Goal: Task Accomplishment & Management: Use online tool/utility

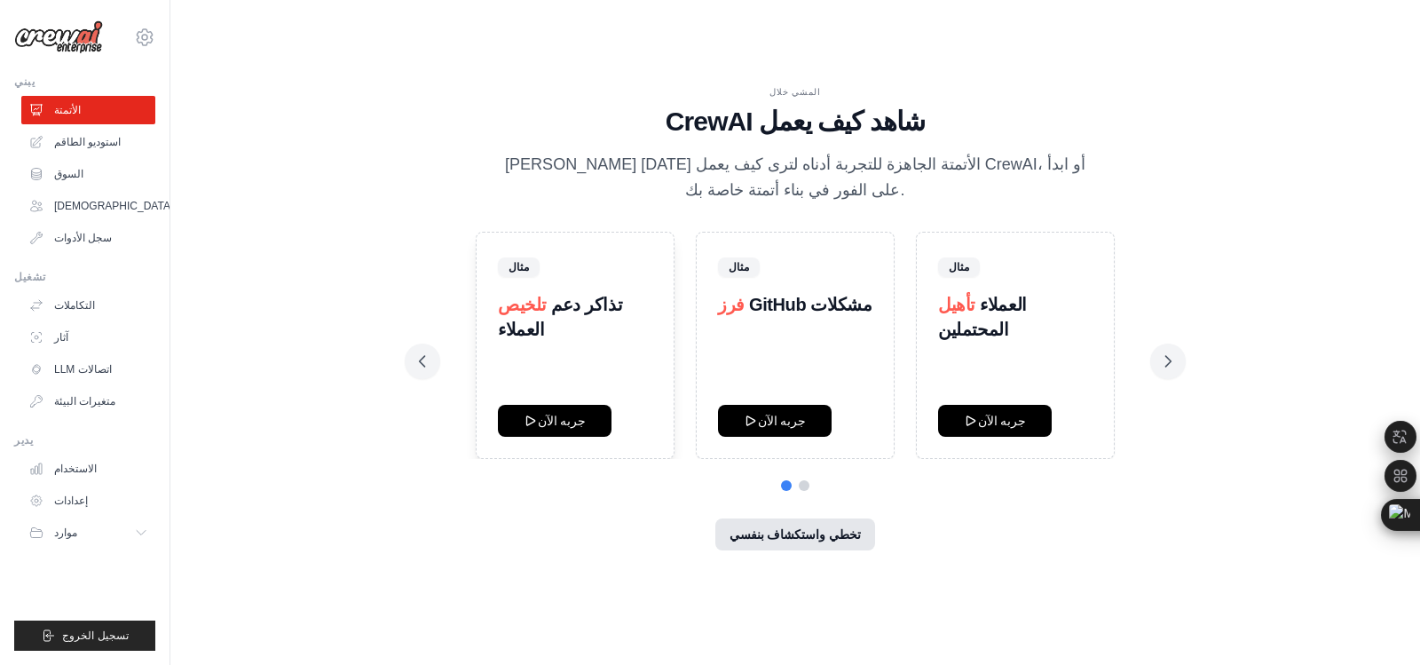
click at [838, 527] on font "تخطي واستكشاف بنفسي" at bounding box center [796, 534] width 132 height 14
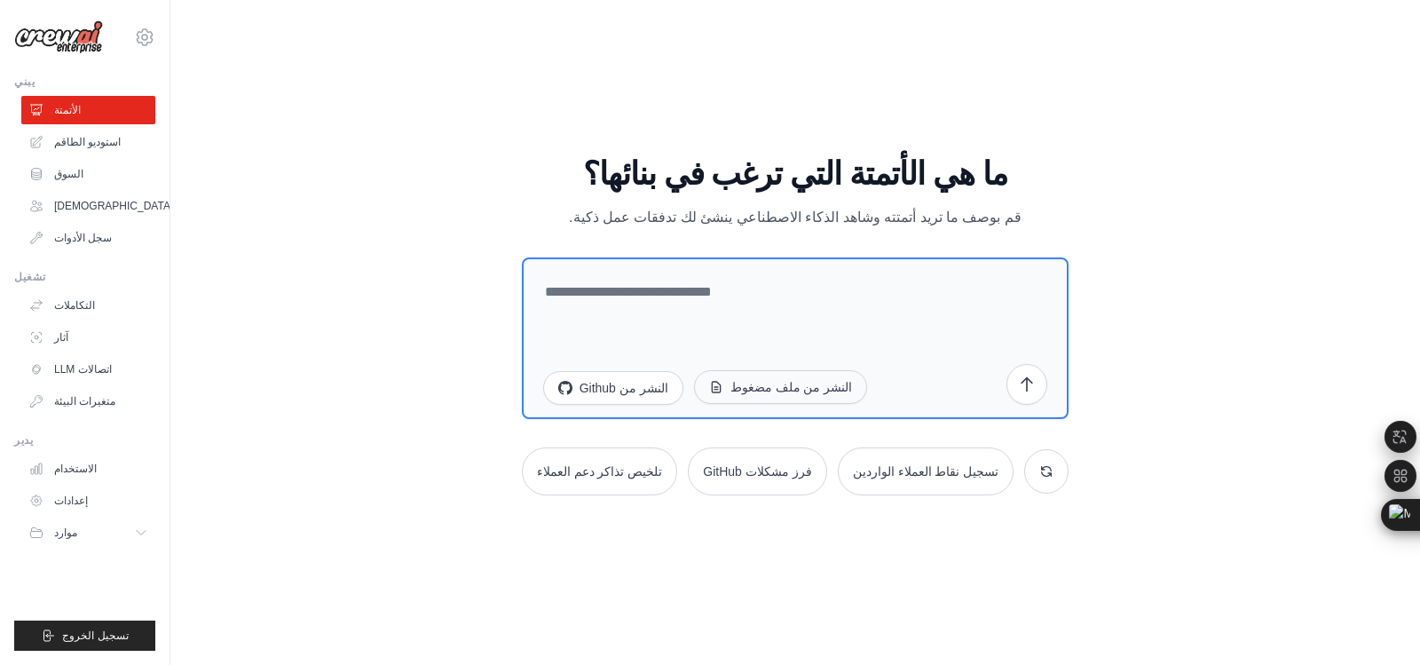
click at [815, 385] on font "النشر من ملف مضغوط" at bounding box center [792, 387] width 123 height 14
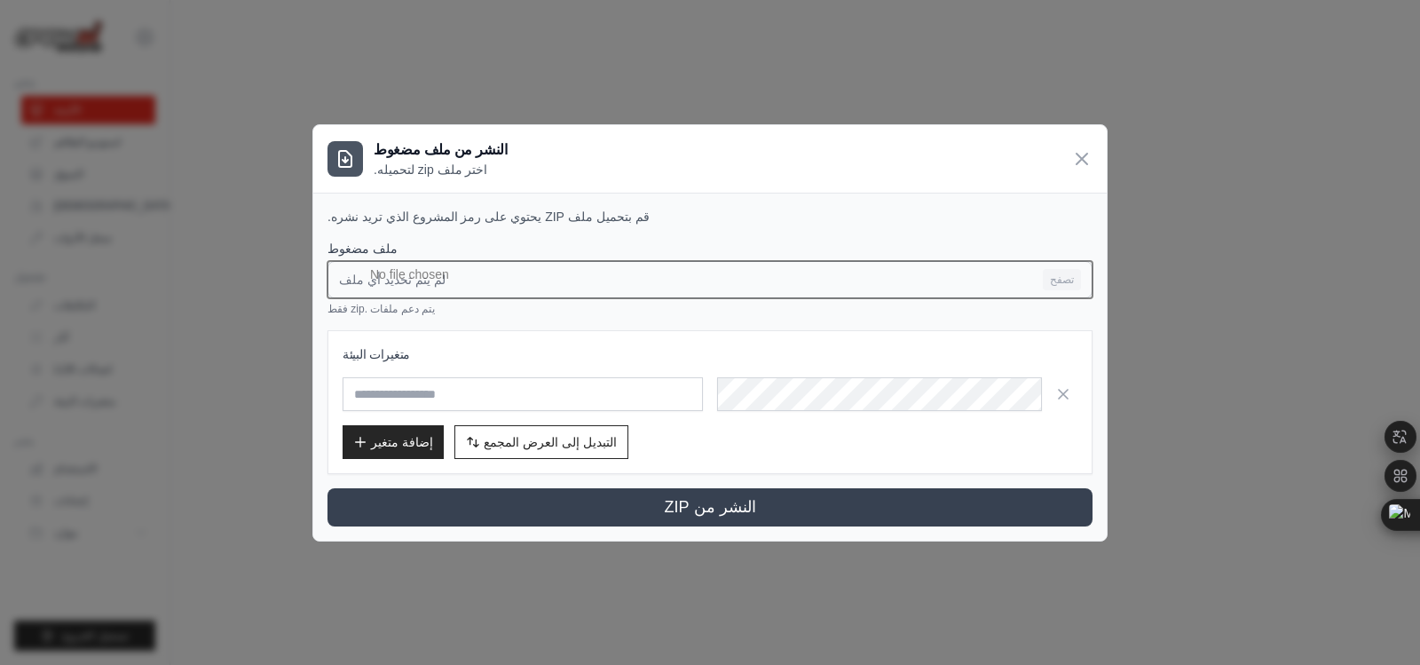
click at [445, 274] on input "لم يتم تحديد أي ملف تصفح" at bounding box center [710, 279] width 765 height 37
type input "**********"
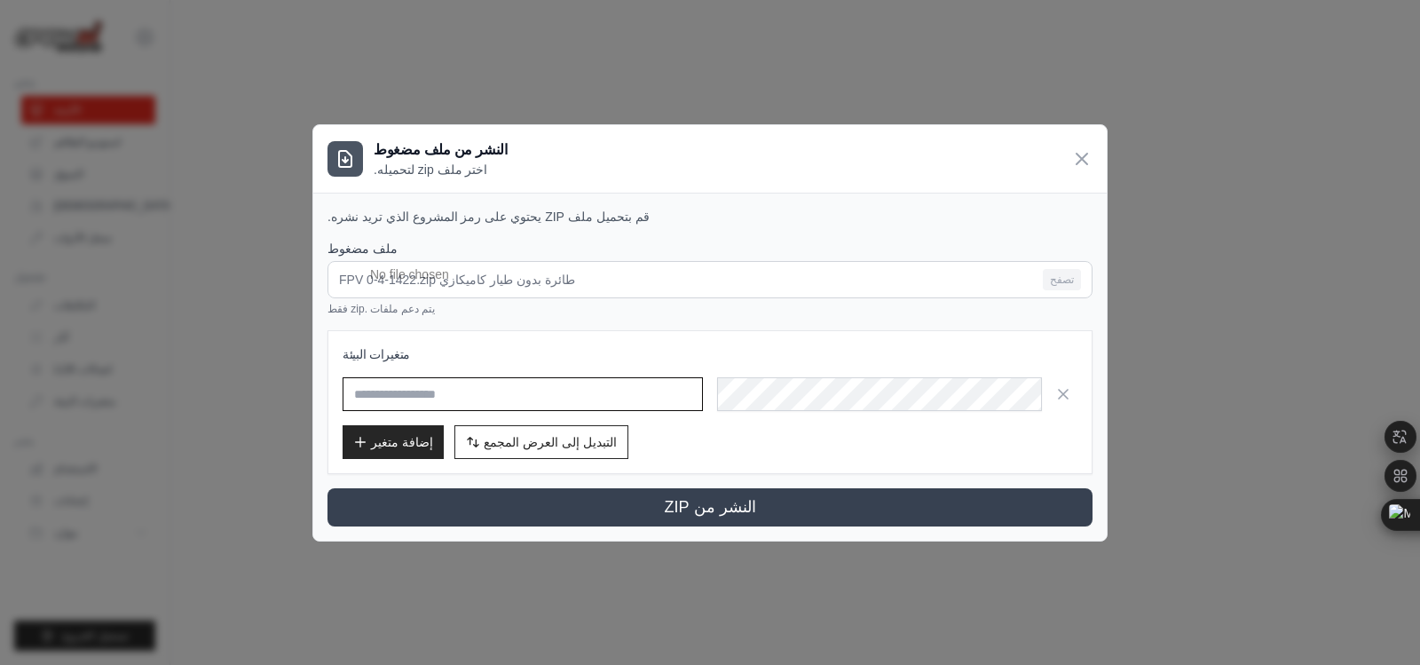
click at [502, 399] on input "text" at bounding box center [523, 394] width 360 height 34
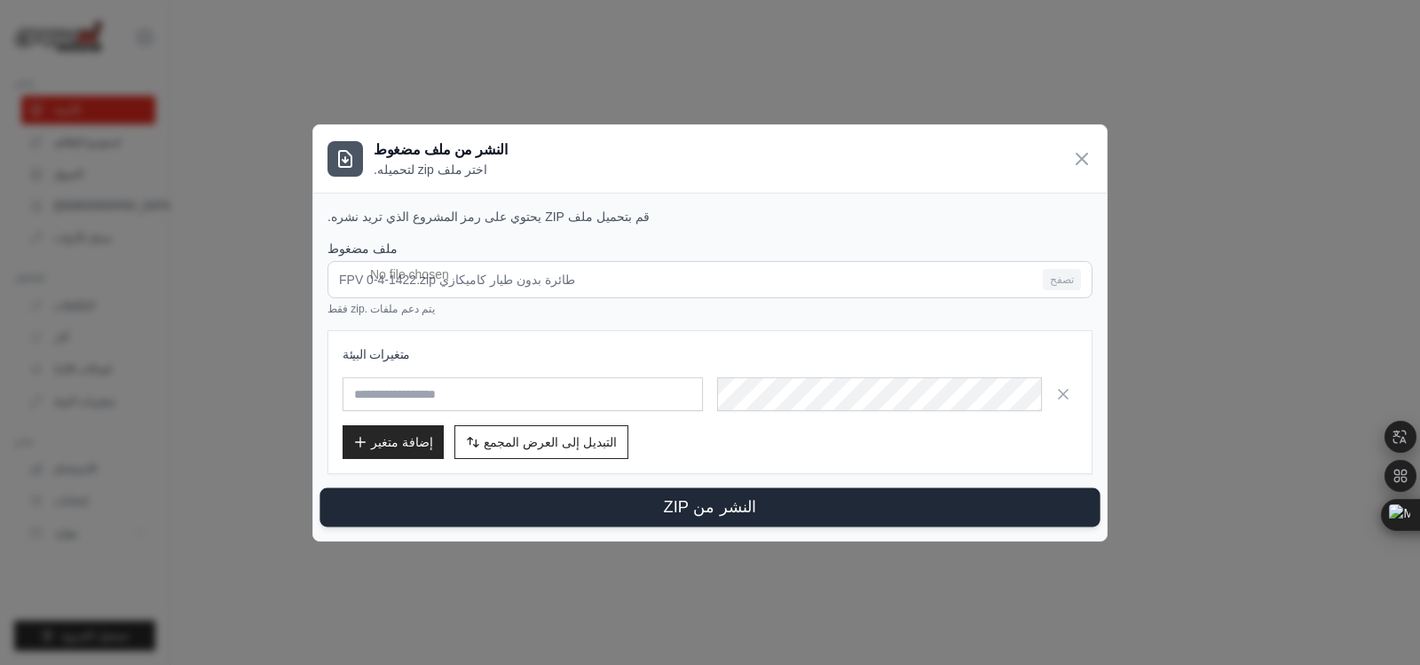
click at [707, 508] on font "النشر من ZIP" at bounding box center [709, 506] width 93 height 18
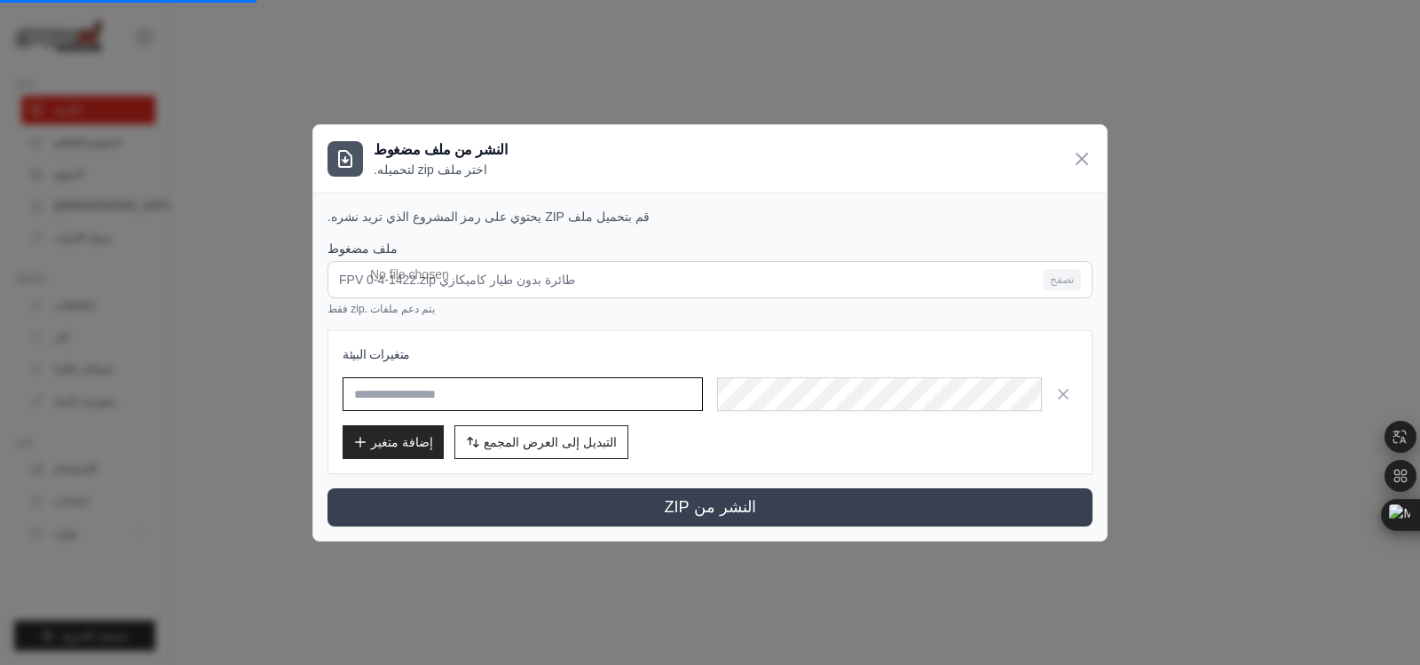
click at [603, 387] on input "text" at bounding box center [523, 394] width 360 height 34
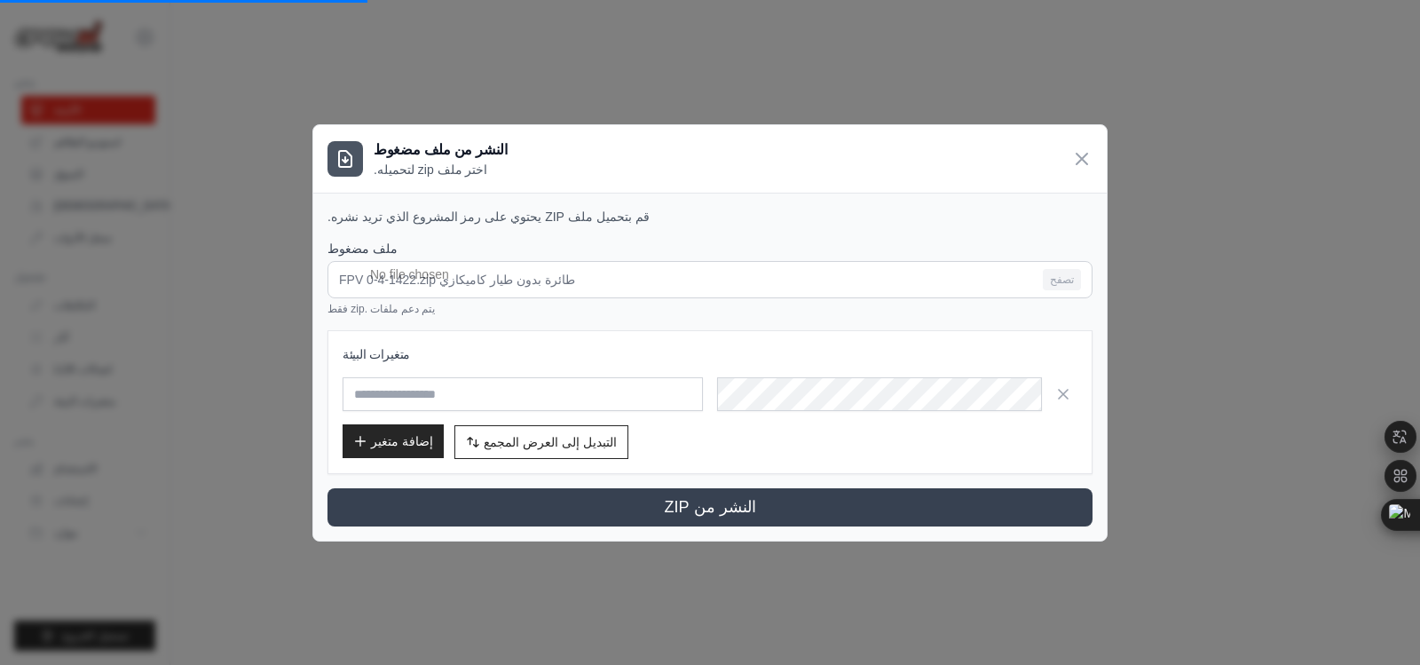
click at [390, 434] on font "إضافة متغير" at bounding box center [402, 441] width 62 height 14
click at [523, 446] on font "التبديل إلى العرض المجمع" at bounding box center [550, 441] width 133 height 14
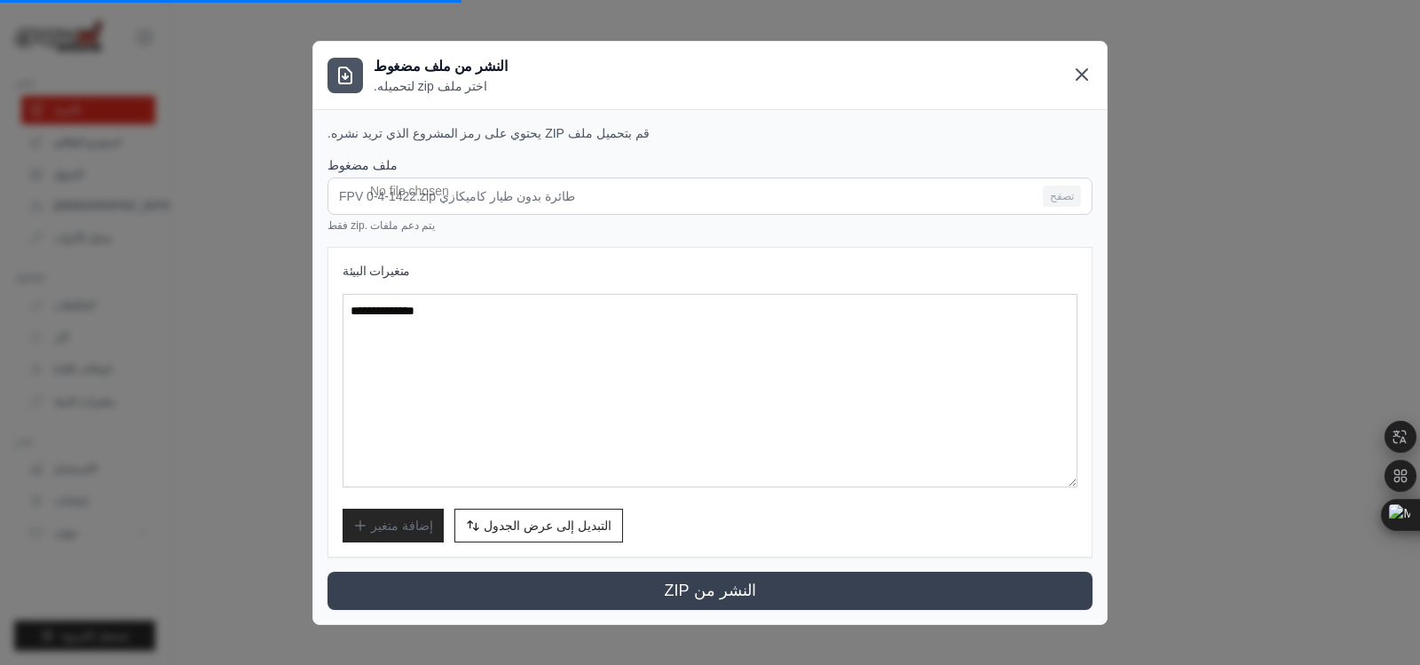
click at [1081, 68] on icon at bounding box center [1081, 74] width 21 height 21
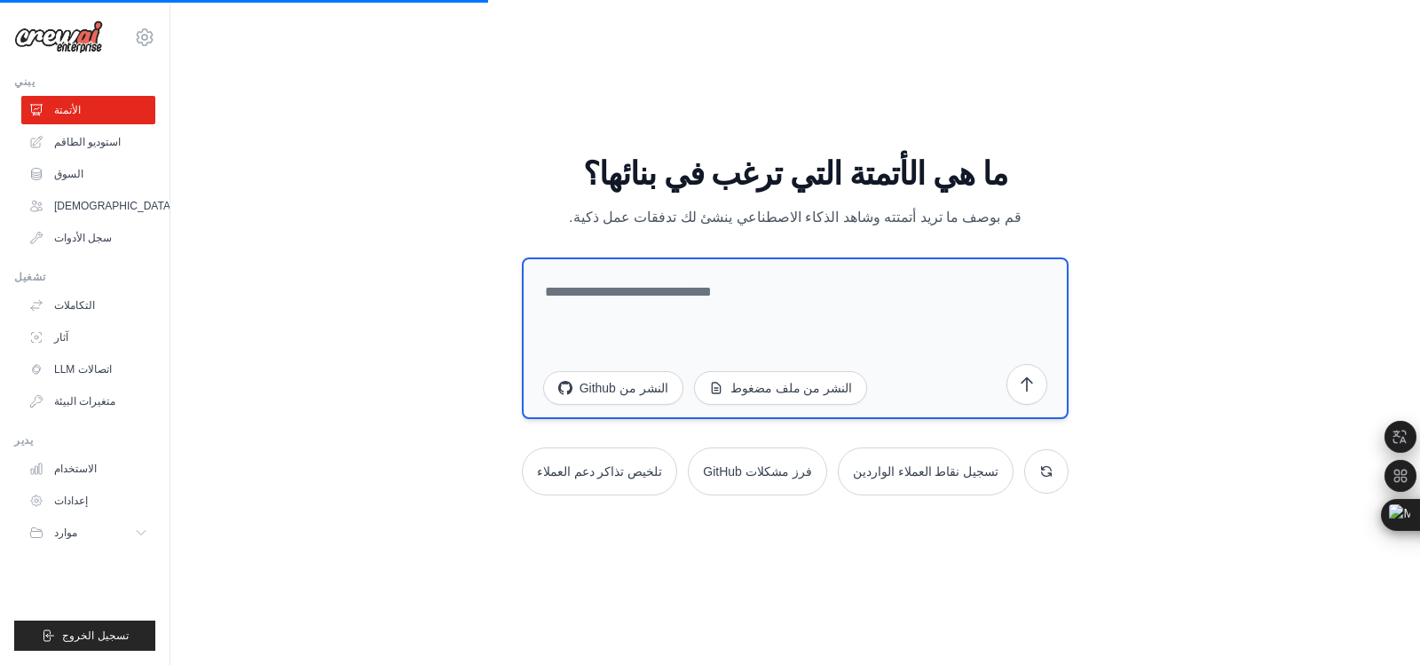
click at [769, 296] on textarea at bounding box center [796, 338] width 548 height 162
click at [660, 390] on font "النشر من Github" at bounding box center [624, 387] width 89 height 14
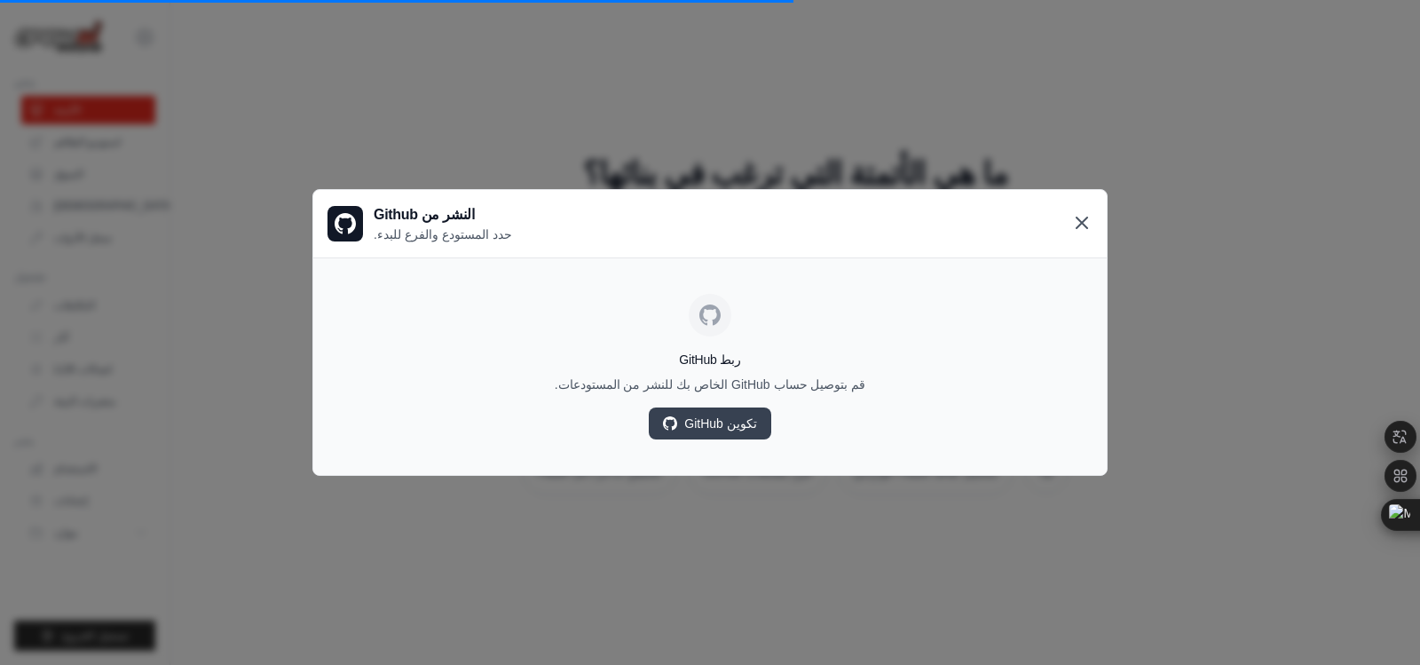
click at [1082, 227] on icon at bounding box center [1081, 222] width 21 height 21
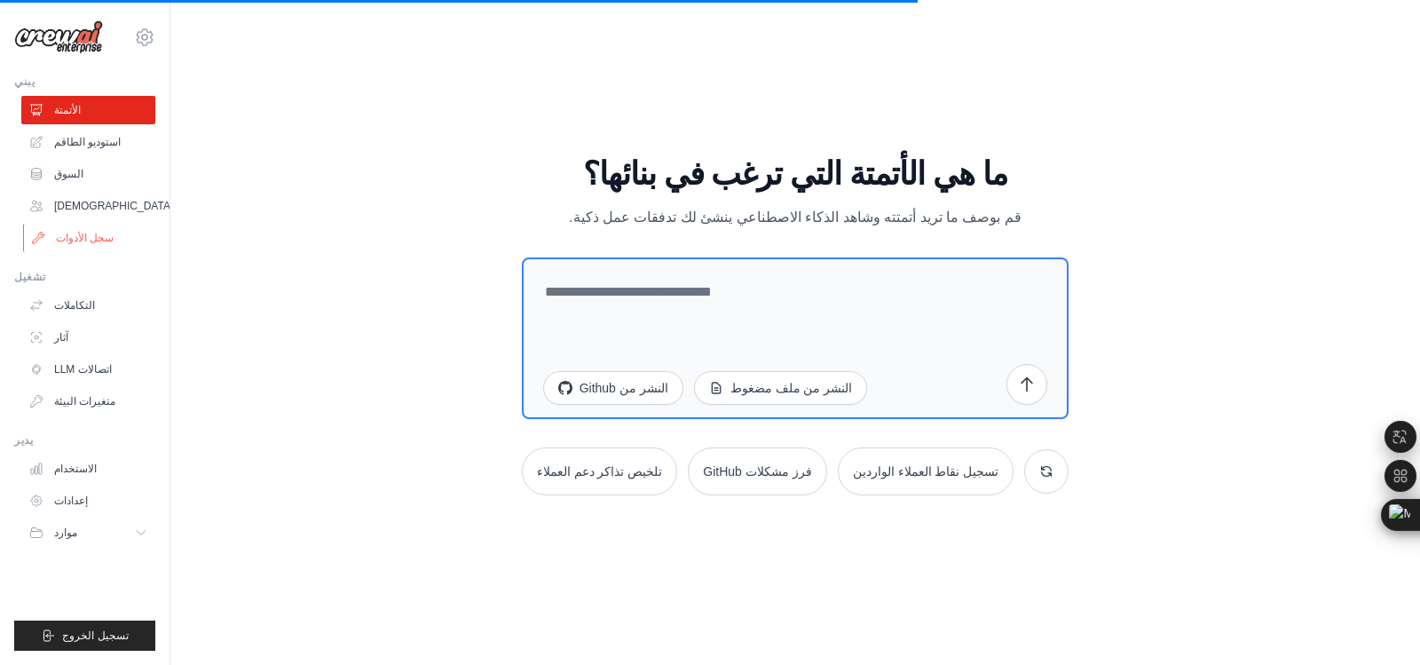
click at [81, 232] on font "سجل الأدوات" at bounding box center [85, 238] width 58 height 12
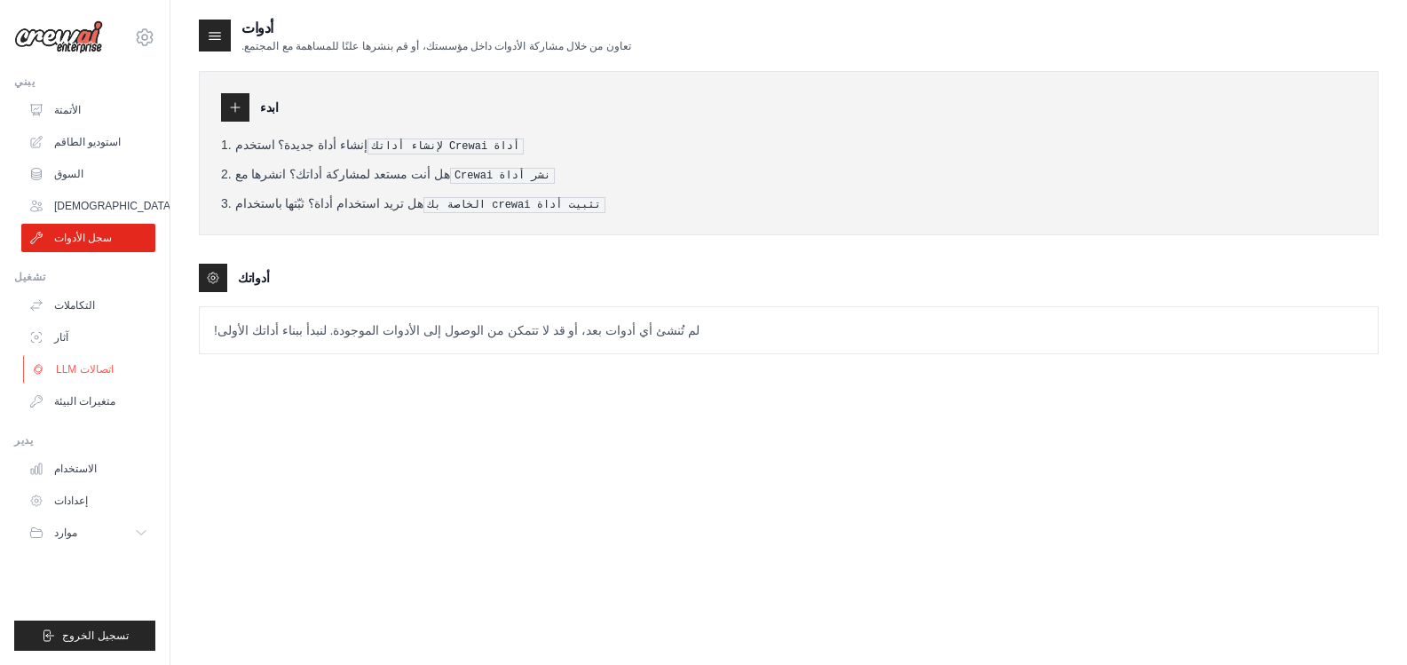
click at [82, 371] on font "اتصالات LLM" at bounding box center [85, 369] width 58 height 12
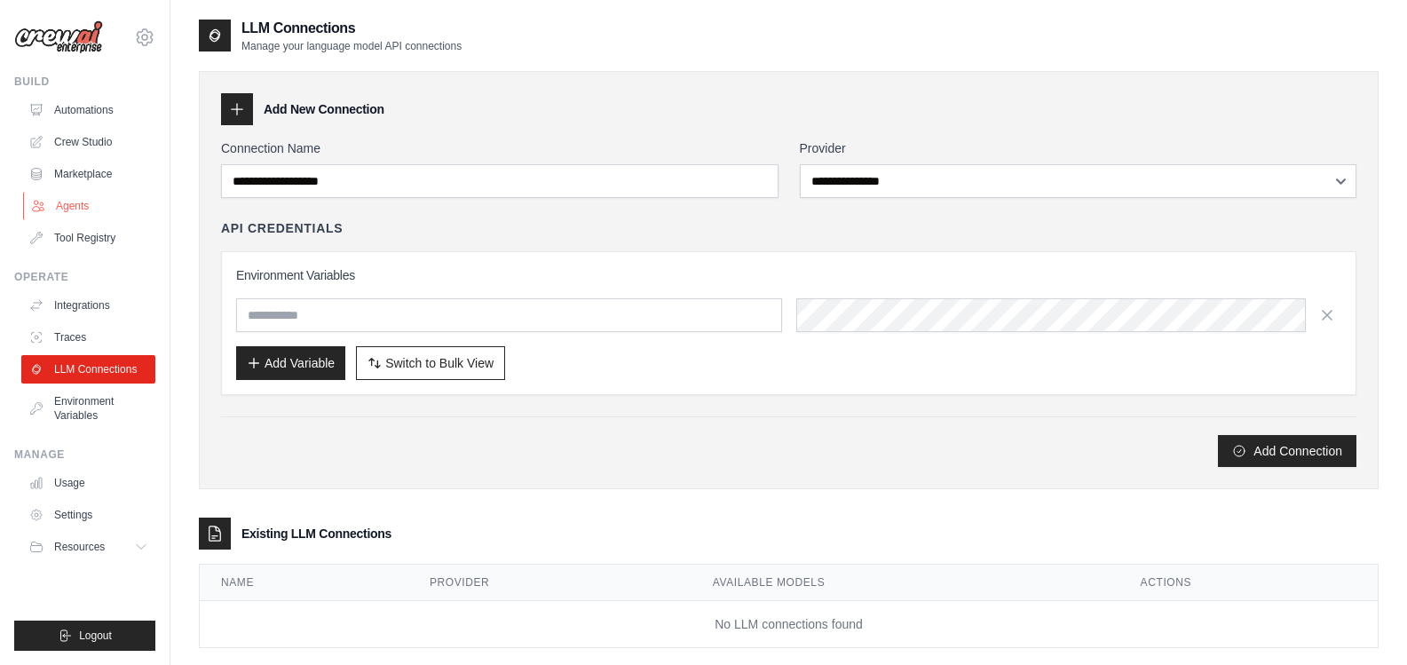
click at [88, 206] on link "Agents" at bounding box center [90, 206] width 134 height 28
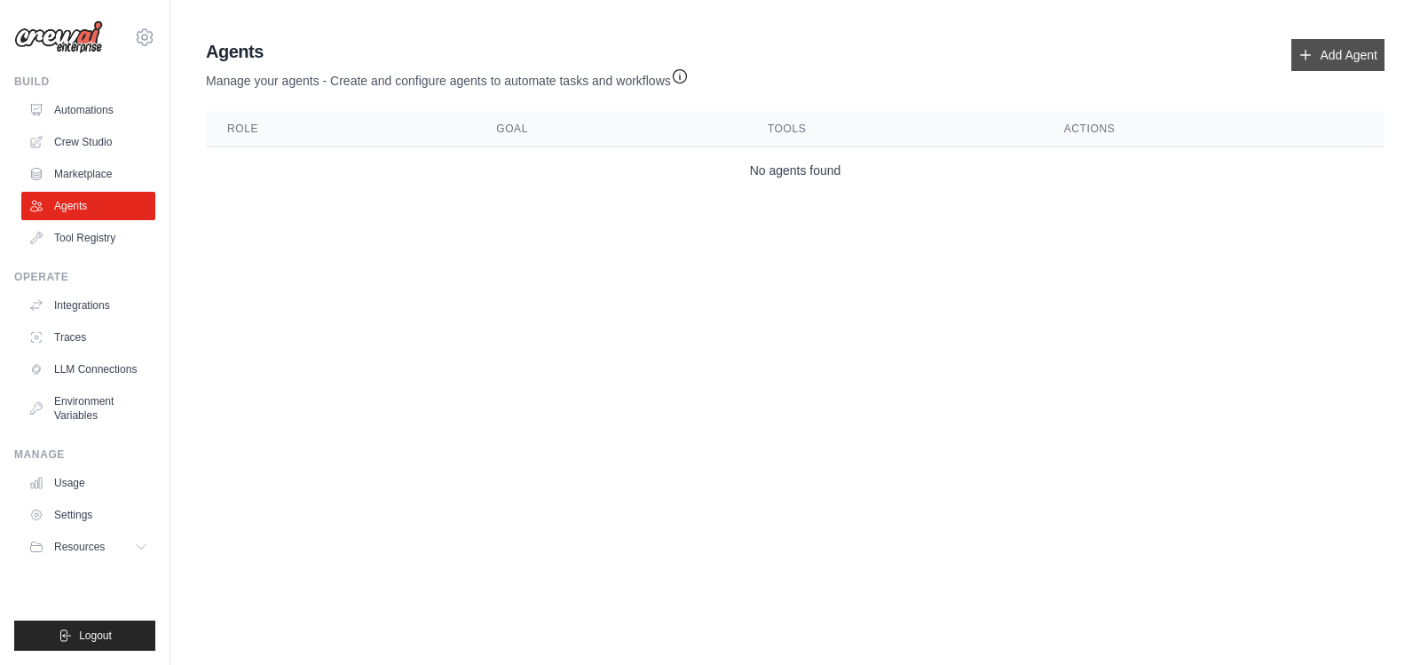
click at [1323, 51] on link "Add Agent" at bounding box center [1338, 55] width 93 height 32
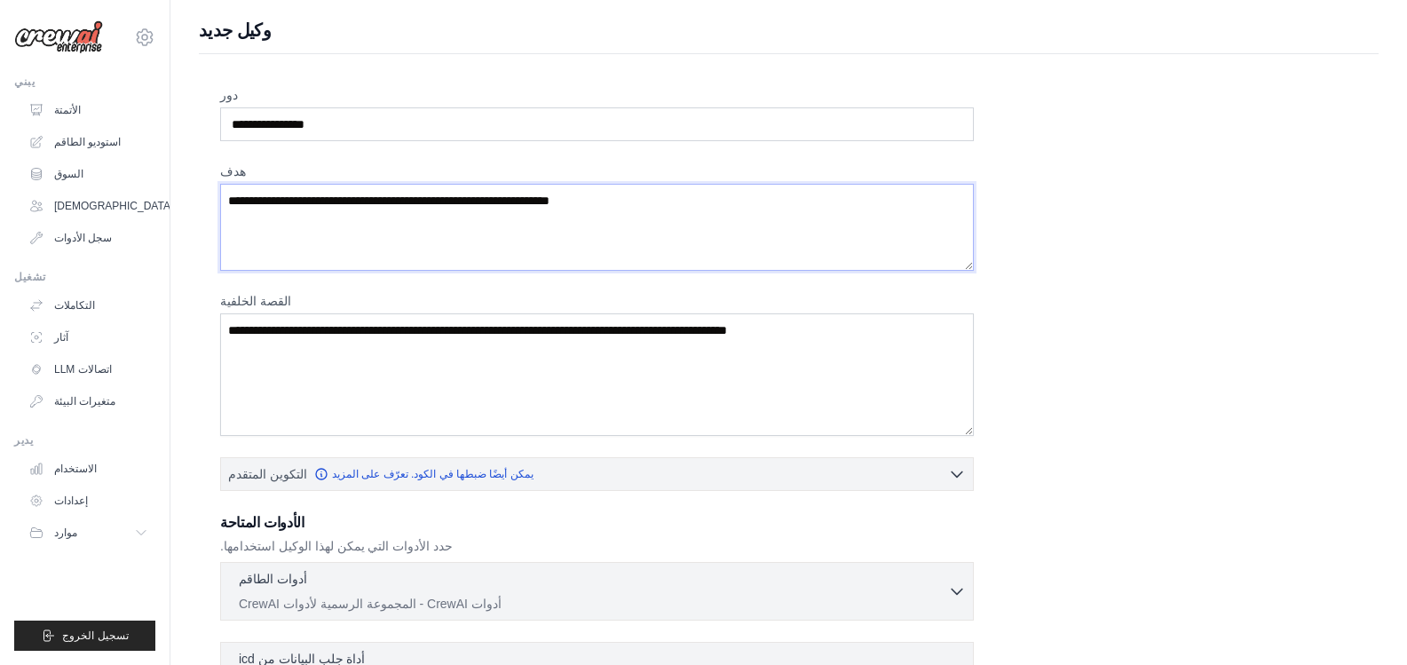
click at [341, 236] on textarea "هدف" at bounding box center [597, 227] width 754 height 87
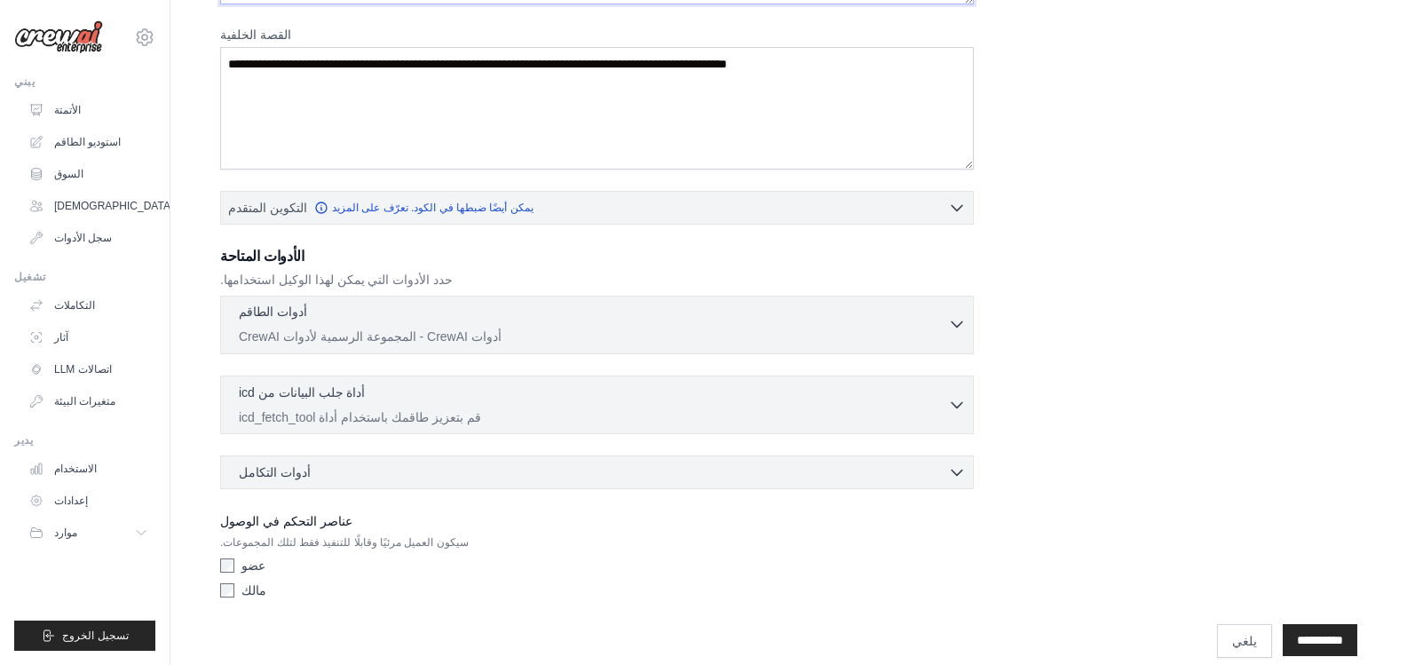
scroll to position [288, 0]
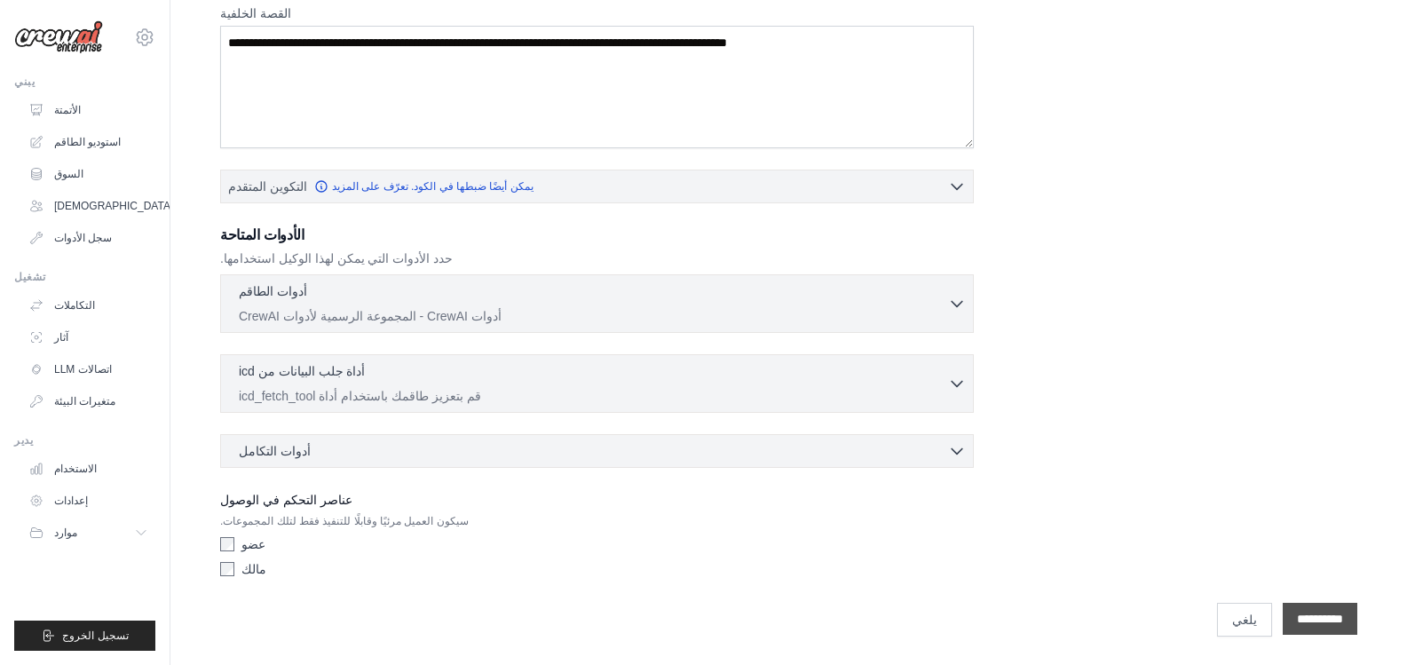
click at [1315, 615] on input "**********" at bounding box center [1320, 619] width 75 height 32
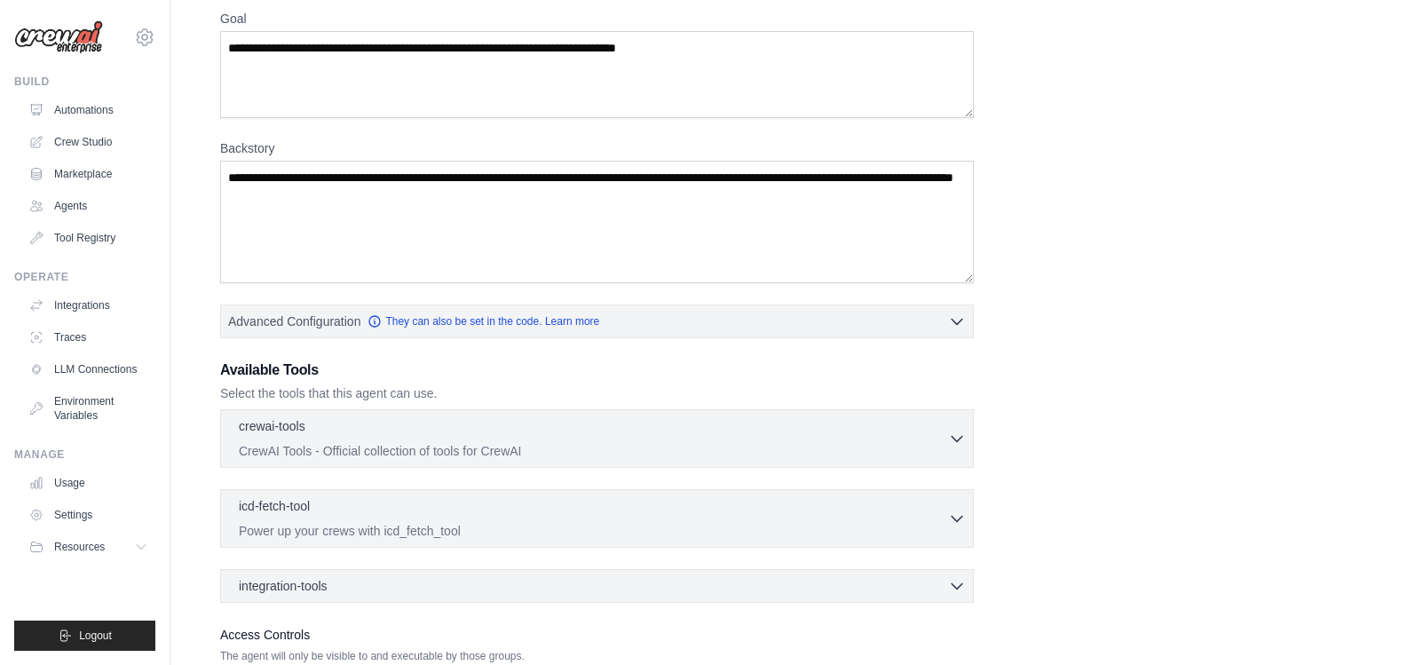
scroll to position [0, 0]
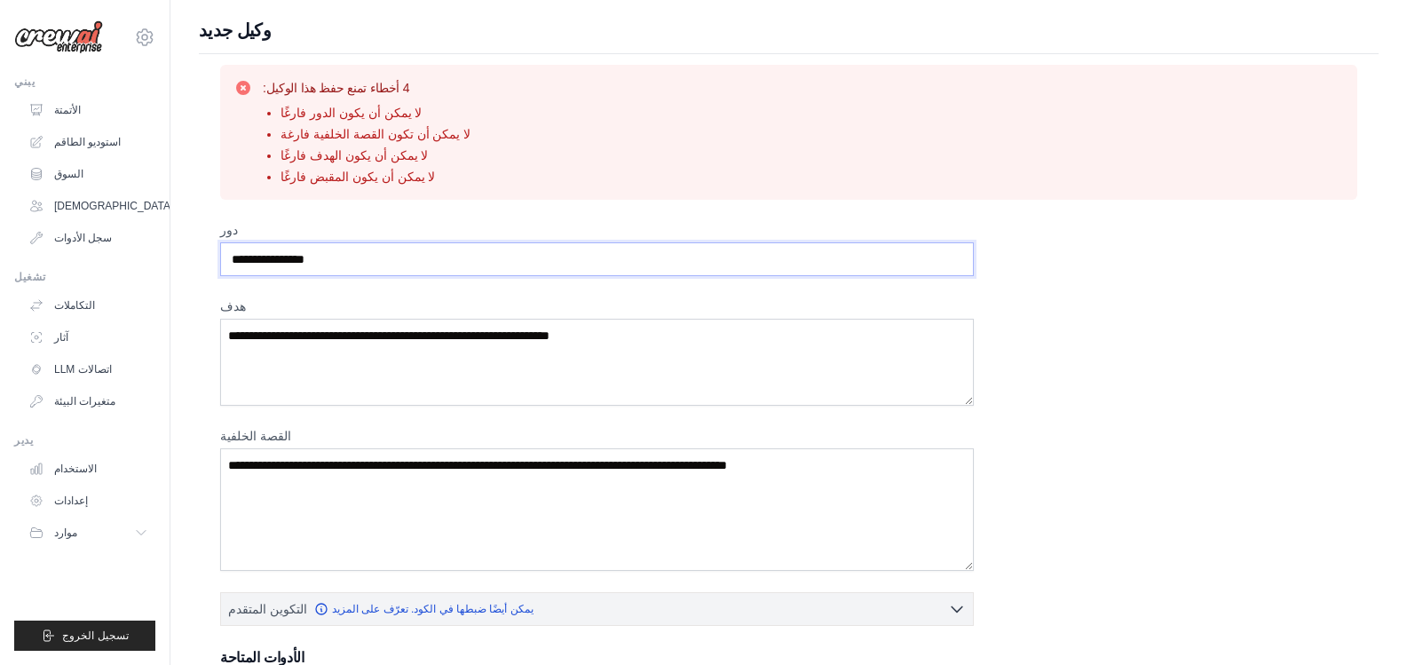
click at [373, 257] on input "دور" at bounding box center [597, 259] width 754 height 34
click at [512, 262] on input "دور" at bounding box center [597, 259] width 754 height 34
click at [1064, 328] on div "دور هدف القصة الخلفية التكوين المتقدم يمكن أيضًا ضبطها في الكود. تعرّف على المز…" at bounding box center [788, 614] width 1137 height 786
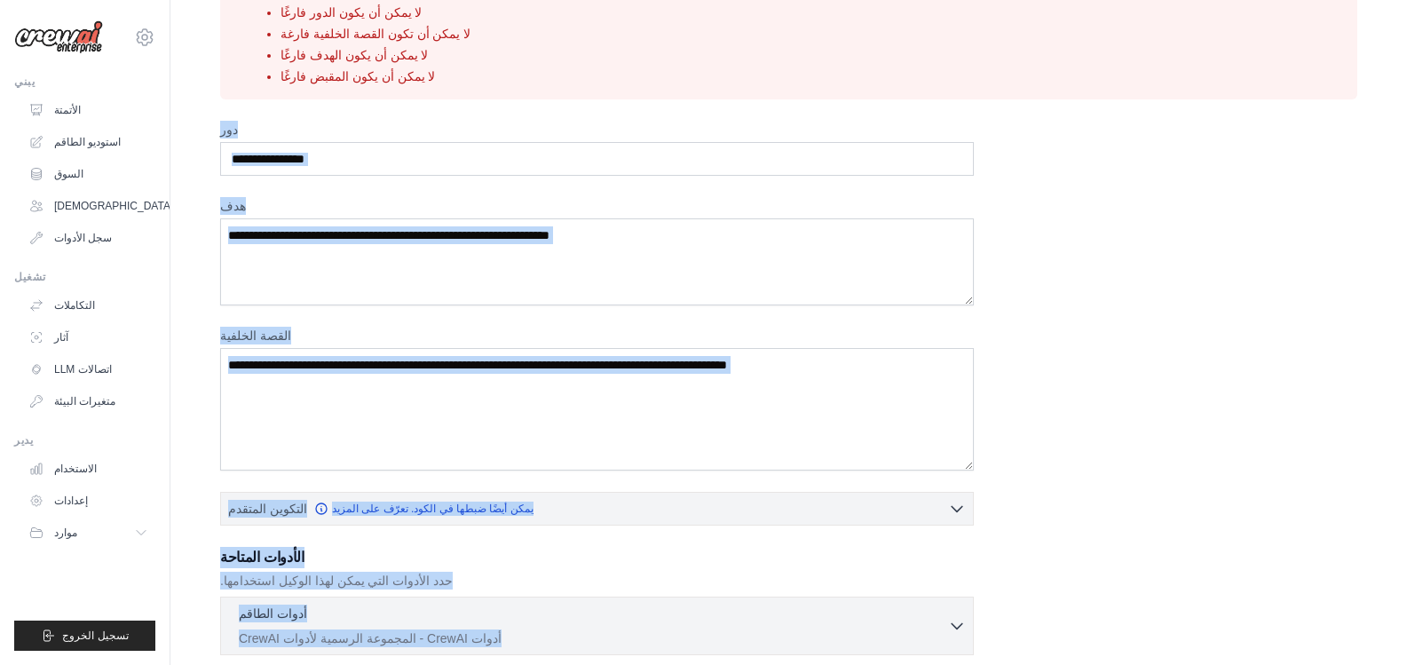
scroll to position [423, 0]
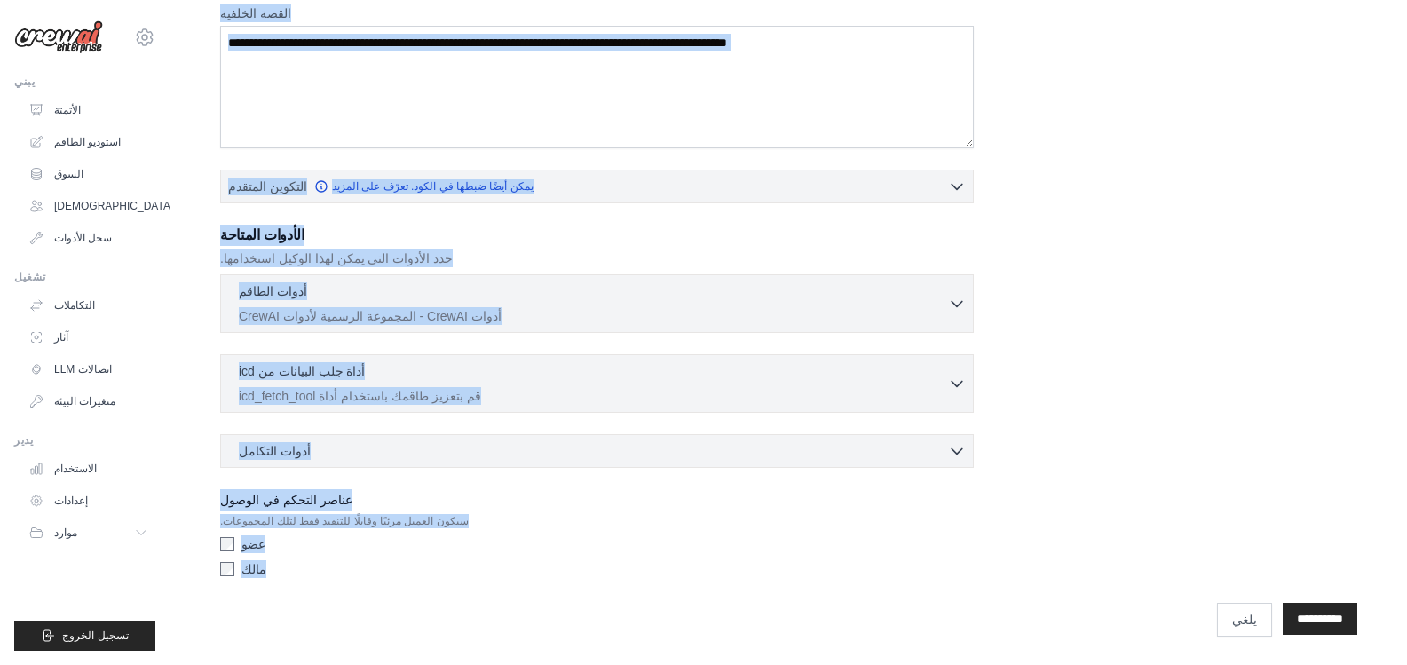
drag, startPoint x: 179, startPoint y: 209, endPoint x: 321, endPoint y: 682, distance: 494.0
click at [321, 664] on html "doroganimad@gmail.com إعدادات يبني الأتمتة استوديو الطاقم" at bounding box center [703, 120] width 1407 height 1087
click at [589, 298] on div "أدوات الطاقم 0 تم اختياره" at bounding box center [593, 291] width 709 height 21
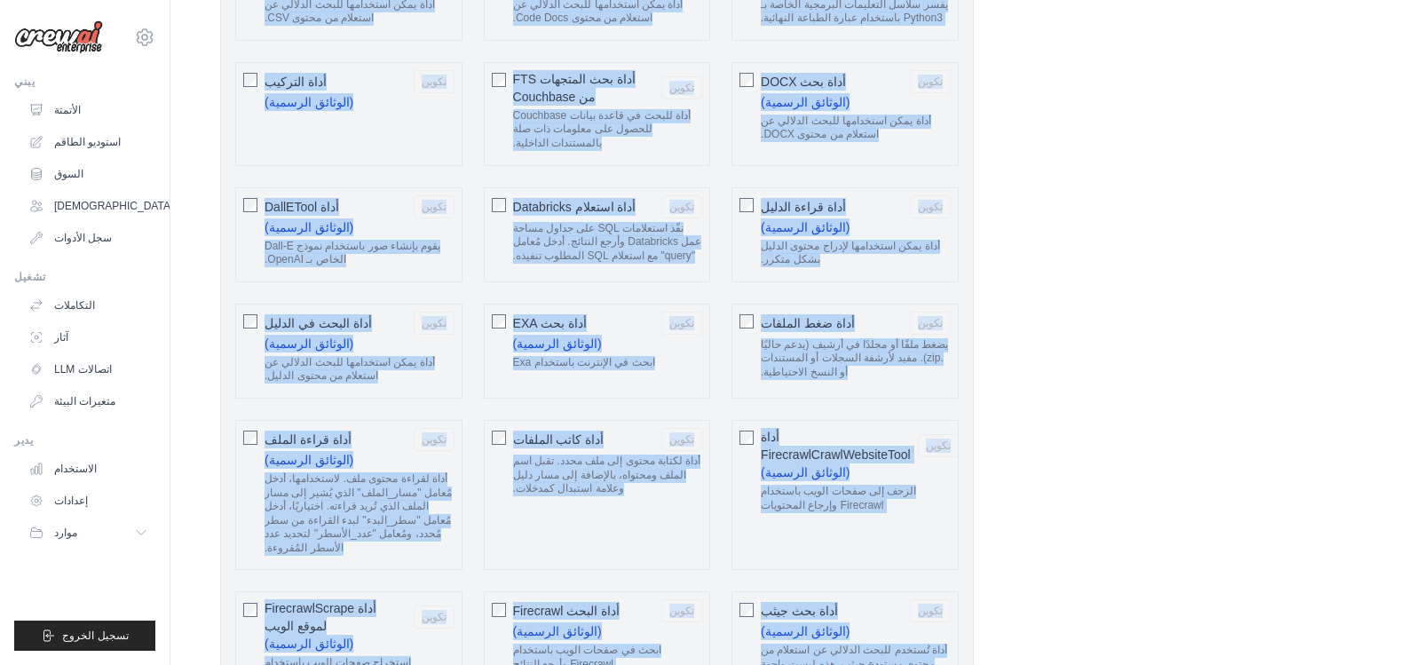
scroll to position [1399, 0]
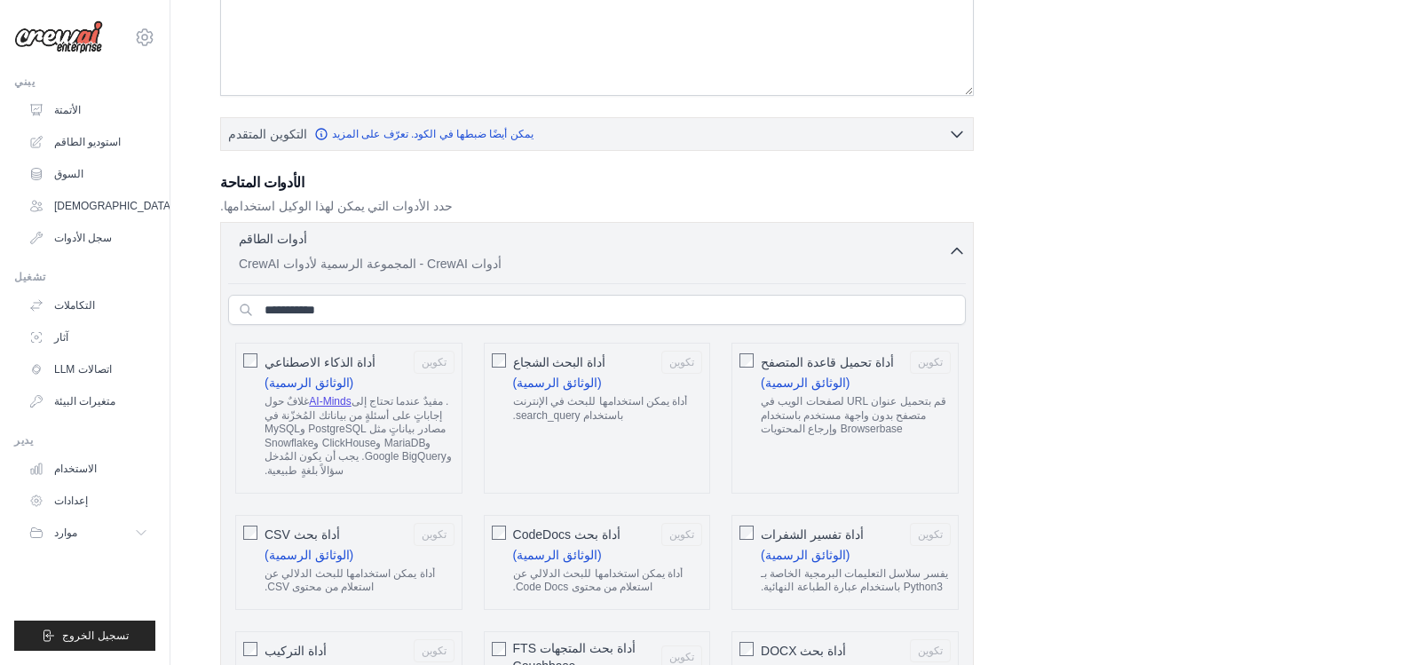
scroll to position [0, 0]
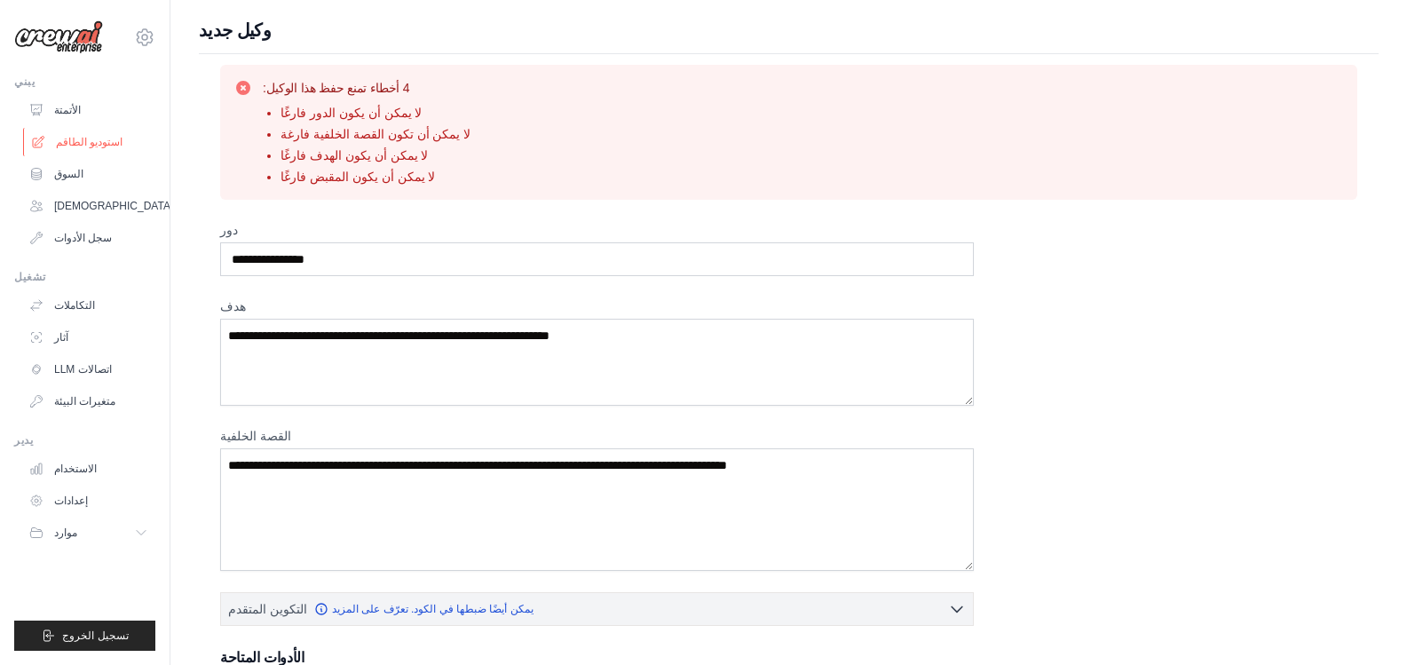
click at [99, 137] on font "استوديو الطاقم" at bounding box center [89, 142] width 67 height 12
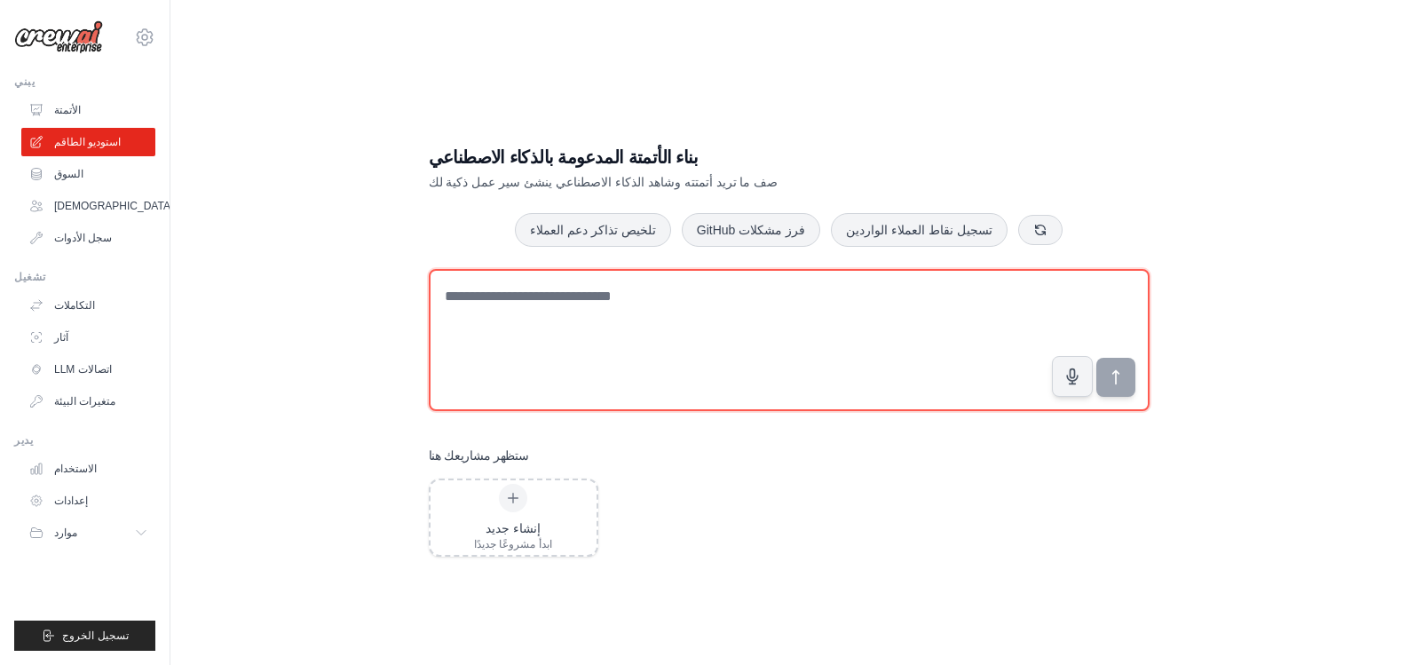
click at [599, 304] on textarea at bounding box center [789, 340] width 721 height 142
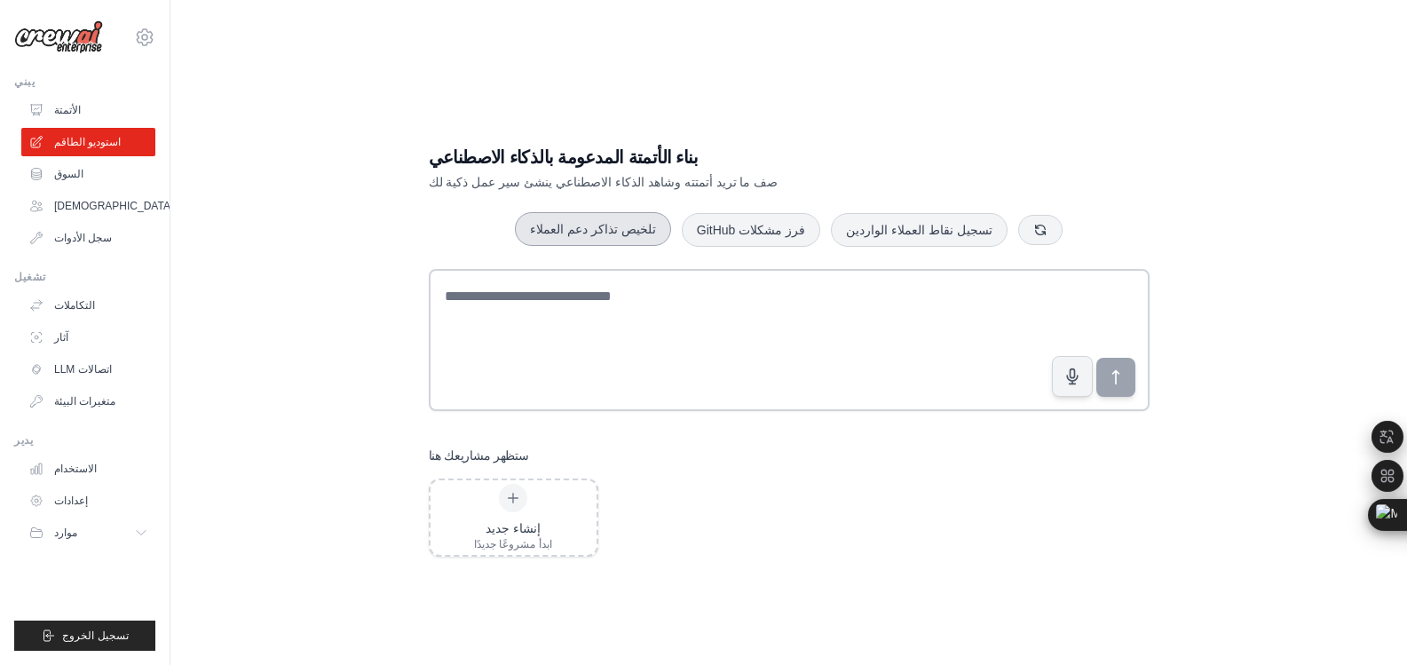
click at [600, 231] on font "تلخيص تذاكر دعم العملاء" at bounding box center [593, 229] width 126 height 14
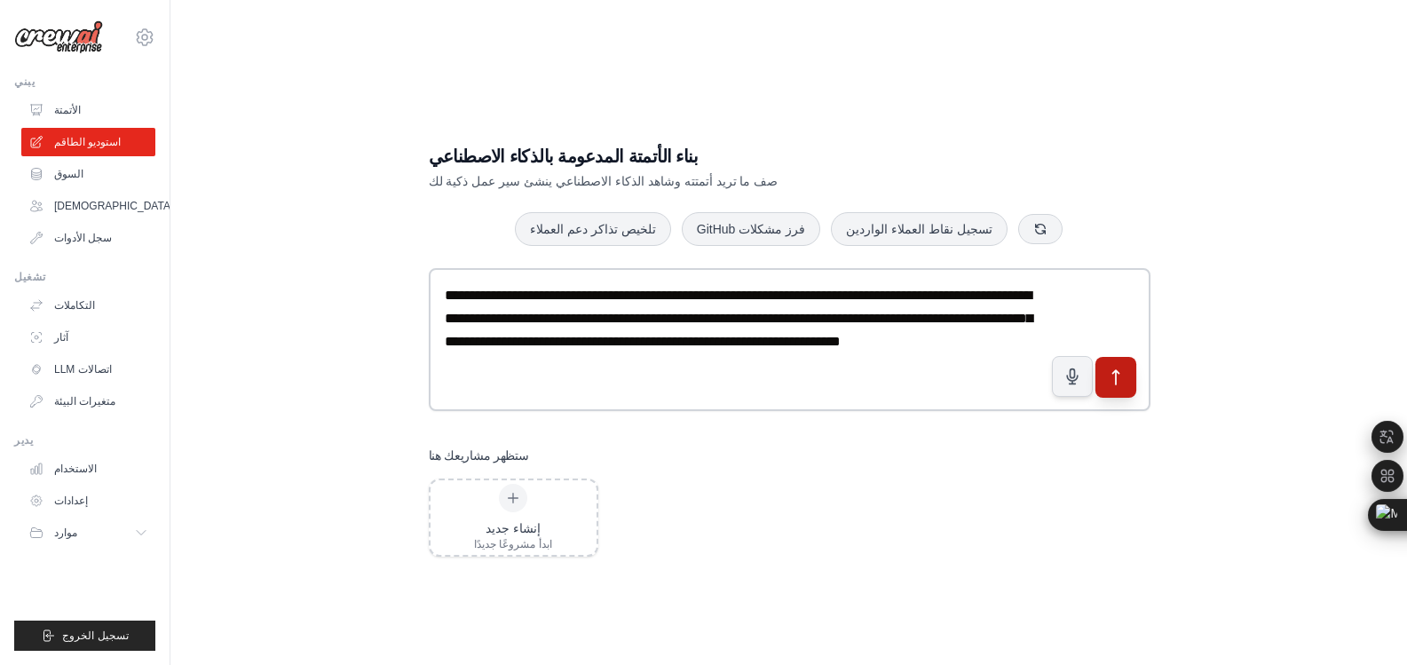
click at [1119, 378] on icon "submit" at bounding box center [1115, 377] width 19 height 19
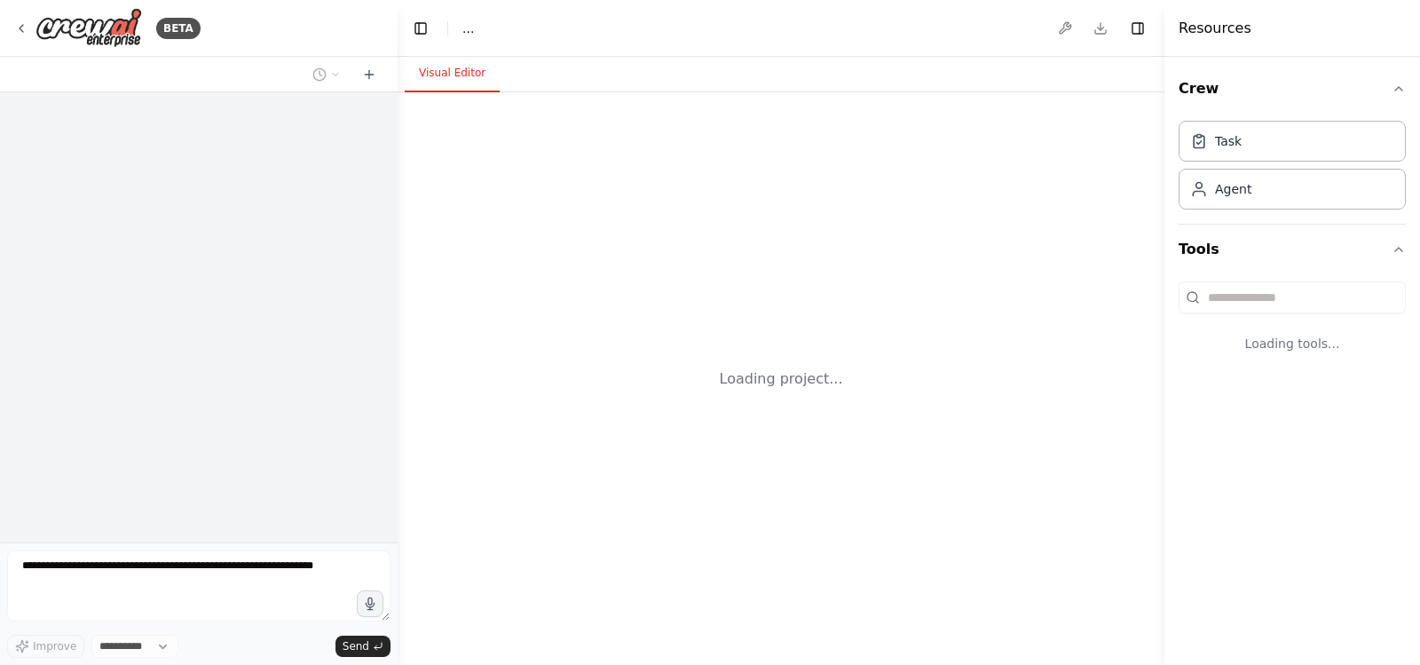
select select "****"
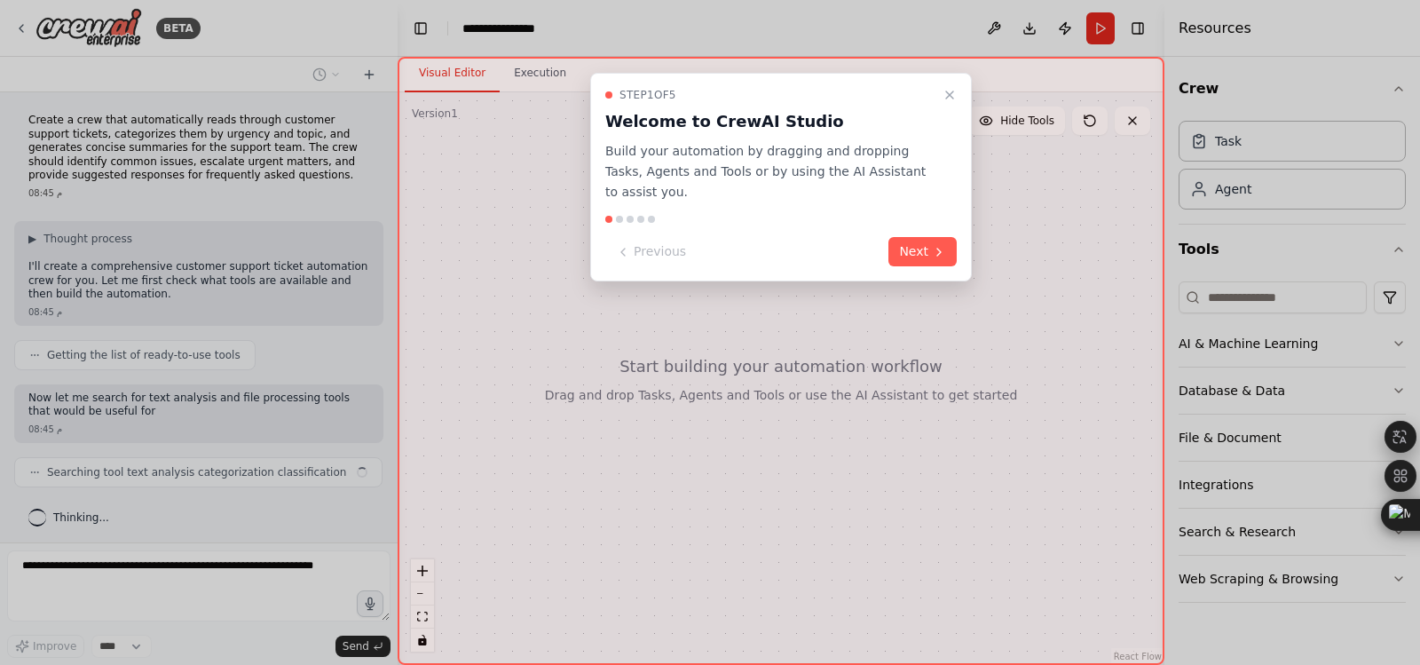
scroll to position [4, 0]
click at [921, 237] on button "Next" at bounding box center [923, 251] width 68 height 29
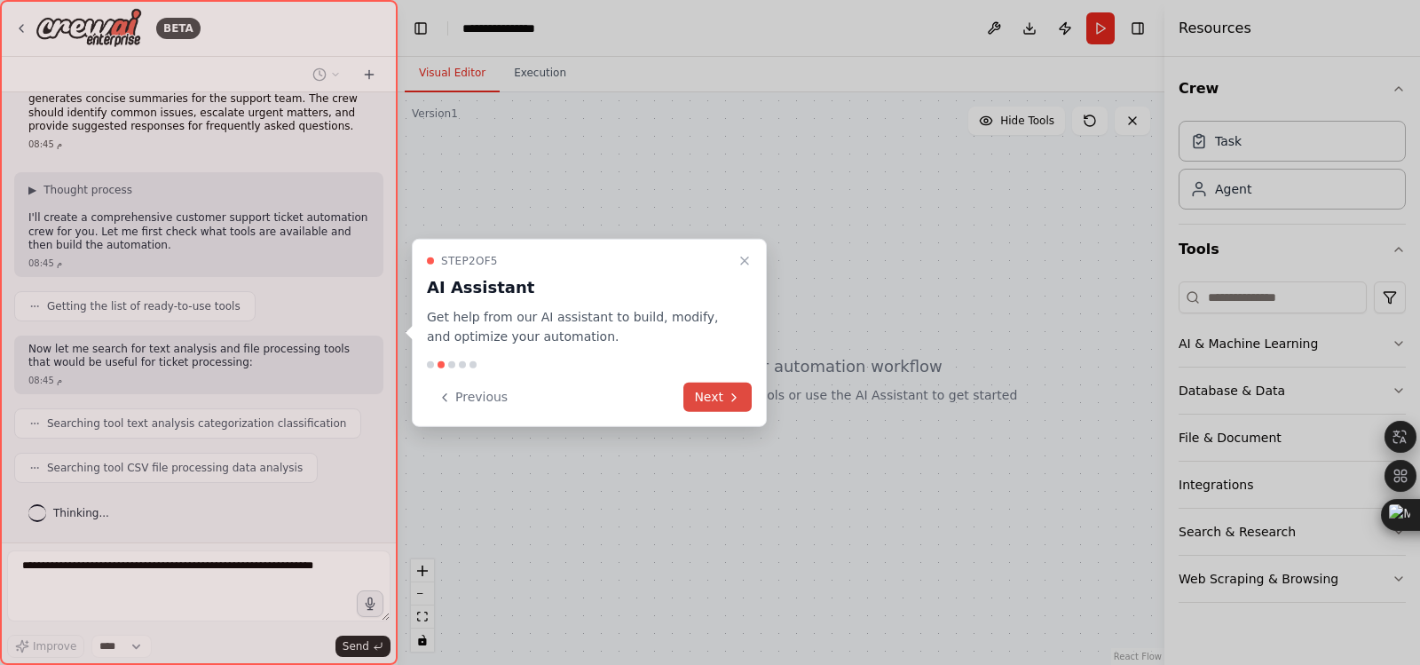
click at [711, 397] on button "Next" at bounding box center [718, 397] width 68 height 29
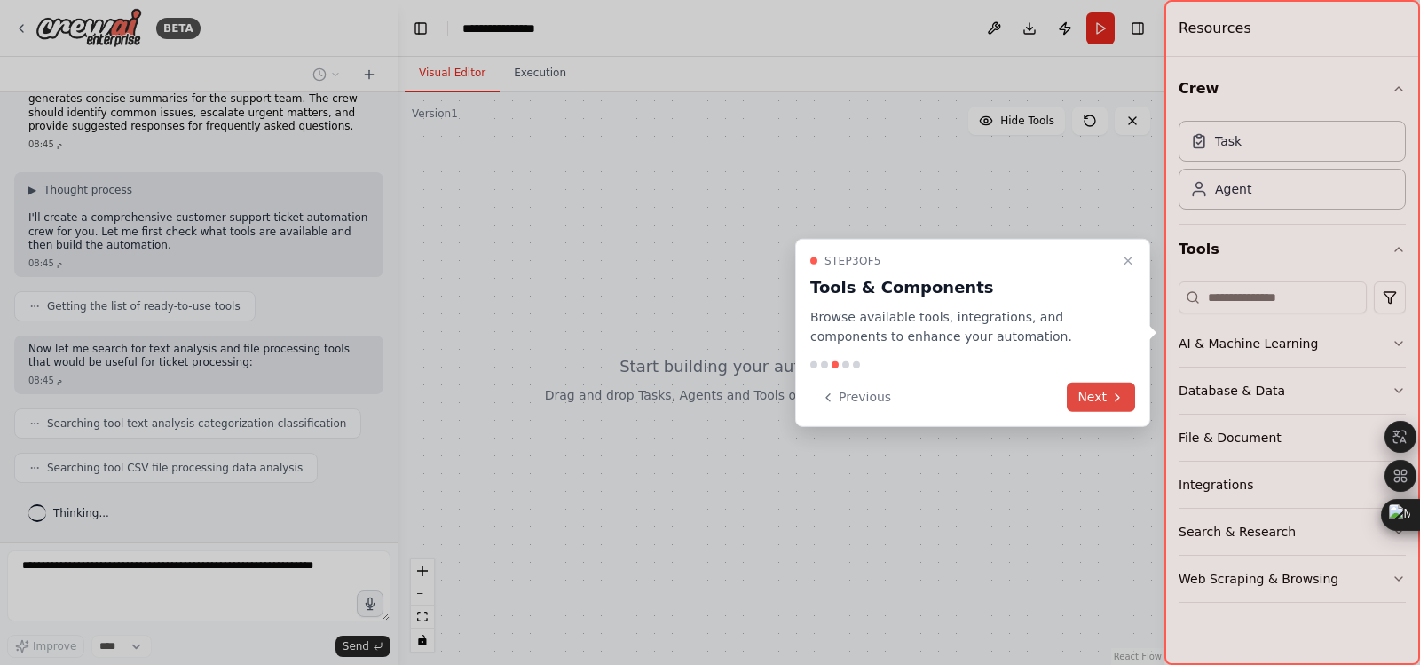
click at [1118, 401] on icon at bounding box center [1118, 397] width 14 height 14
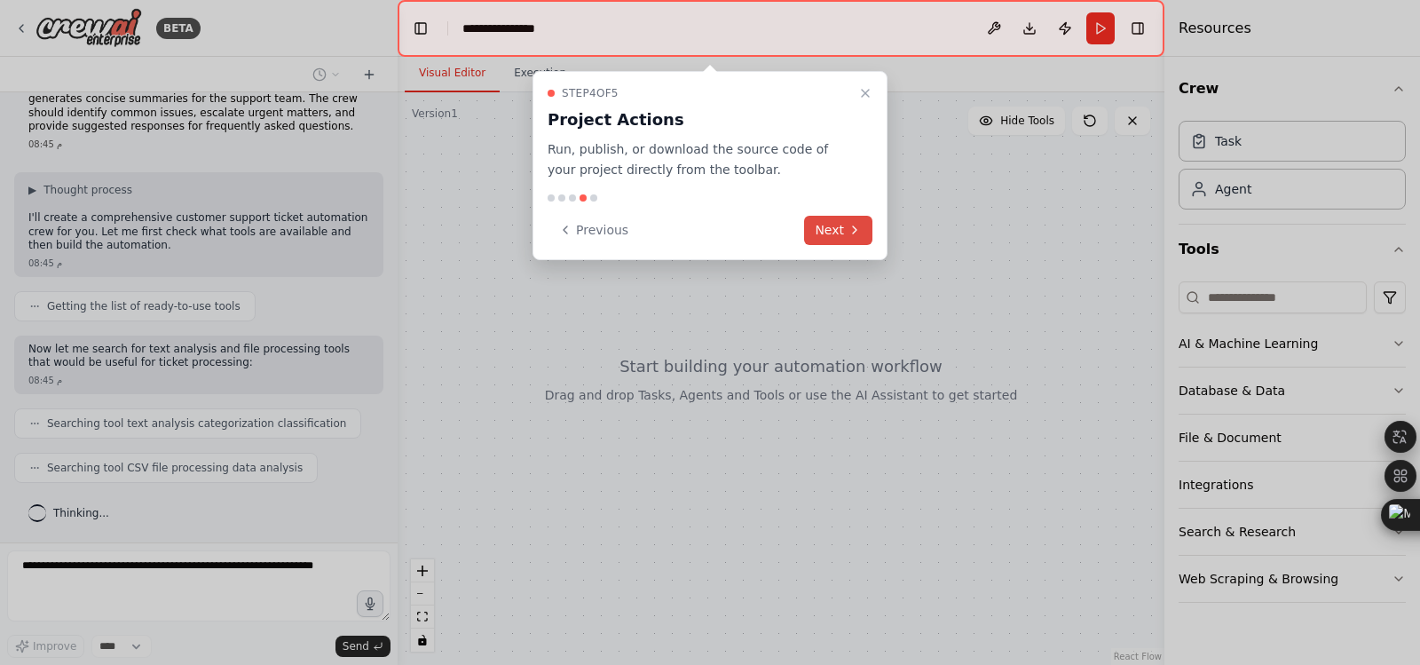
click at [851, 223] on icon at bounding box center [855, 230] width 14 height 14
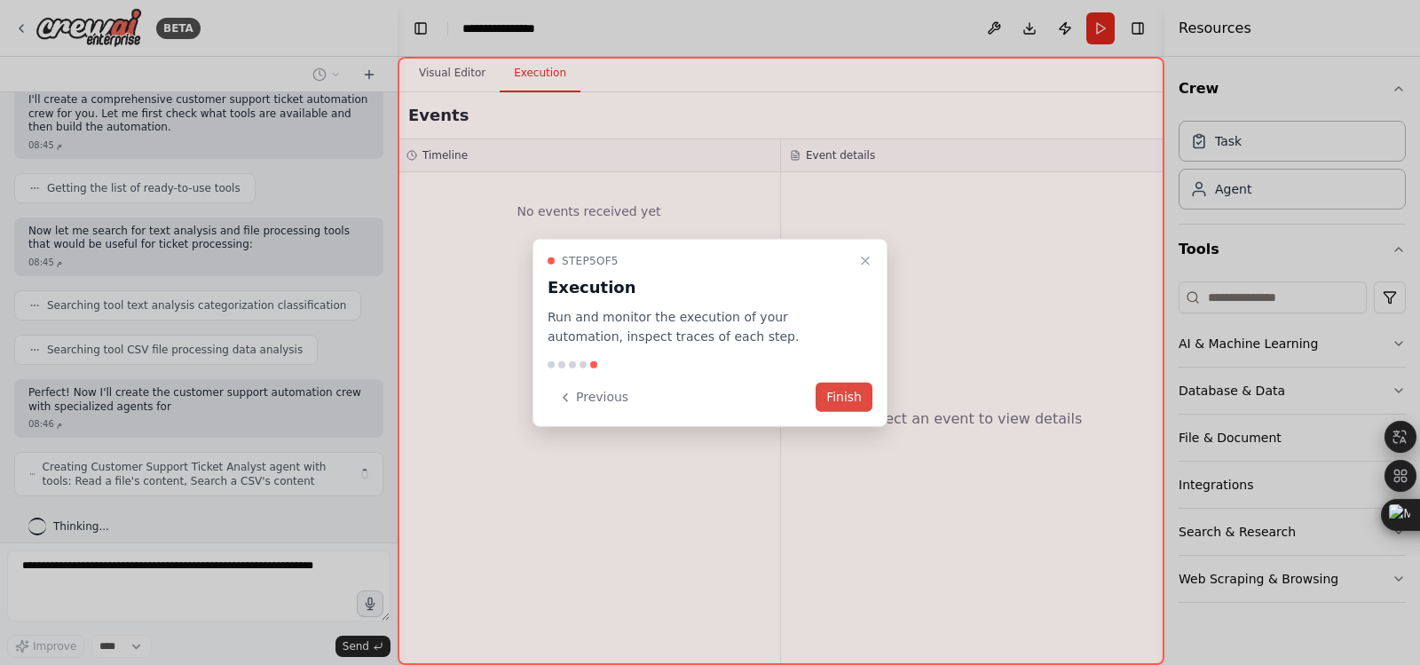
scroll to position [180, 0]
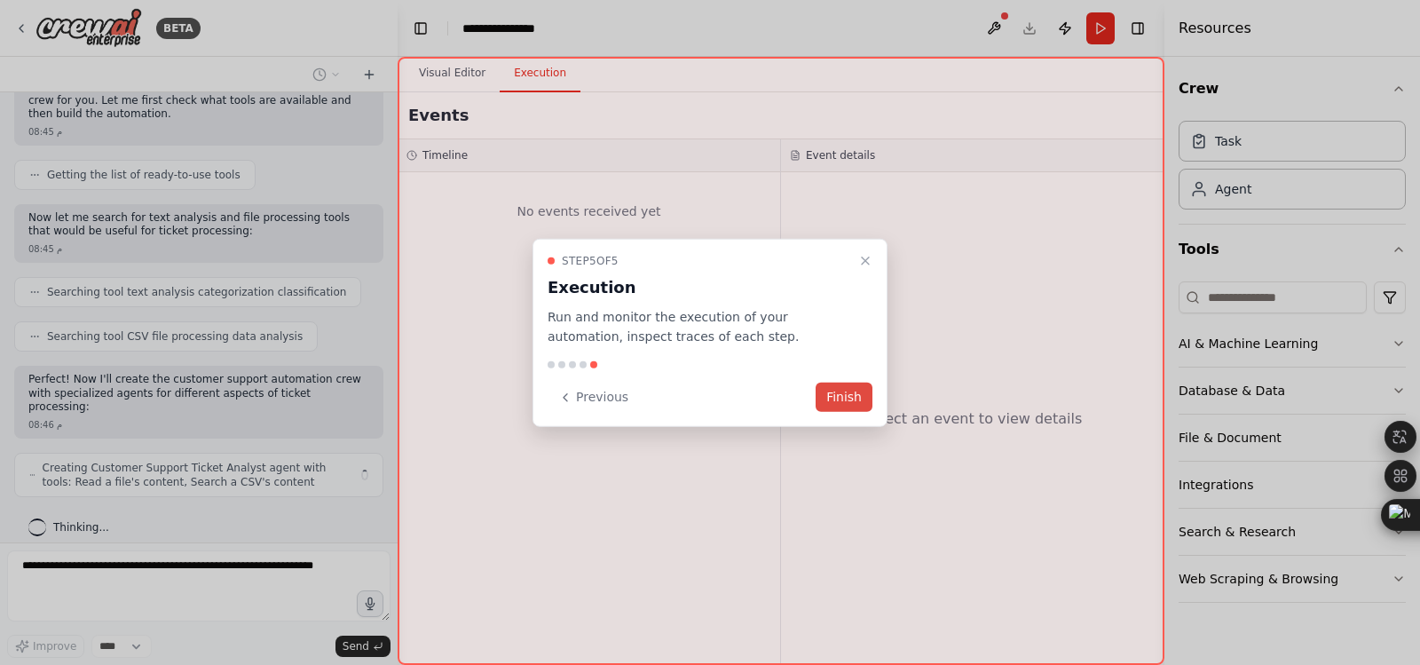
click at [849, 401] on button "Finish" at bounding box center [844, 397] width 57 height 29
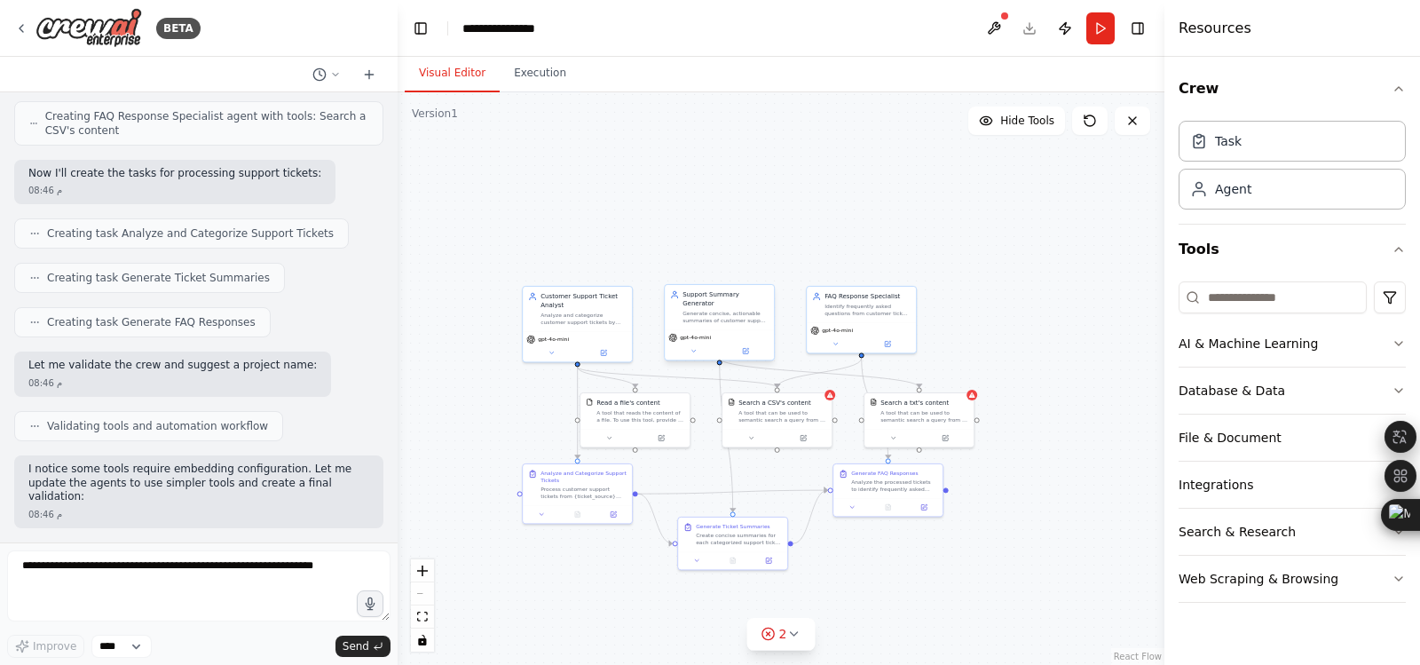
scroll to position [770, 0]
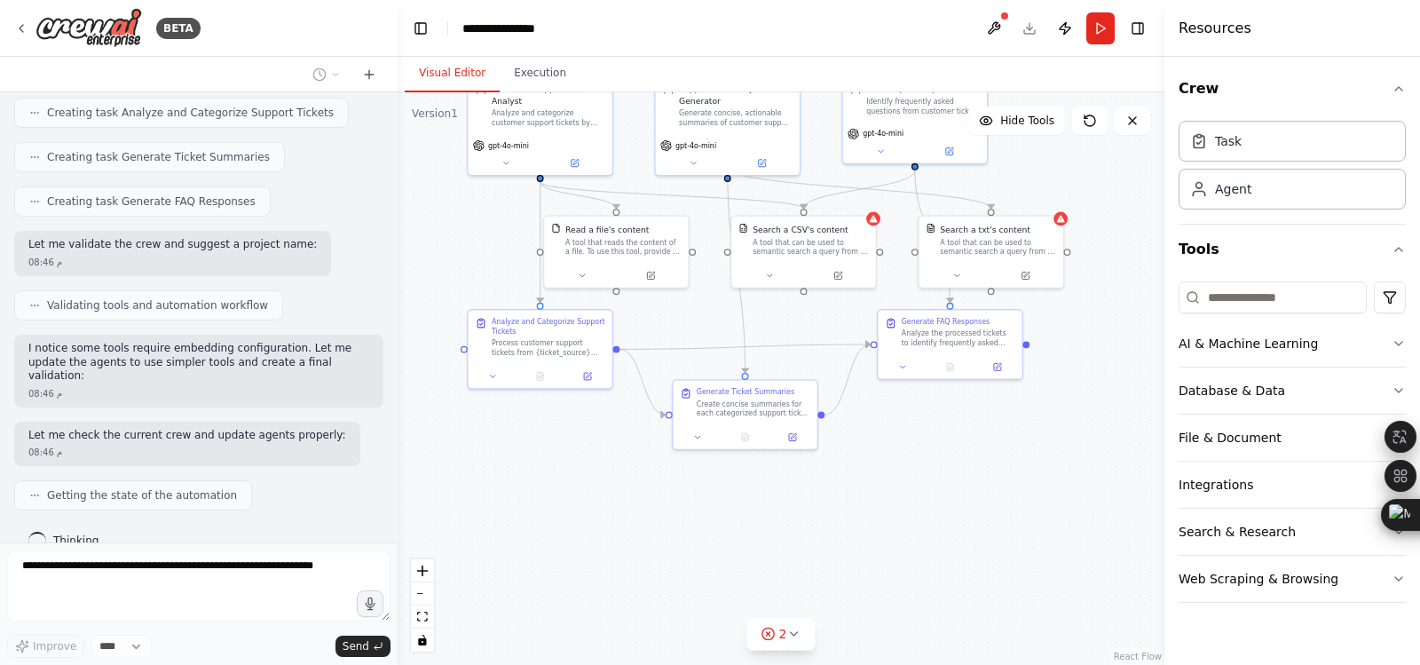
drag, startPoint x: 700, startPoint y: 407, endPoint x: 705, endPoint y: 216, distance: 190.9
click at [705, 216] on div ".deletable-edge-delete-btn { width: 20px; height: 20px; border: 0px solid #ffff…" at bounding box center [781, 378] width 767 height 573
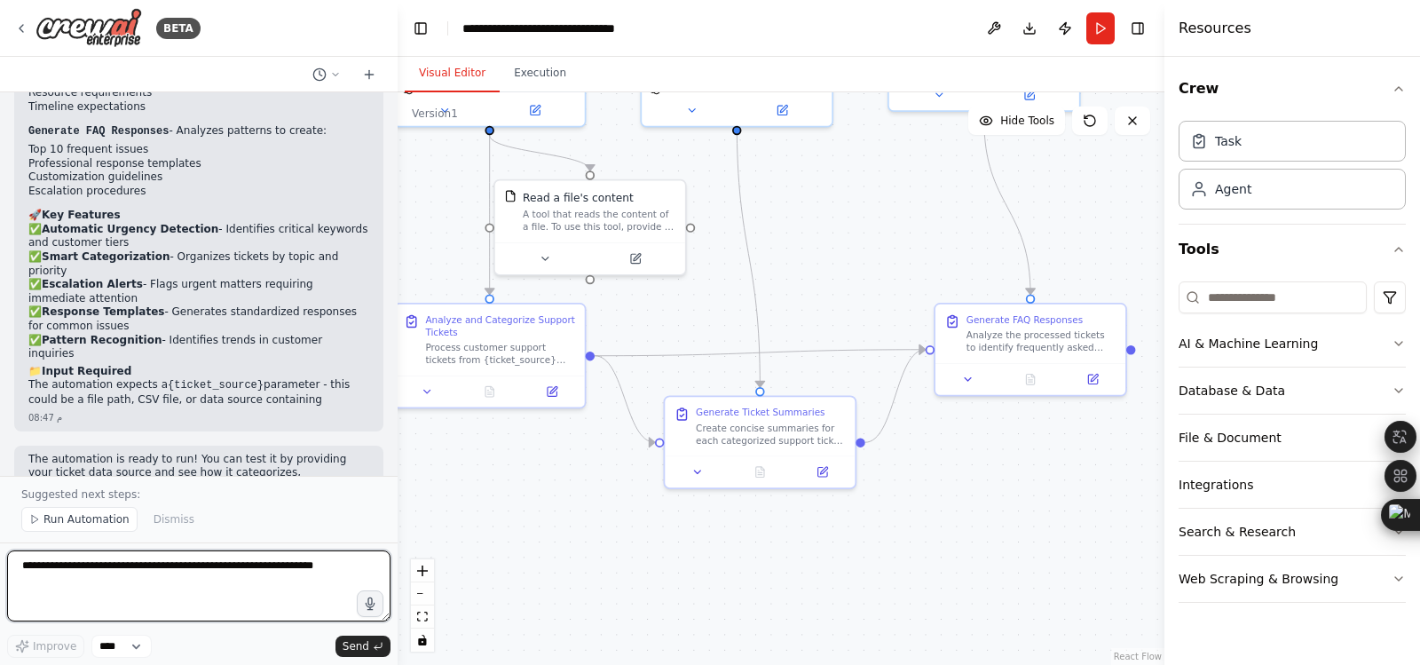
scroll to position [1884, 0]
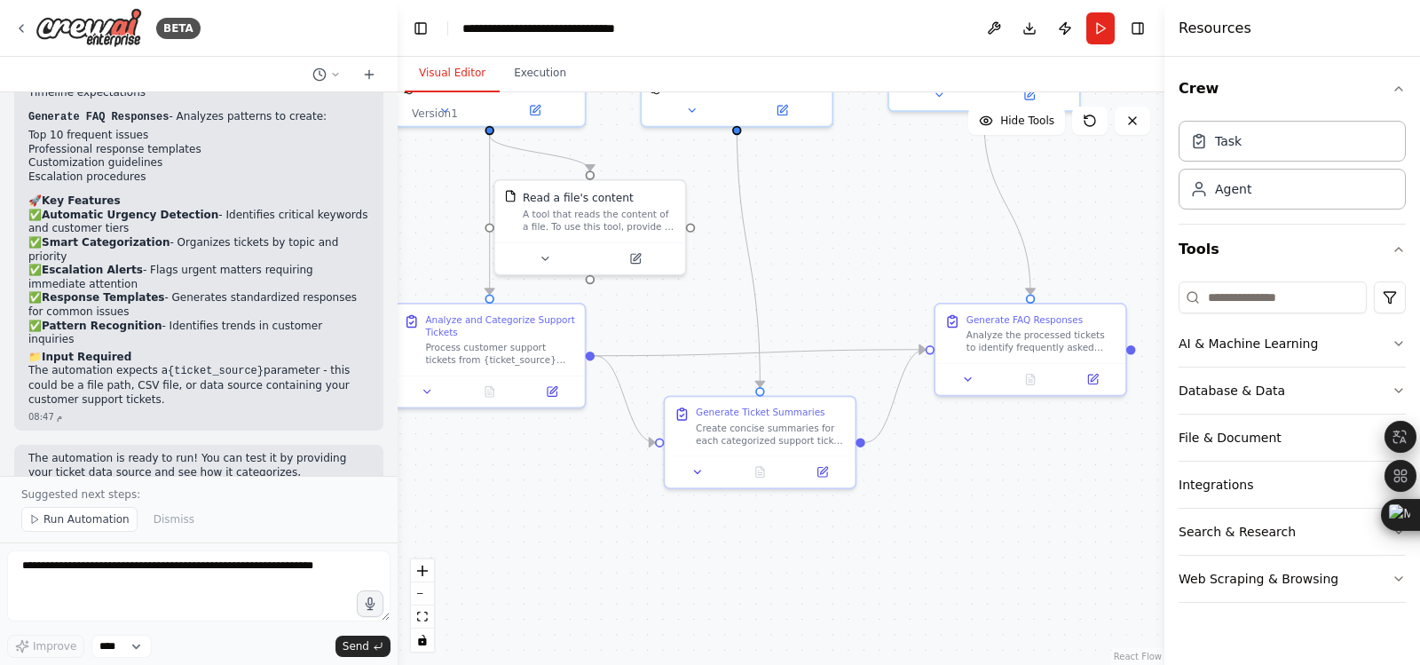
click at [48, 523] on span "Run Automation" at bounding box center [86, 519] width 86 height 14
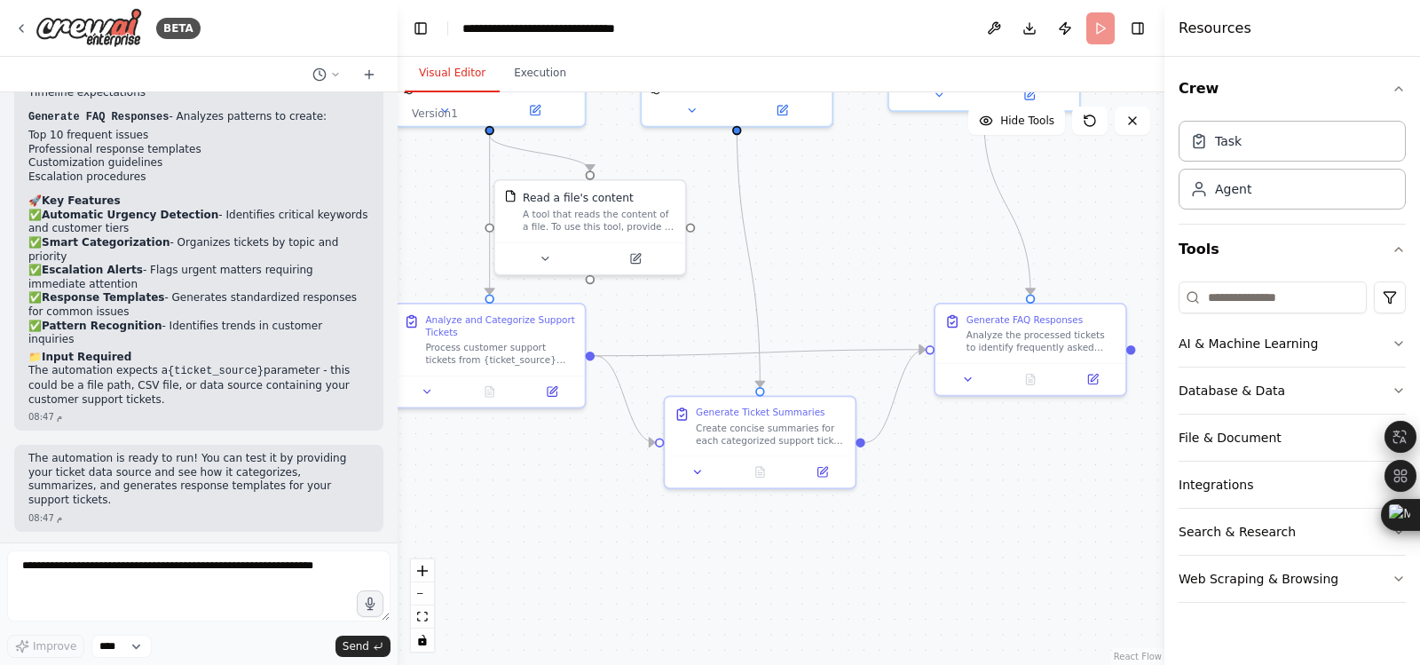
scroll to position [1817, 0]
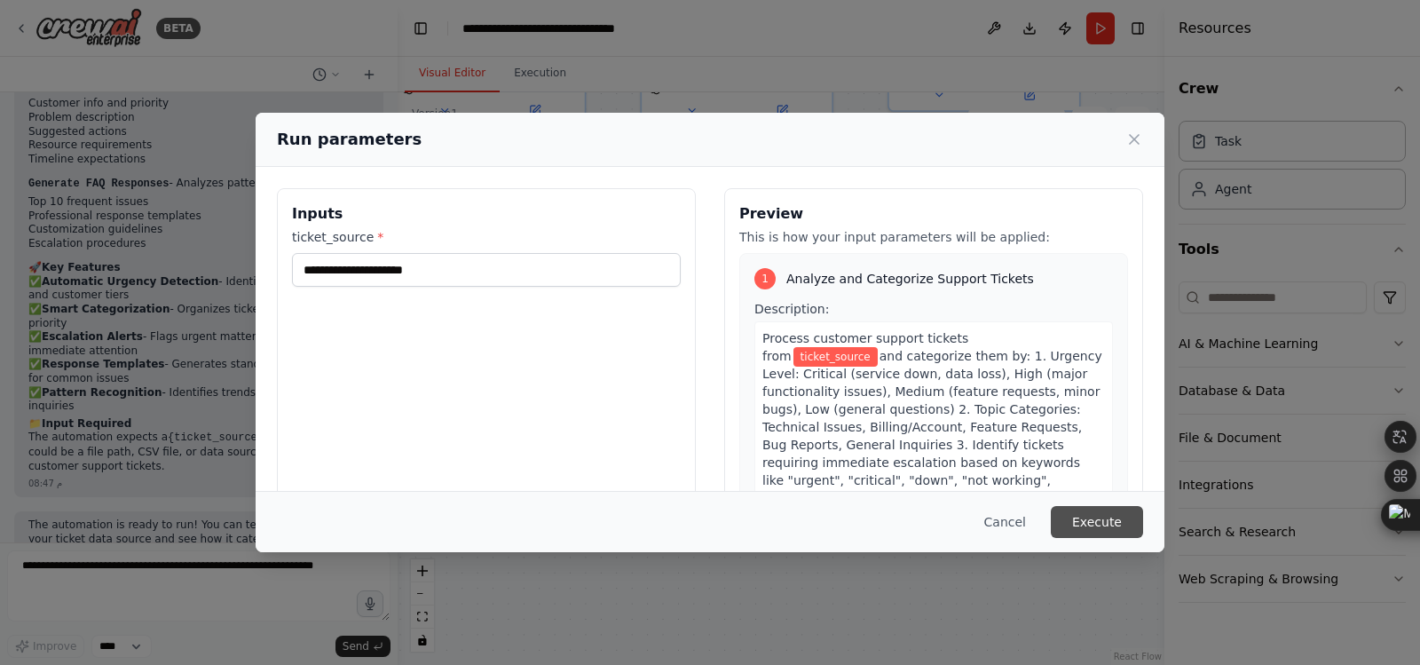
click at [1099, 524] on button "Execute" at bounding box center [1097, 522] width 92 height 32
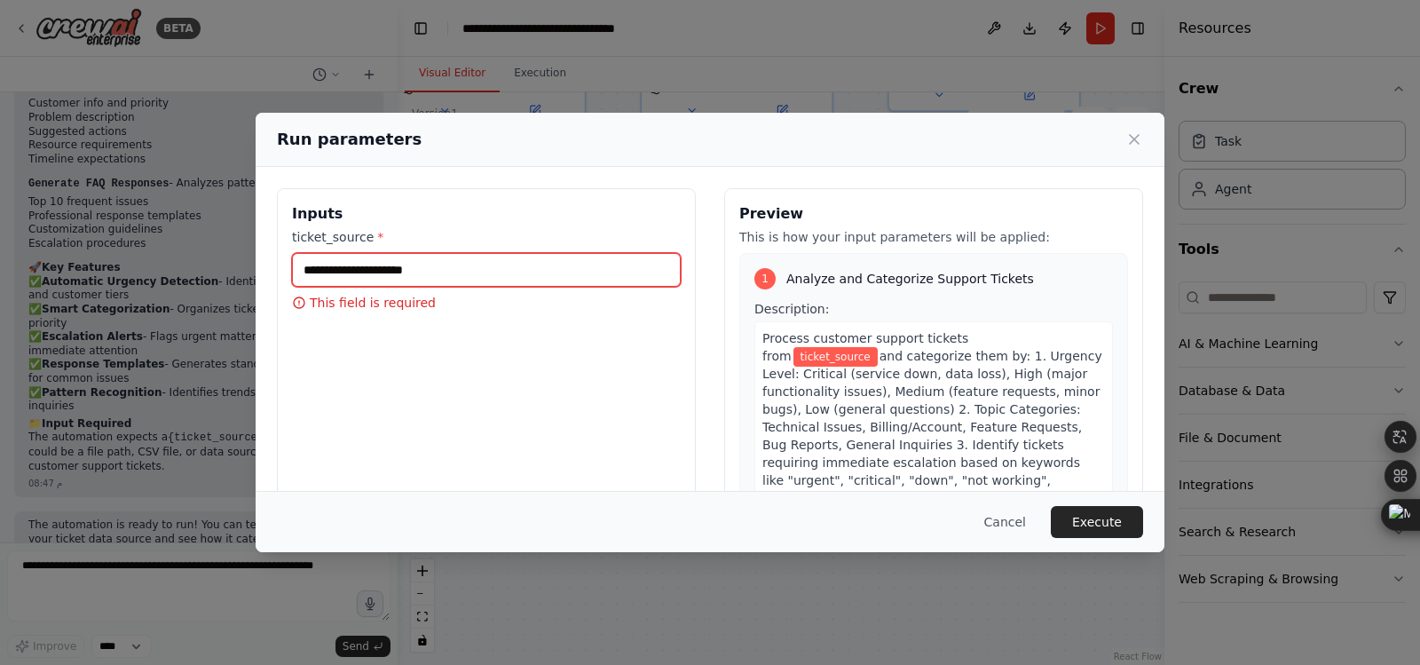
click at [460, 267] on input "ticket_source *" at bounding box center [486, 270] width 389 height 34
click at [1132, 133] on icon at bounding box center [1135, 139] width 18 height 18
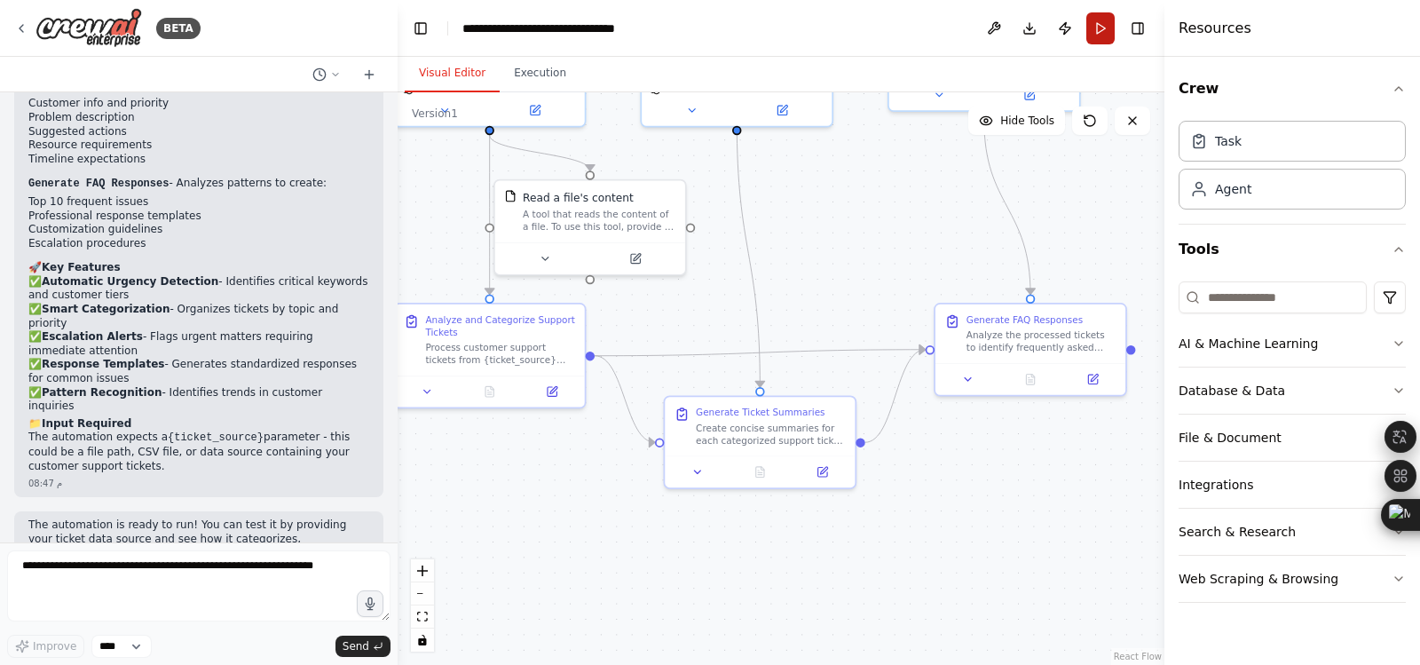
click at [1098, 34] on button "Run" at bounding box center [1101, 28] width 28 height 32
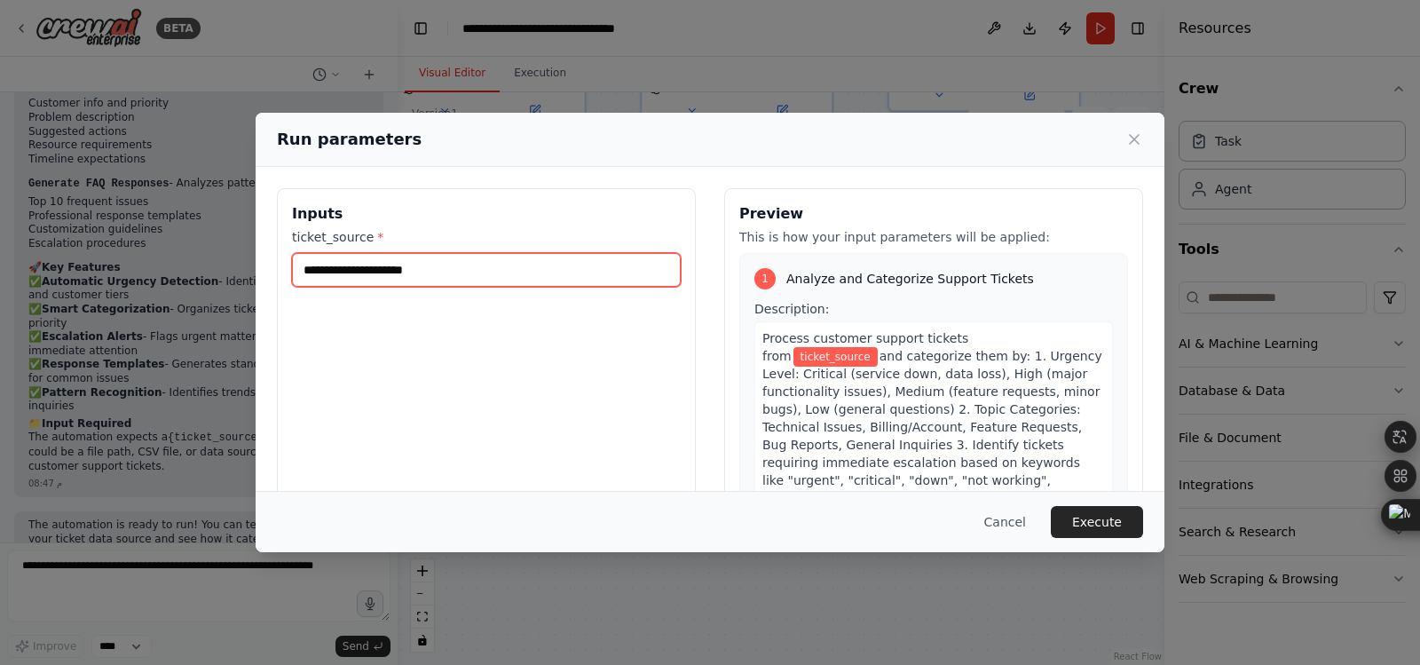
click at [514, 270] on input "ticket_source *" at bounding box center [486, 270] width 389 height 34
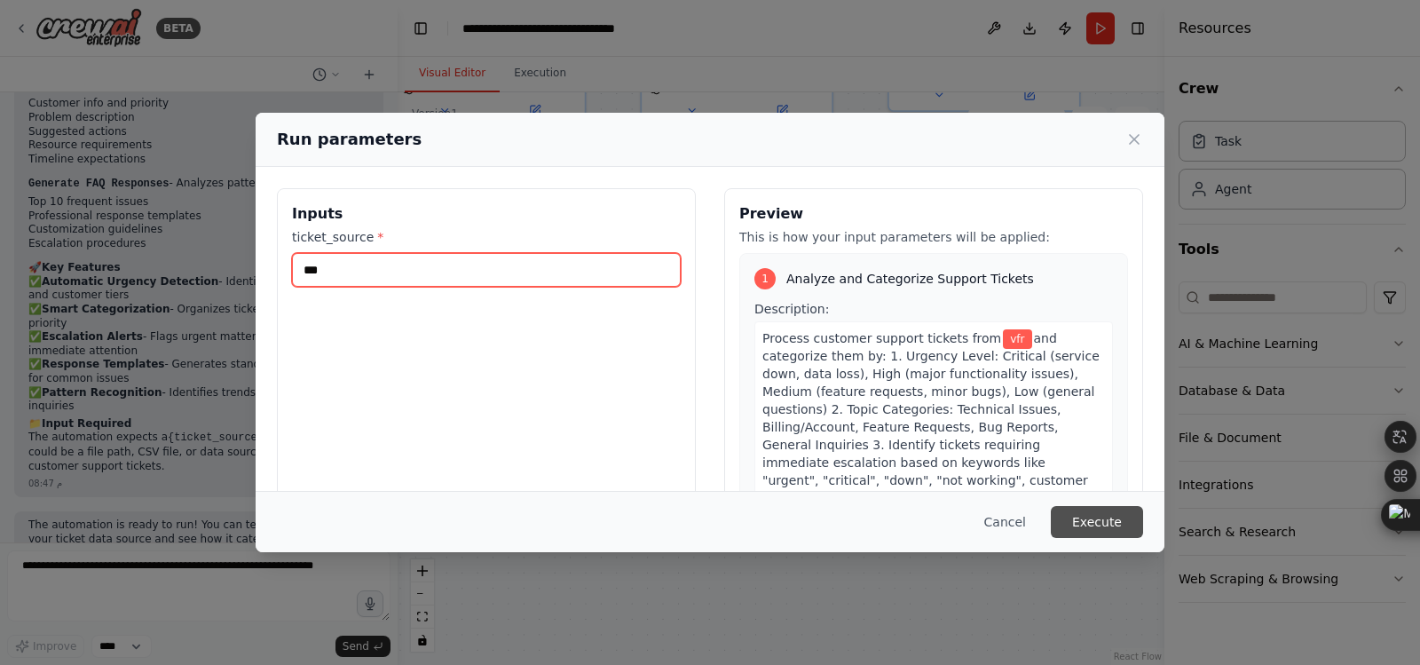
type input "***"
click at [1089, 518] on button "Execute" at bounding box center [1097, 522] width 92 height 32
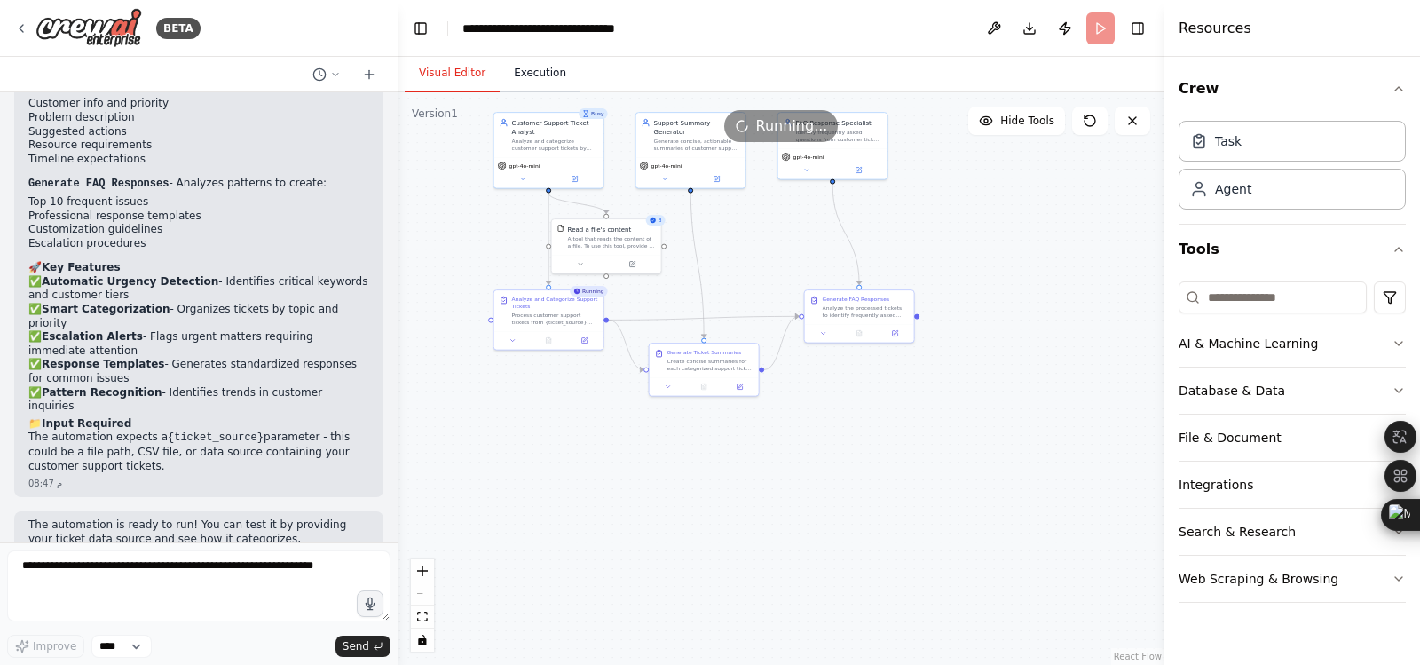
click at [539, 75] on button "Execution" at bounding box center [540, 73] width 81 height 37
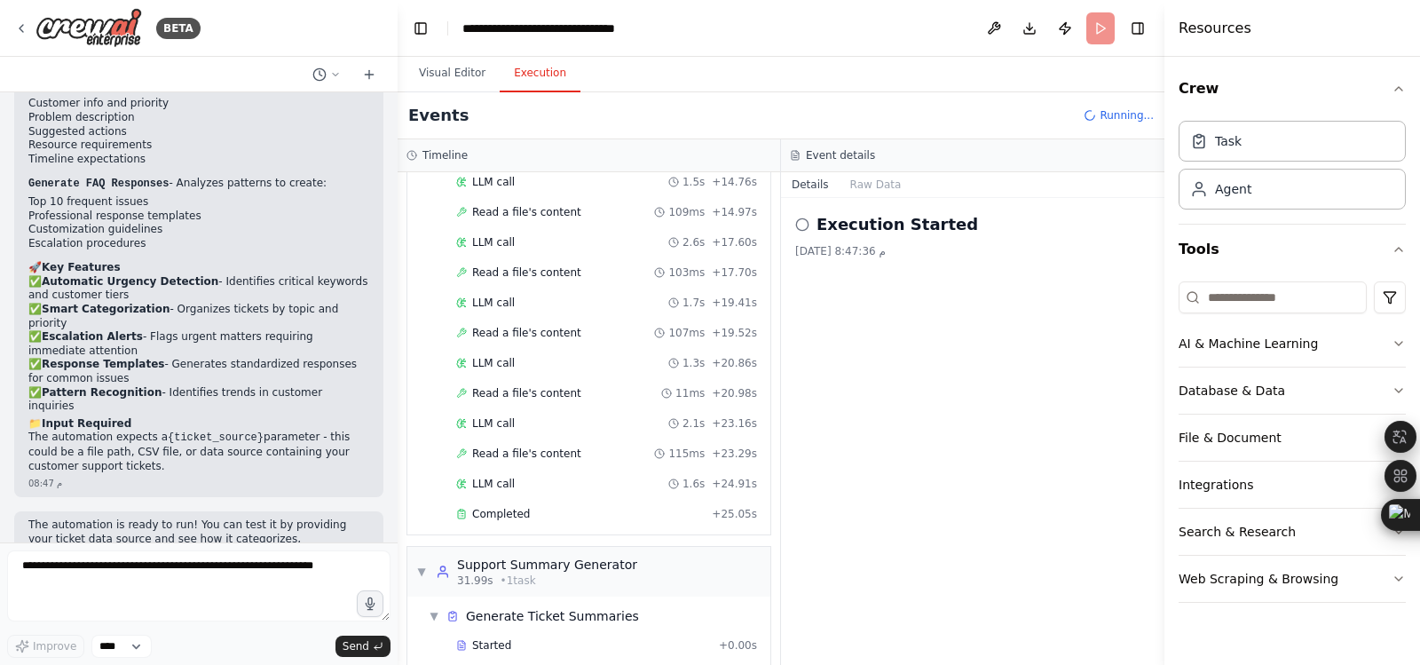
scroll to position [668, 0]
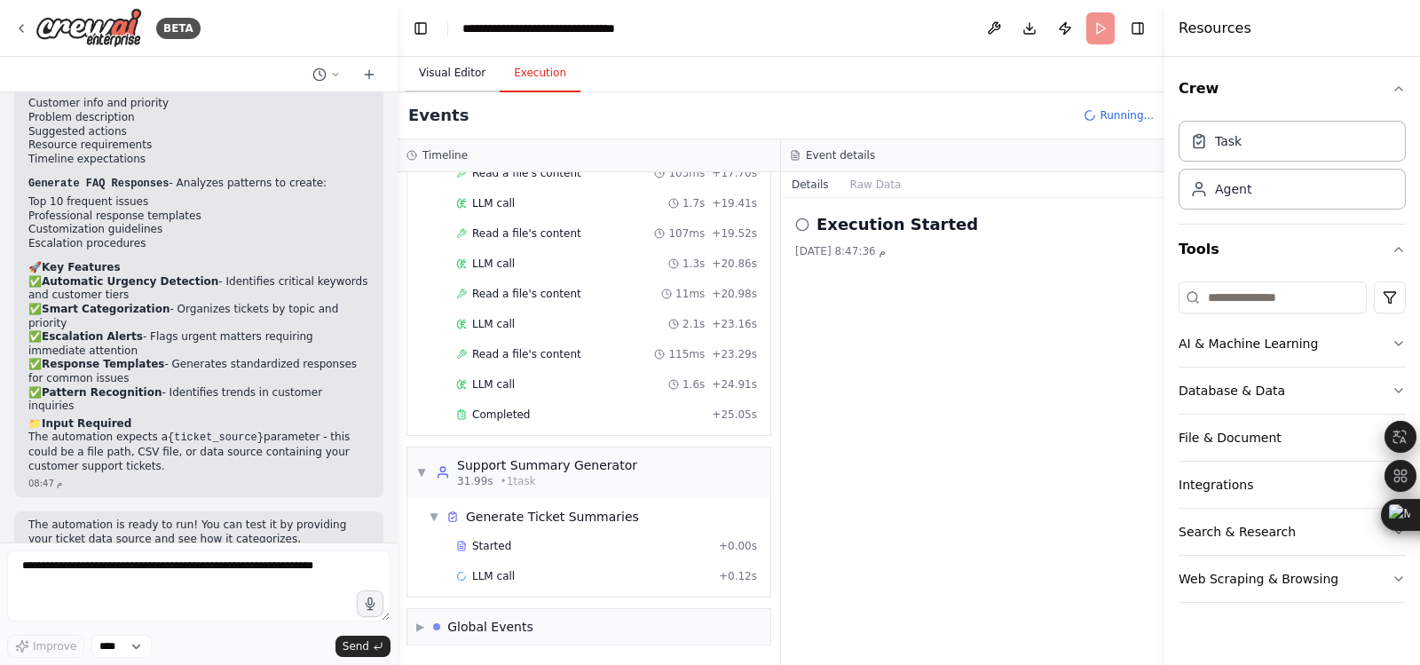
click at [453, 83] on button "Visual Editor" at bounding box center [452, 73] width 95 height 37
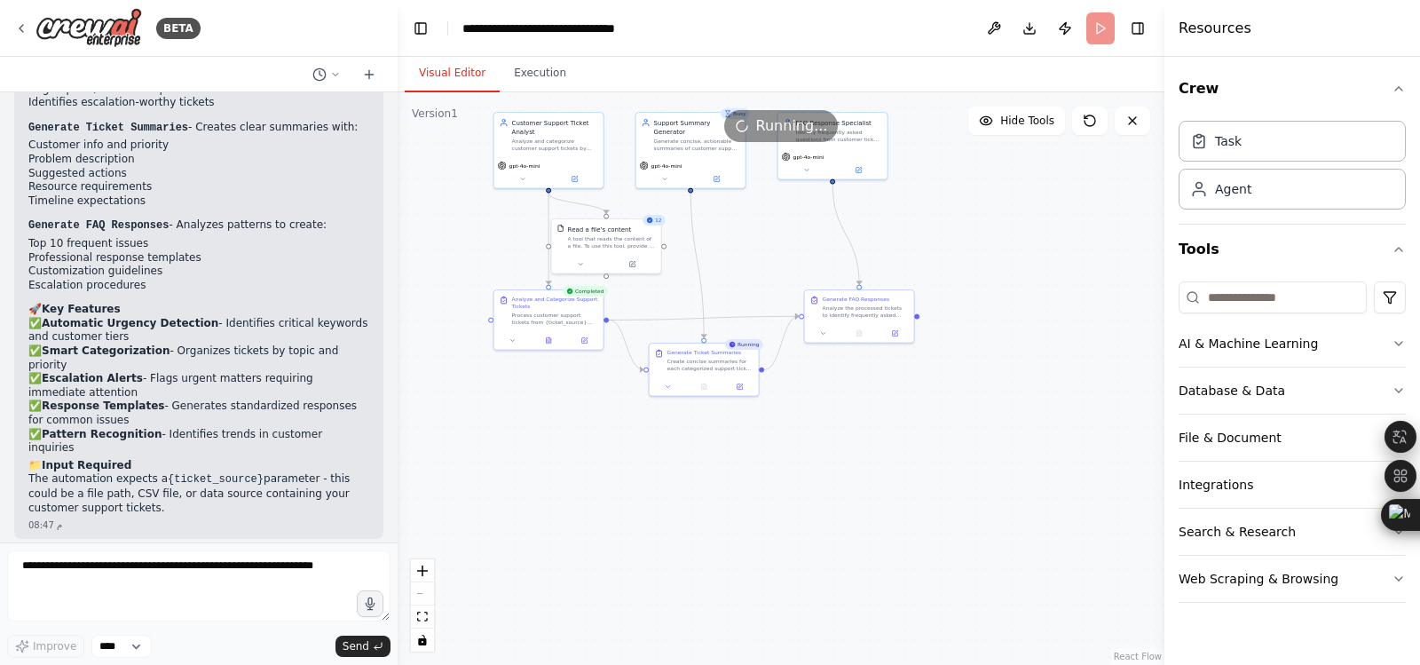
scroll to position [1817, 0]
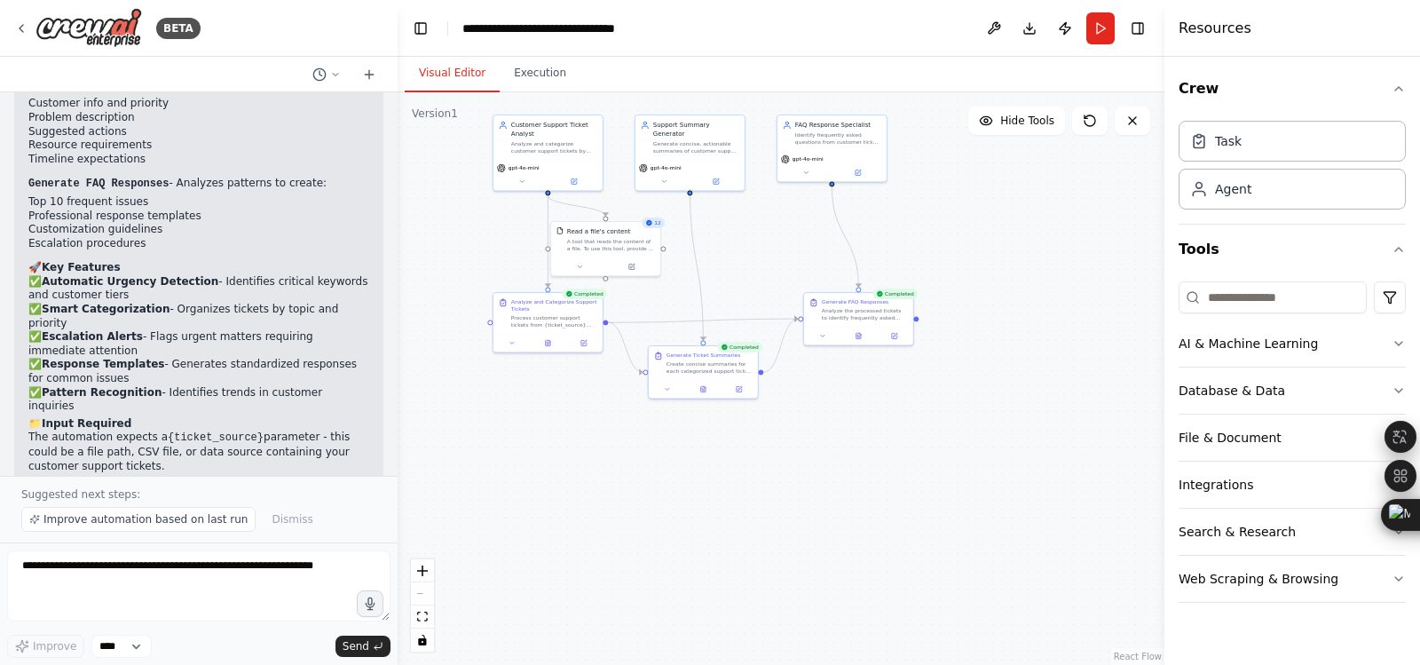
click at [1103, 26] on button "Run" at bounding box center [1101, 28] width 28 height 32
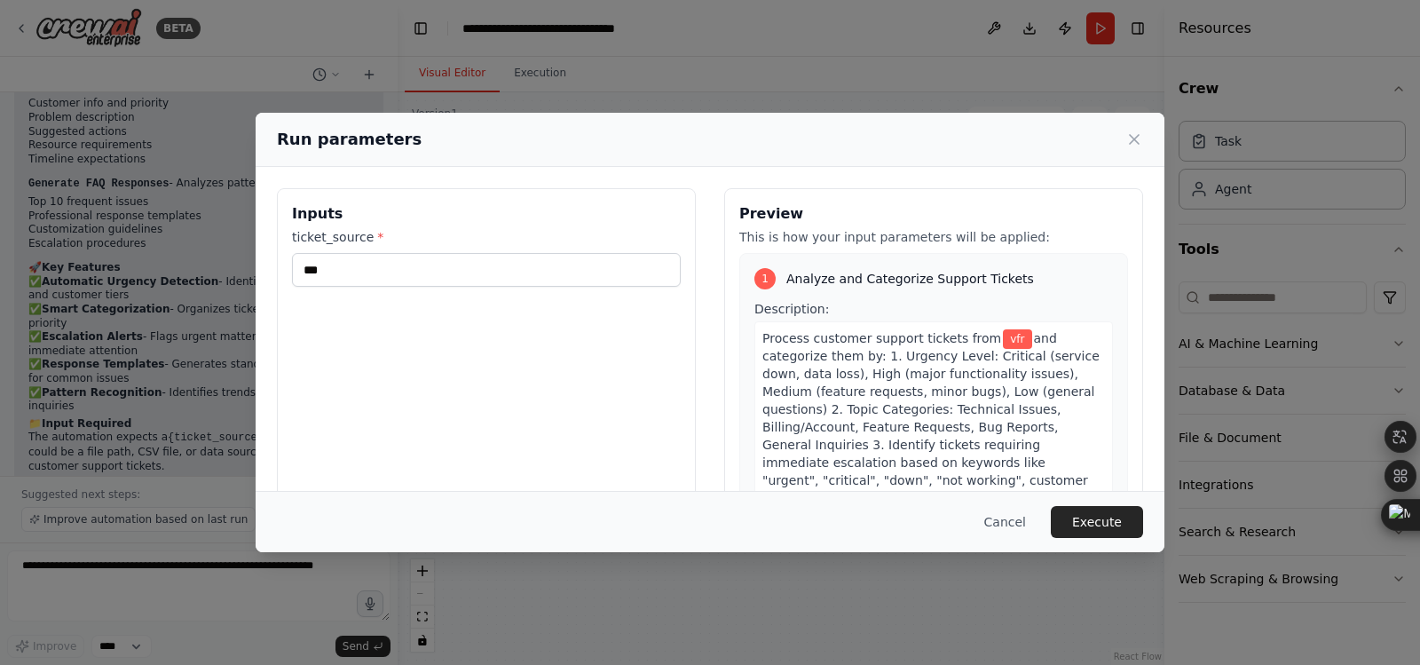
click at [1136, 137] on icon at bounding box center [1135, 139] width 18 height 18
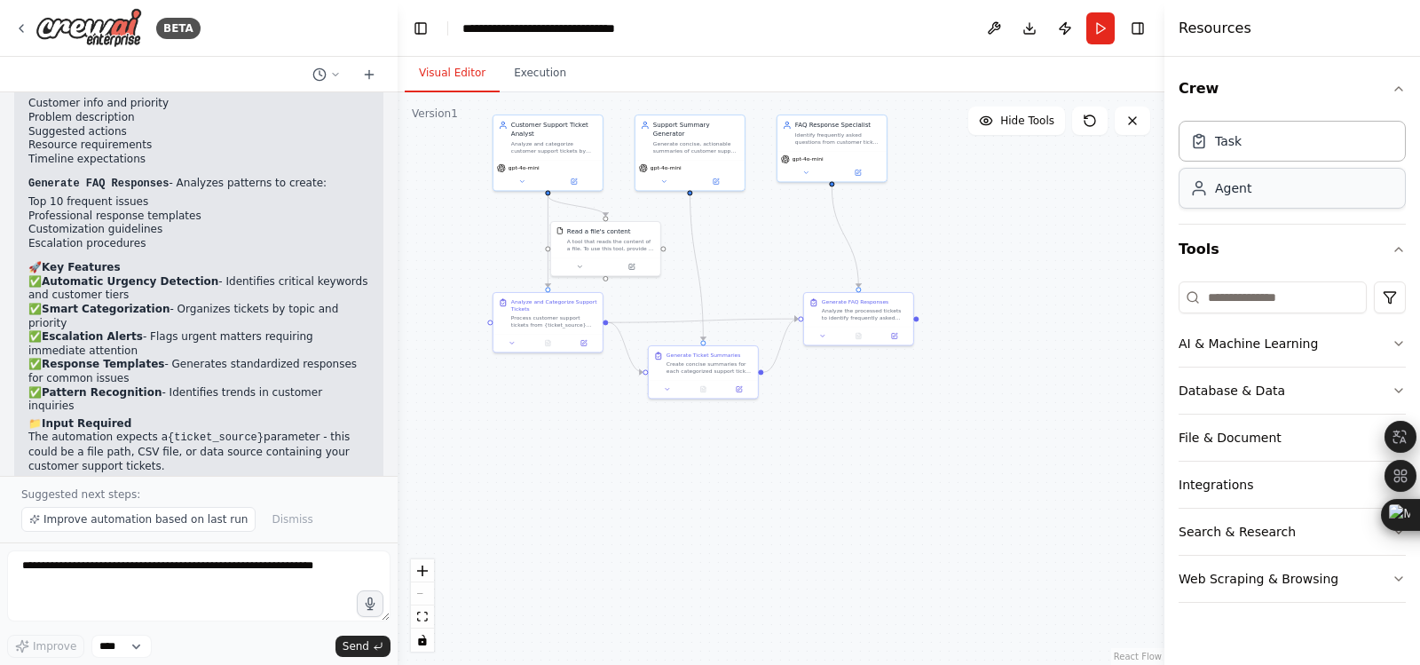
click at [1255, 195] on div "Agent" at bounding box center [1292, 188] width 227 height 41
click at [1258, 201] on div "Agent" at bounding box center [1292, 188] width 227 height 41
click at [1260, 342] on button "AI & Machine Learning" at bounding box center [1292, 343] width 227 height 46
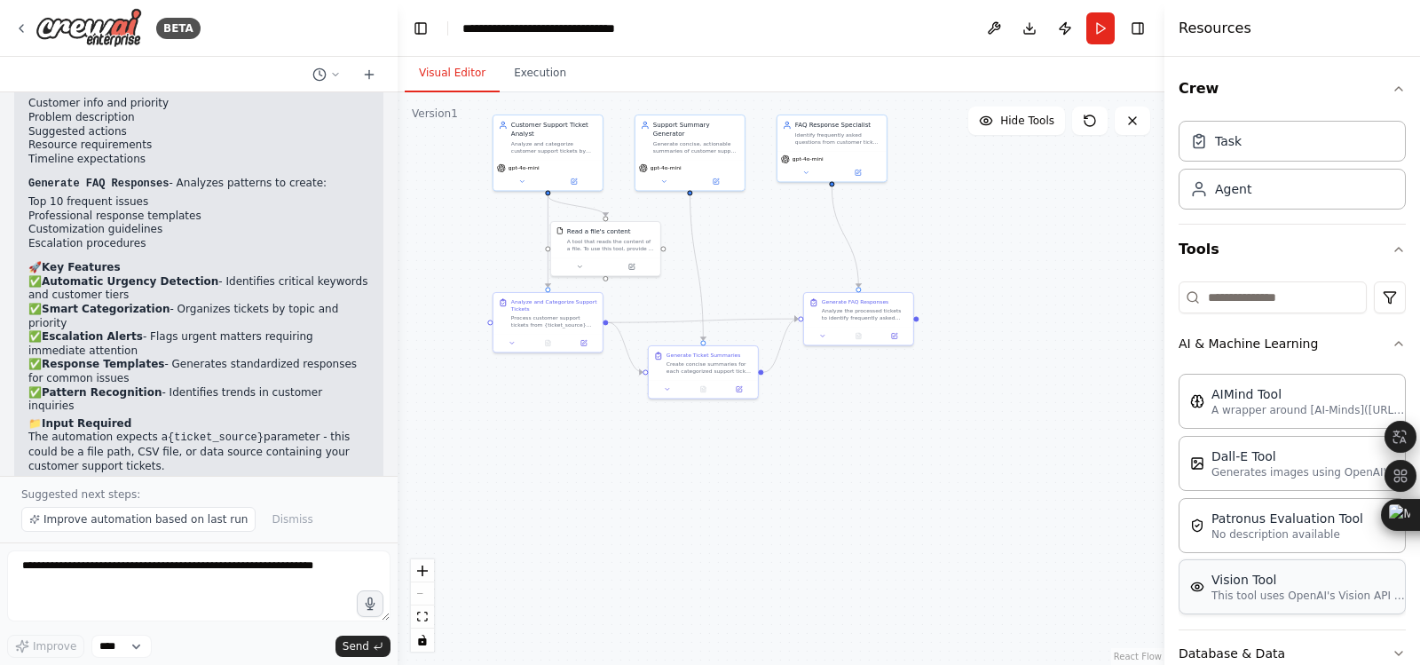
scroll to position [229, 0]
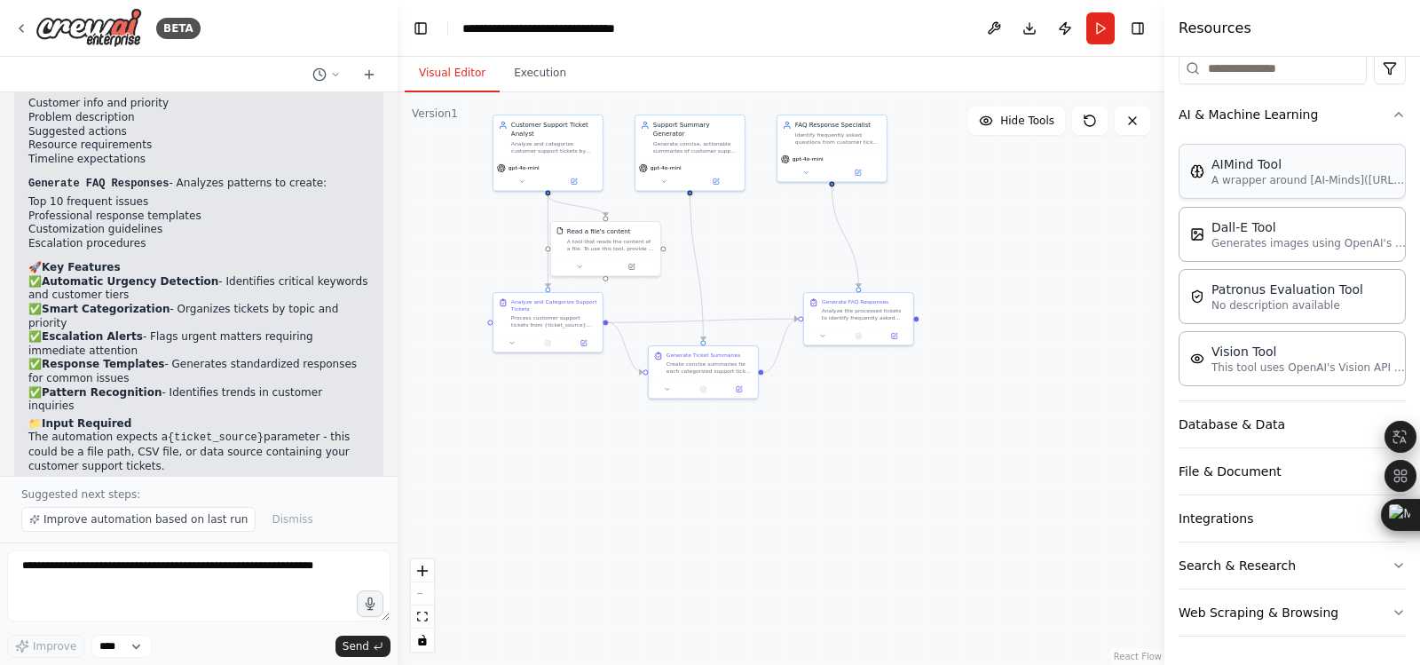
click at [1259, 192] on div "AIMind Tool A wrapper around [AI-Minds](https://mindsdb.com/minds). Useful for …" at bounding box center [1292, 171] width 227 height 55
click at [1295, 184] on p "A wrapper around [AI-Minds]([URL][DOMAIN_NAME]). Useful for when you need answe…" at bounding box center [1309, 180] width 195 height 14
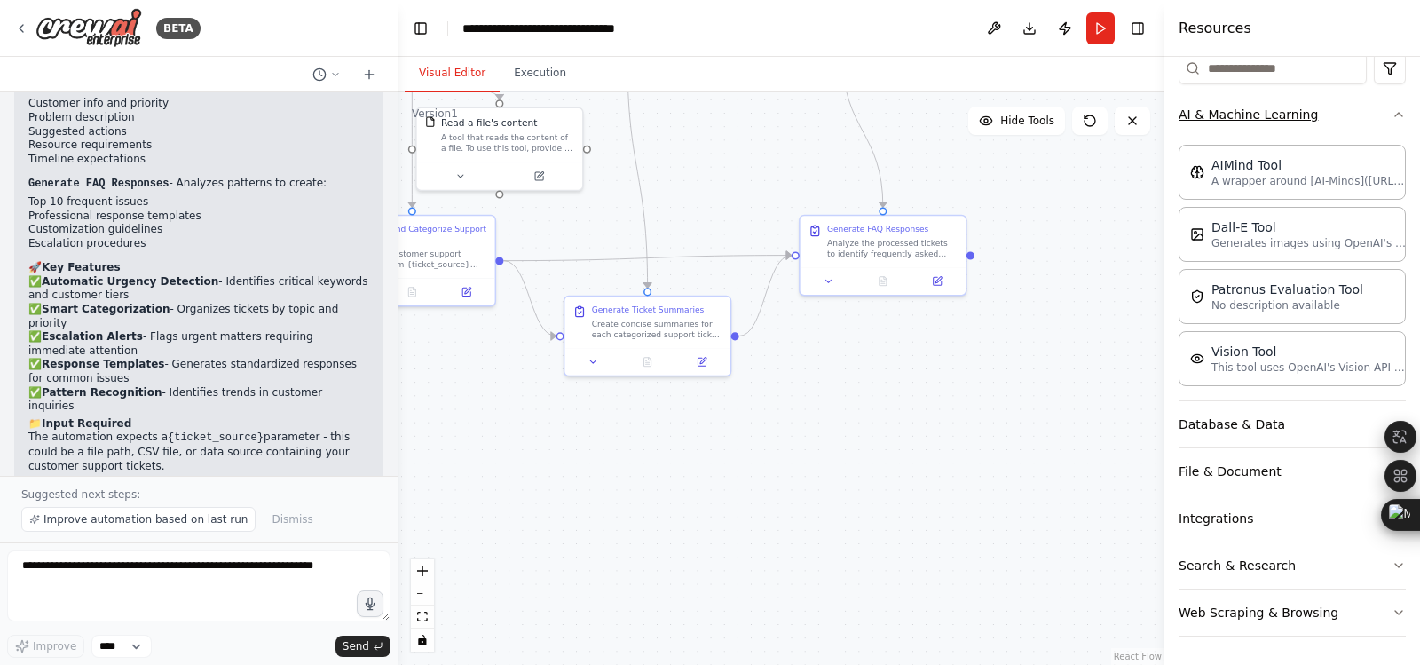
scroll to position [0, 0]
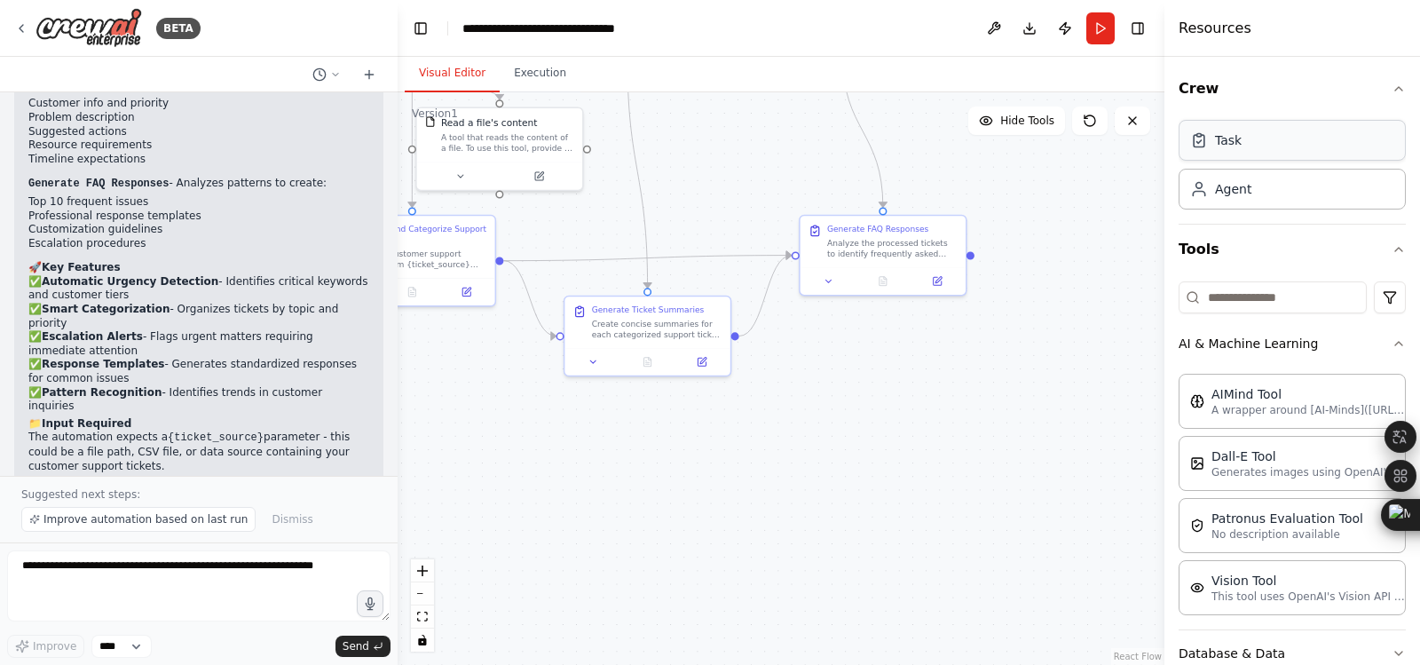
click at [1289, 130] on div "Task" at bounding box center [1292, 140] width 227 height 41
click at [136, 32] on img at bounding box center [89, 28] width 107 height 40
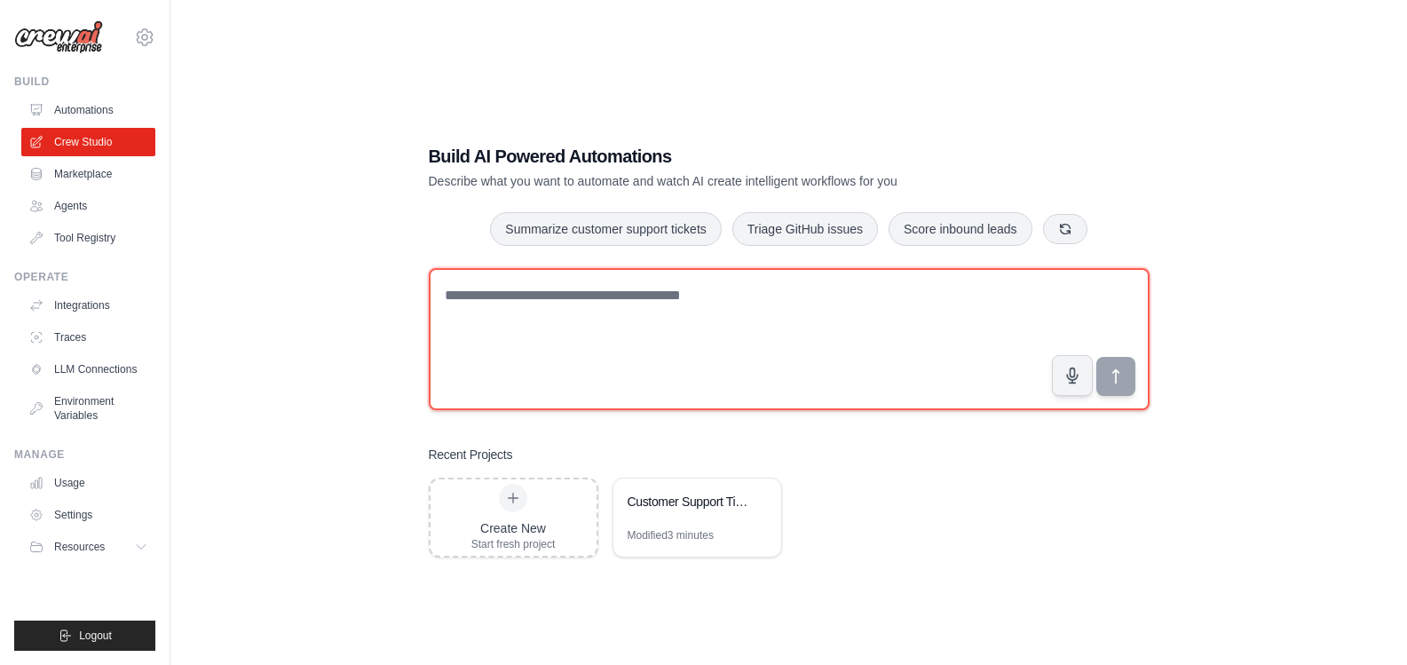
drag, startPoint x: 618, startPoint y: 310, endPoint x: 639, endPoint y: 317, distance: 22.5
click at [618, 310] on textarea at bounding box center [789, 339] width 721 height 142
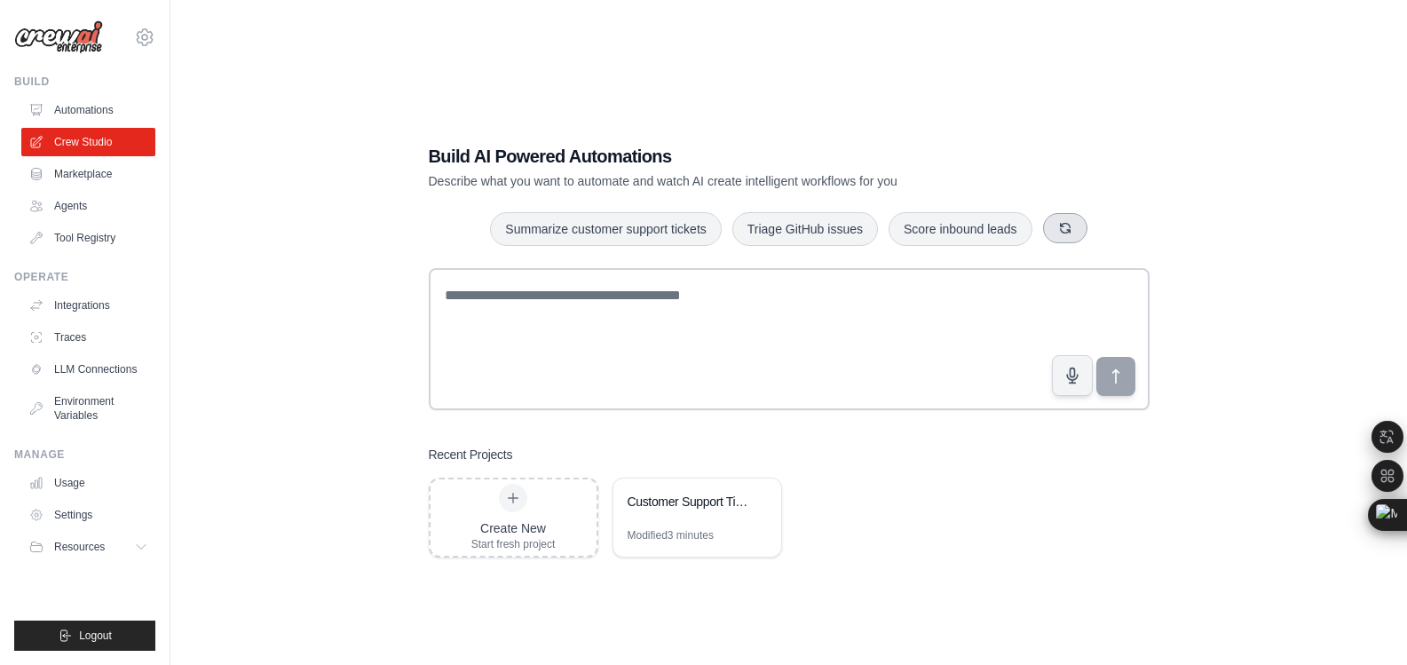
click at [1065, 225] on icon "button" at bounding box center [1065, 228] width 14 height 14
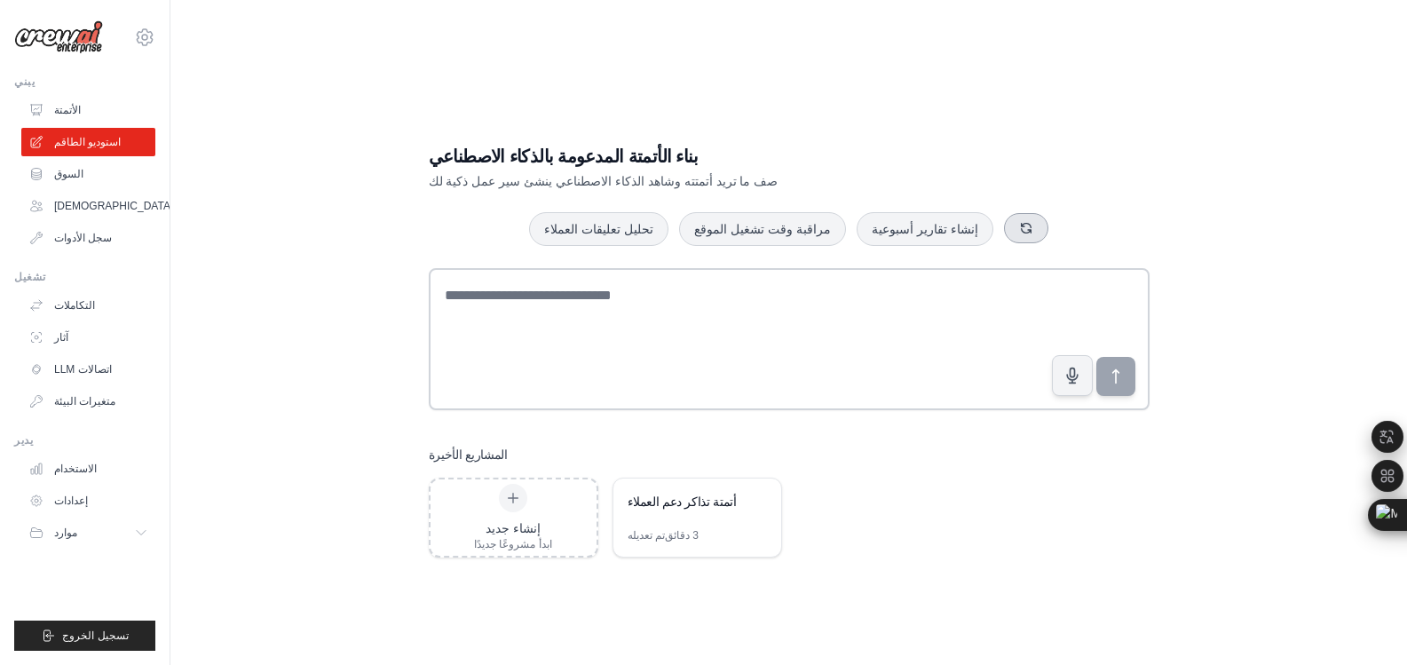
click at [1019, 222] on icon "button" at bounding box center [1026, 228] width 14 height 14
click at [1069, 225] on icon "button" at bounding box center [1076, 228] width 14 height 14
click at [1020, 233] on icon "button" at bounding box center [1027, 228] width 14 height 14
click at [1008, 231] on button "button" at bounding box center [1030, 228] width 44 height 30
click at [1069, 226] on icon "button" at bounding box center [1076, 228] width 14 height 14
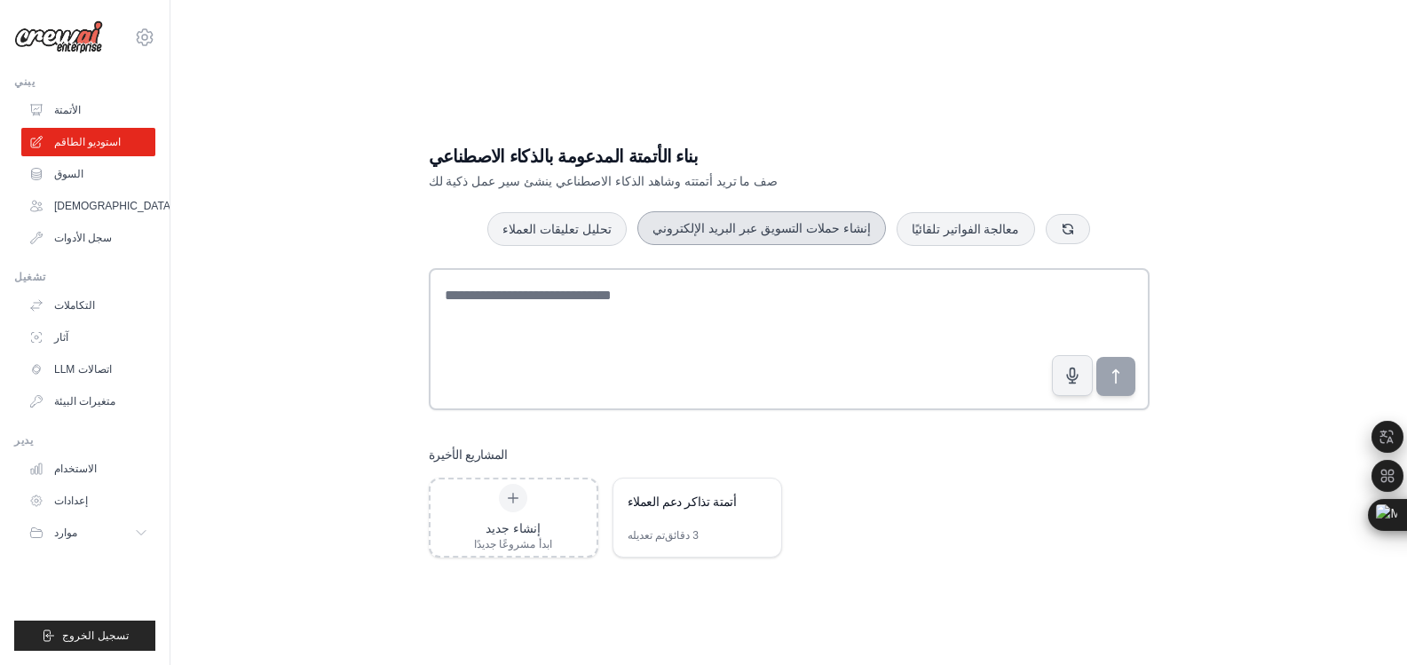
click at [781, 230] on font "إنشاء حملات التسويق عبر البريد الإلكتروني" at bounding box center [760, 228] width 217 height 14
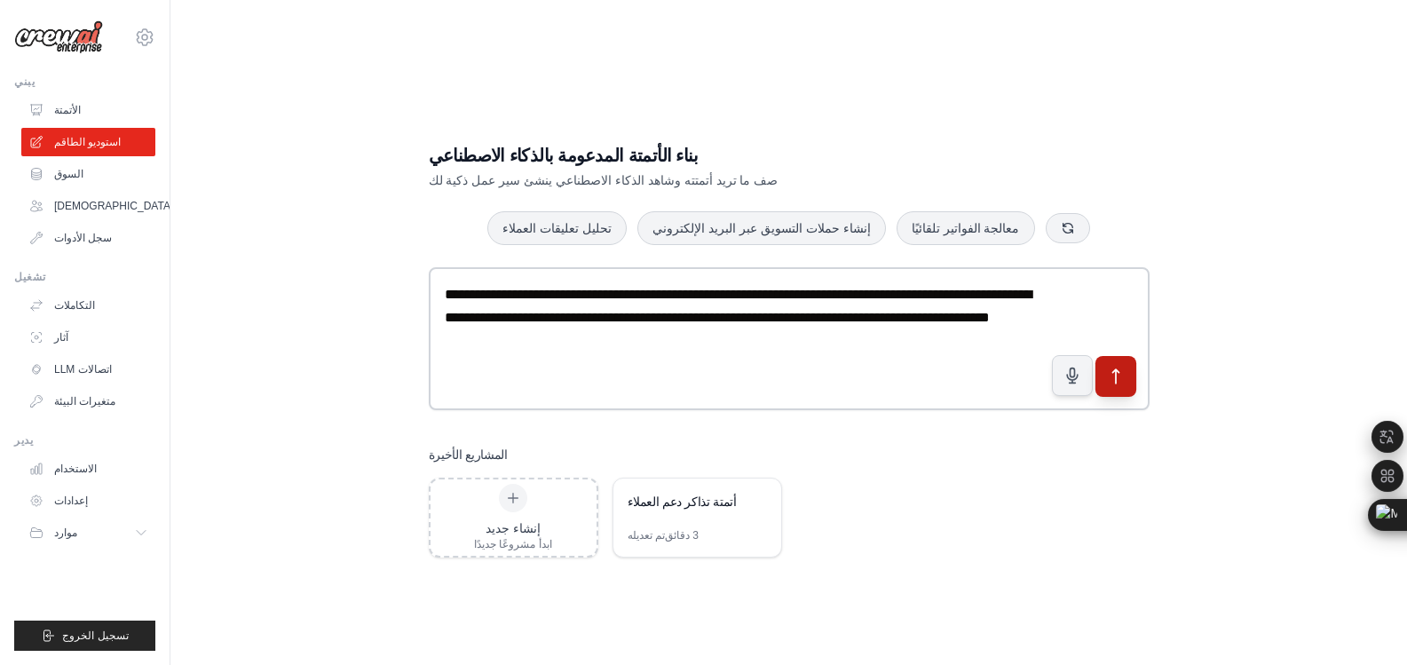
click at [1130, 383] on button "submit" at bounding box center [1115, 375] width 41 height 41
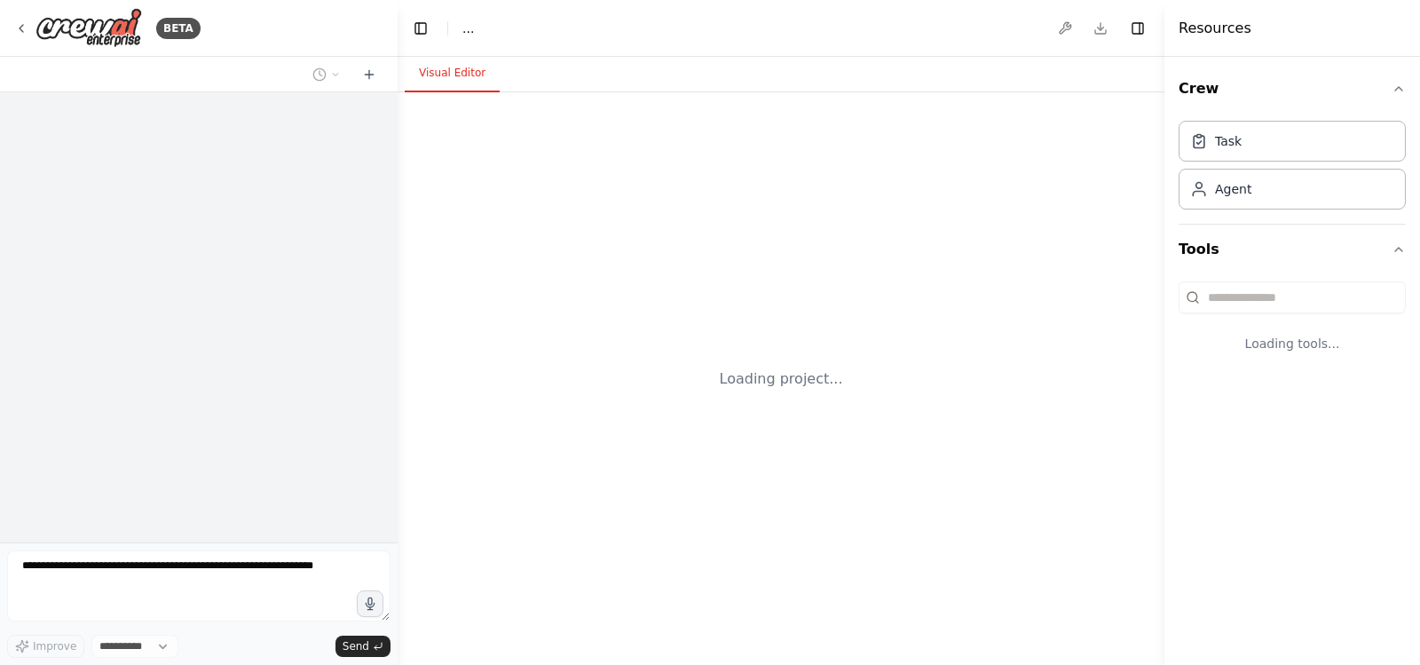
select select "****"
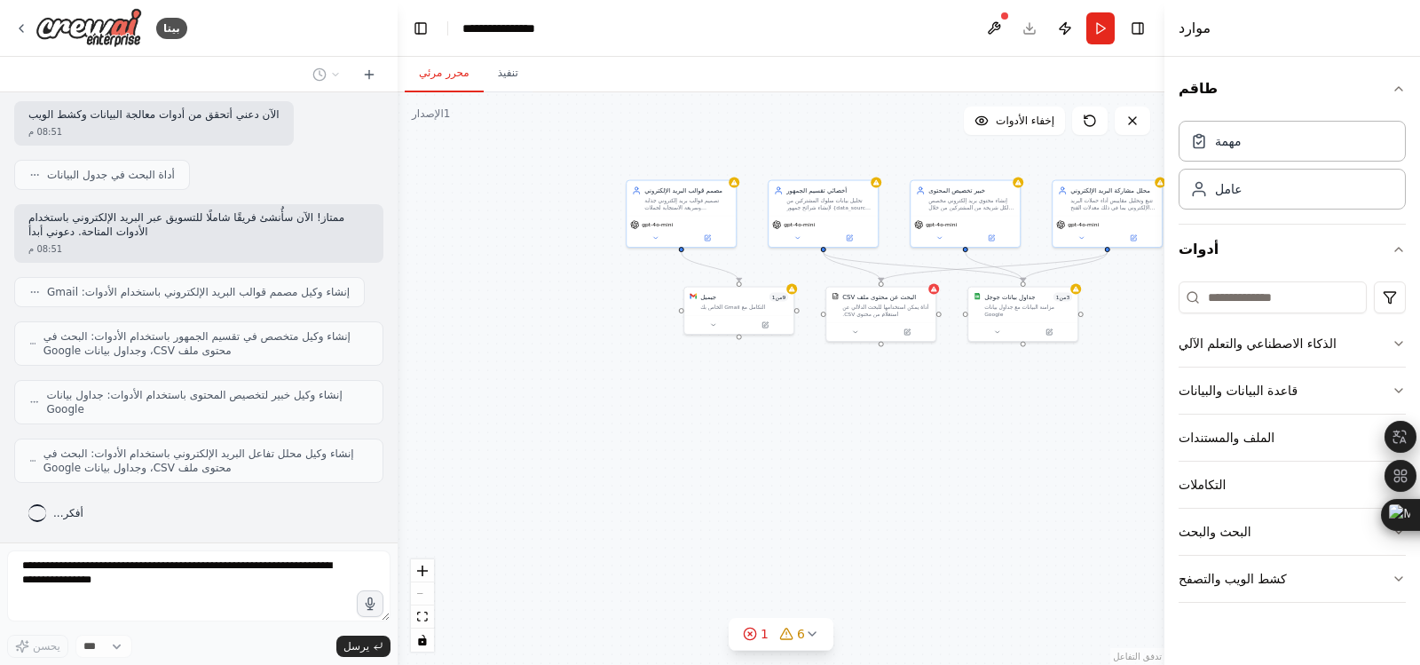
scroll to position [537, 0]
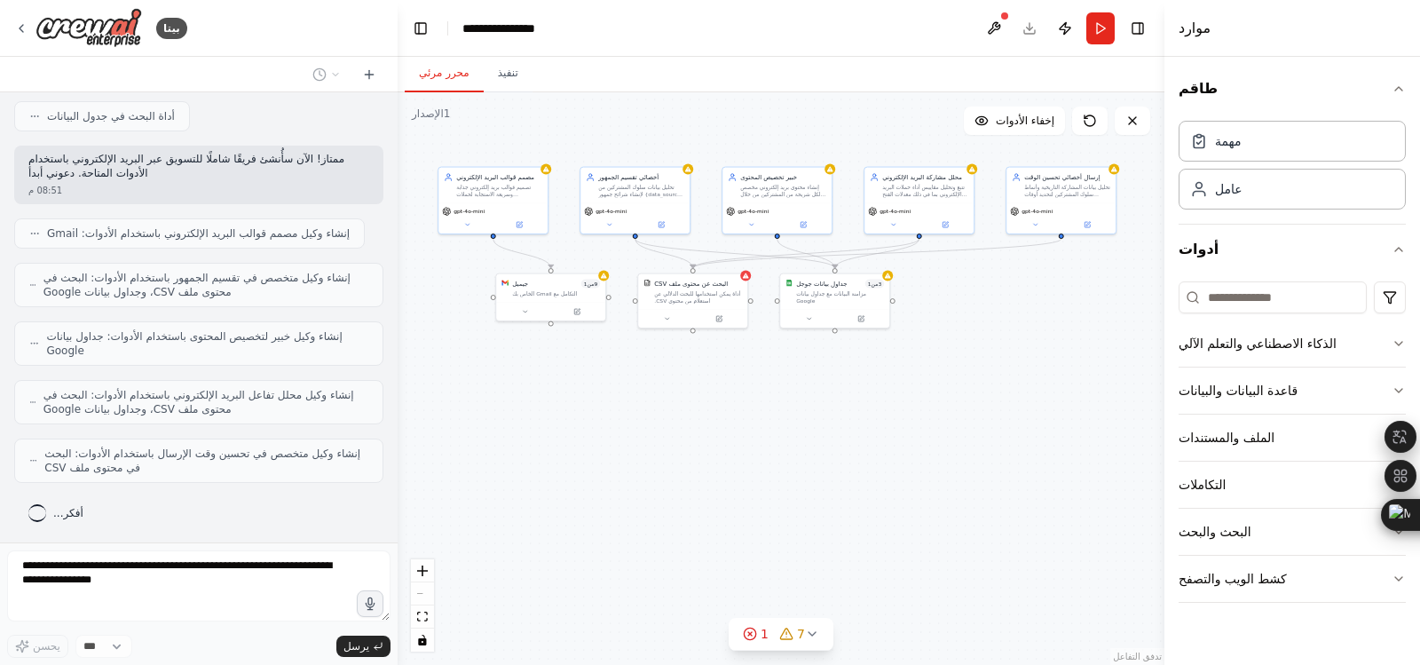
drag, startPoint x: 847, startPoint y: 441, endPoint x: 659, endPoint y: 428, distance: 188.7
click at [659, 428] on div ".deletable-edge-delete-btn { width: 20px; height: 20px; border: 0px solid #ffff…" at bounding box center [781, 378] width 767 height 573
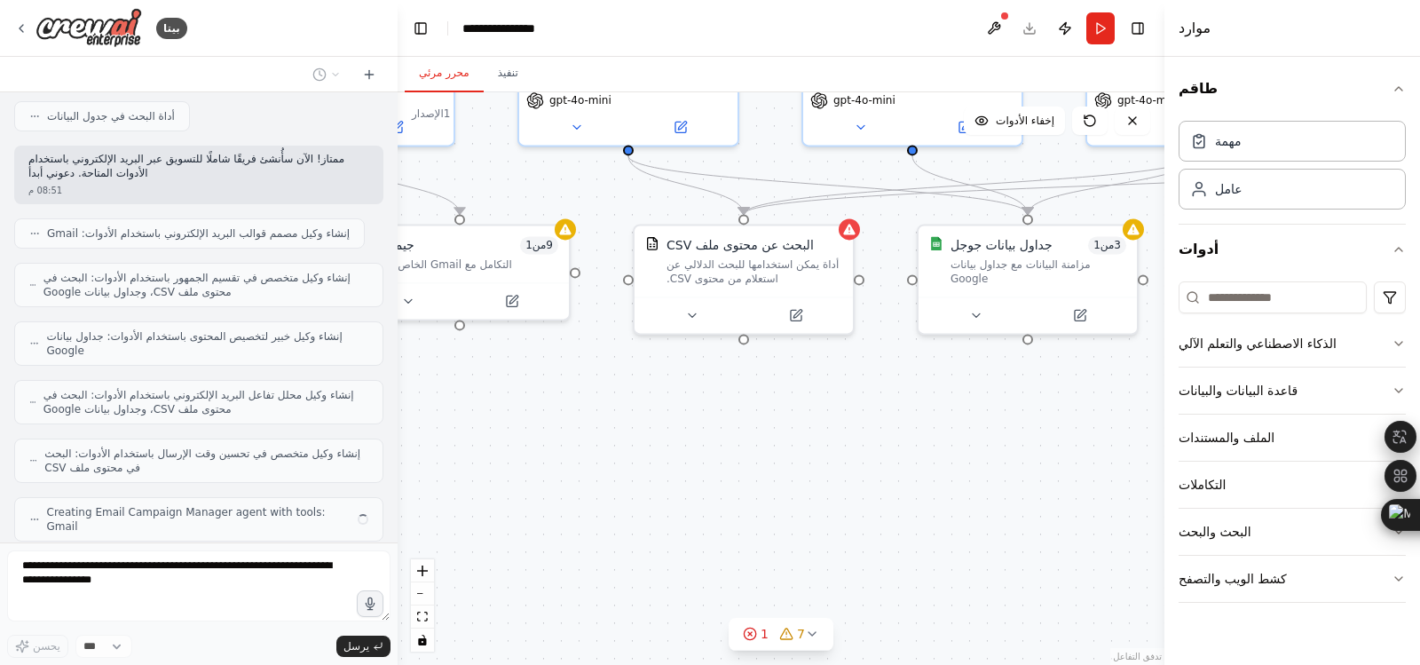
scroll to position [581, 0]
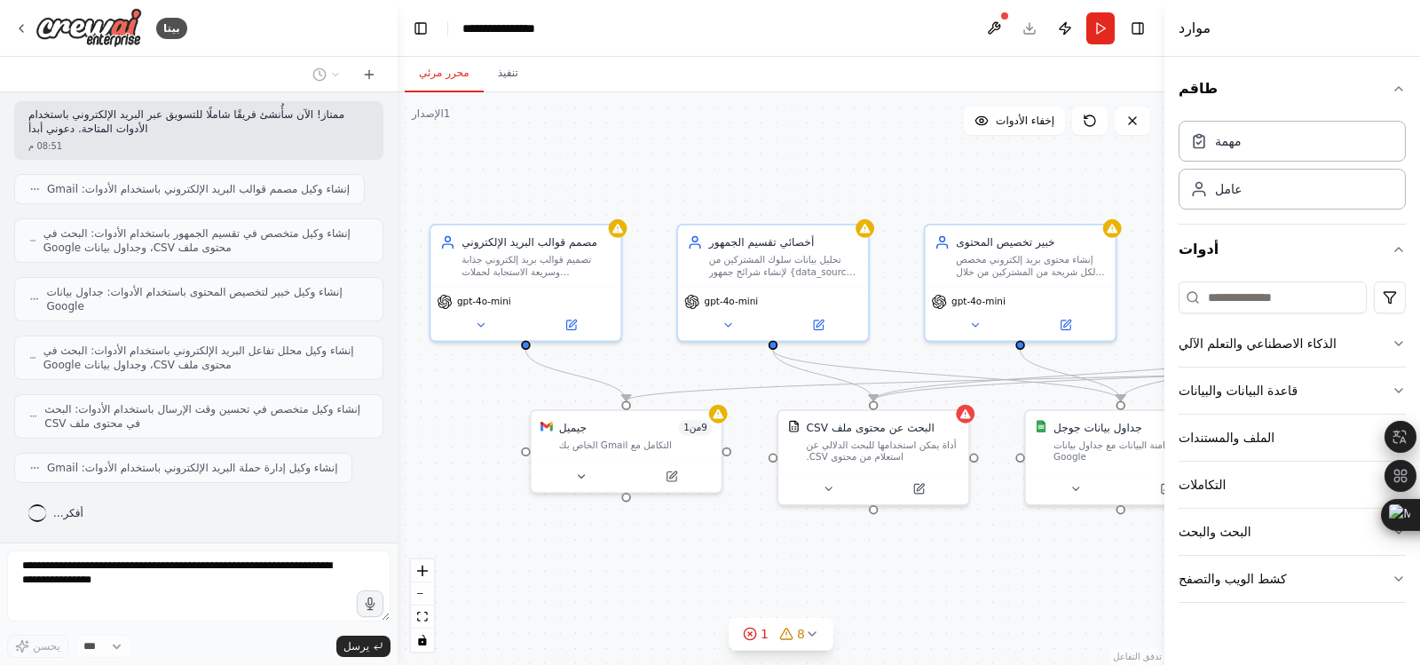
drag, startPoint x: 556, startPoint y: 195, endPoint x: 652, endPoint y: 310, distance: 149.3
click at [652, 310] on div ".deletable-edge-delete-btn { width: 20px; height: 20px; border: 0px solid #ffff…" at bounding box center [781, 378] width 767 height 573
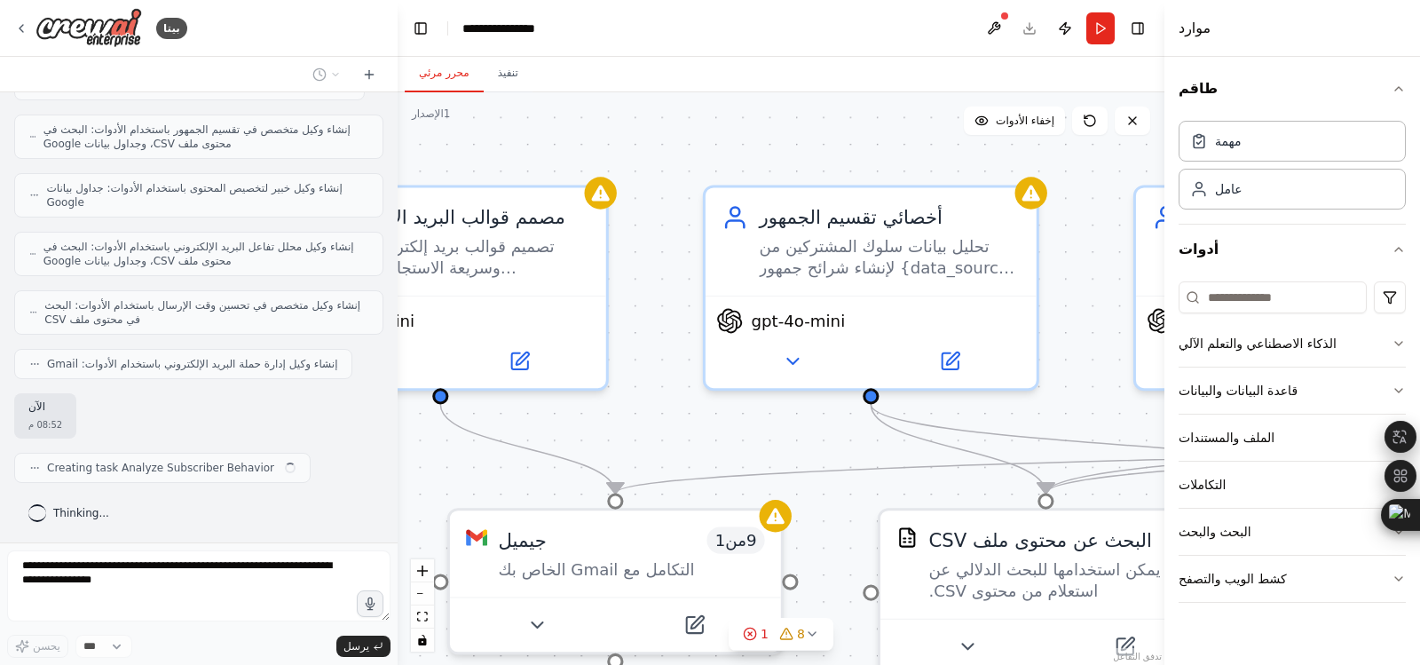
scroll to position [685, 0]
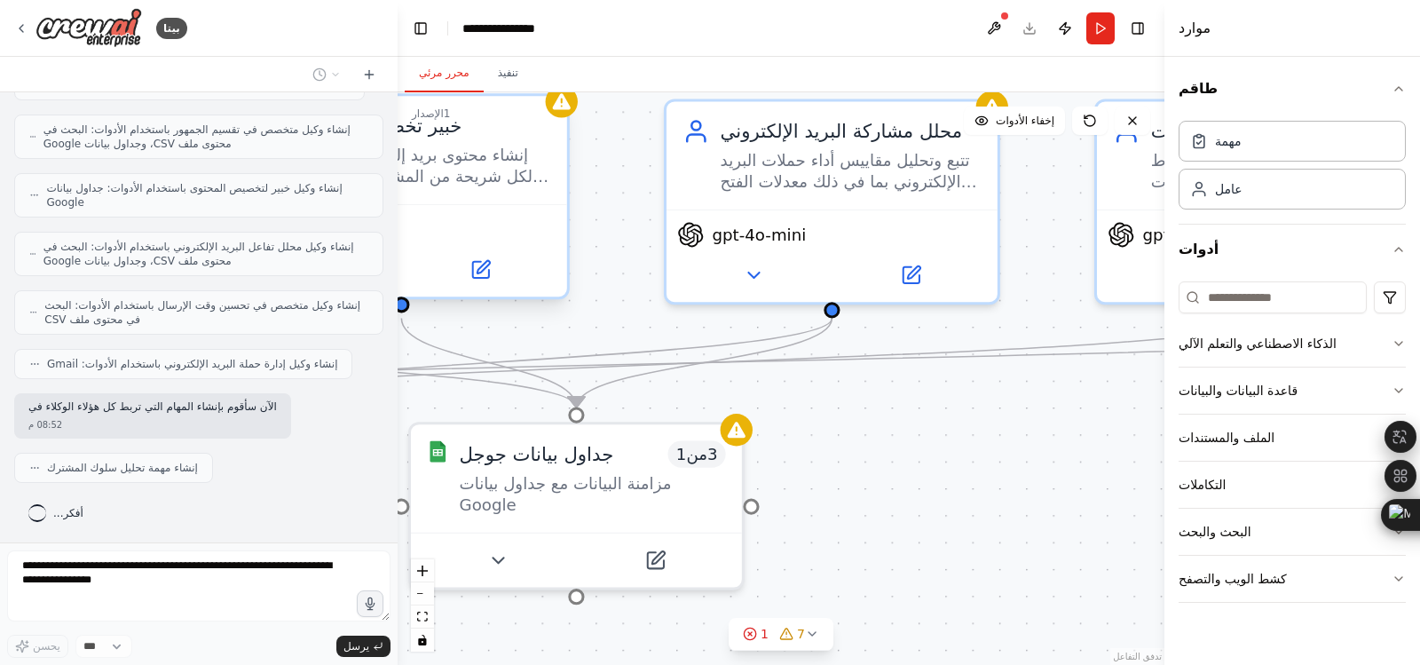
drag, startPoint x: 1065, startPoint y: 296, endPoint x: 463, endPoint y: 256, distance: 603.2
click at [343, 255] on div "بيتا قم ببناء فريق عمل يصمم قوالب البريد الإلكتروني، ويقسم الجماهير بناءً على ا…" at bounding box center [710, 332] width 1420 height 665
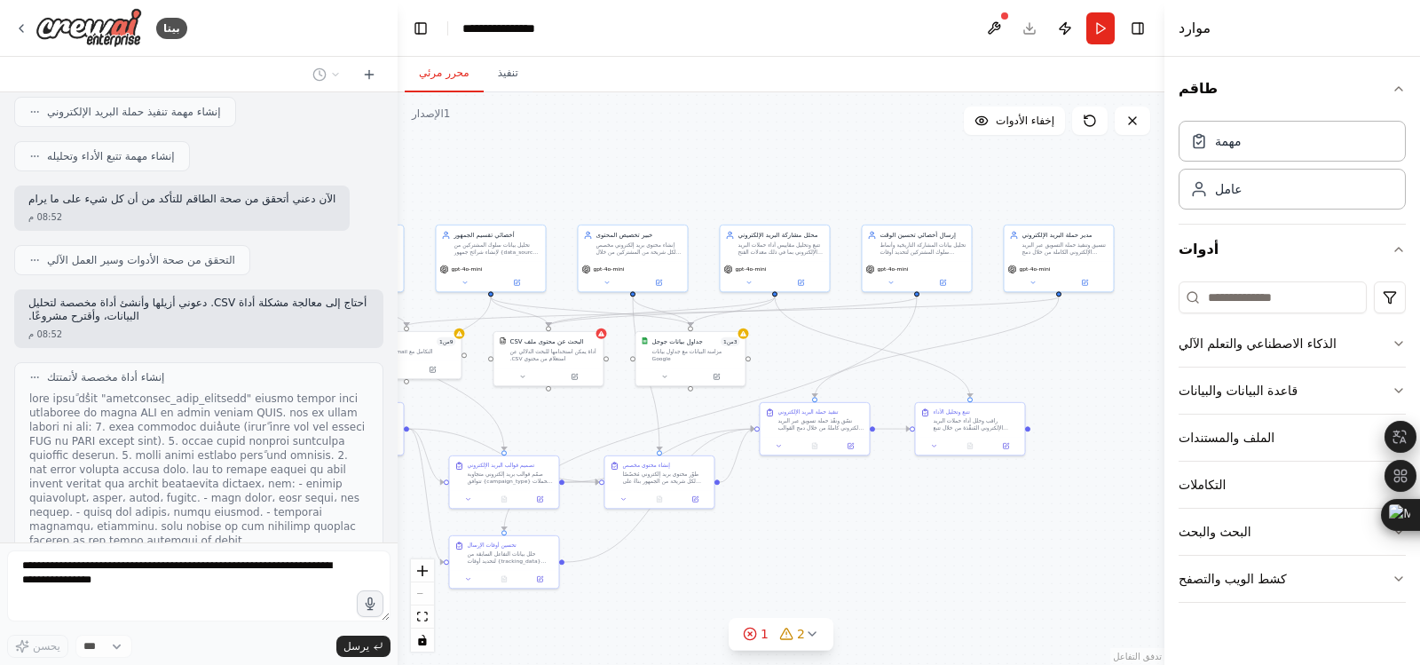
scroll to position [1130, 0]
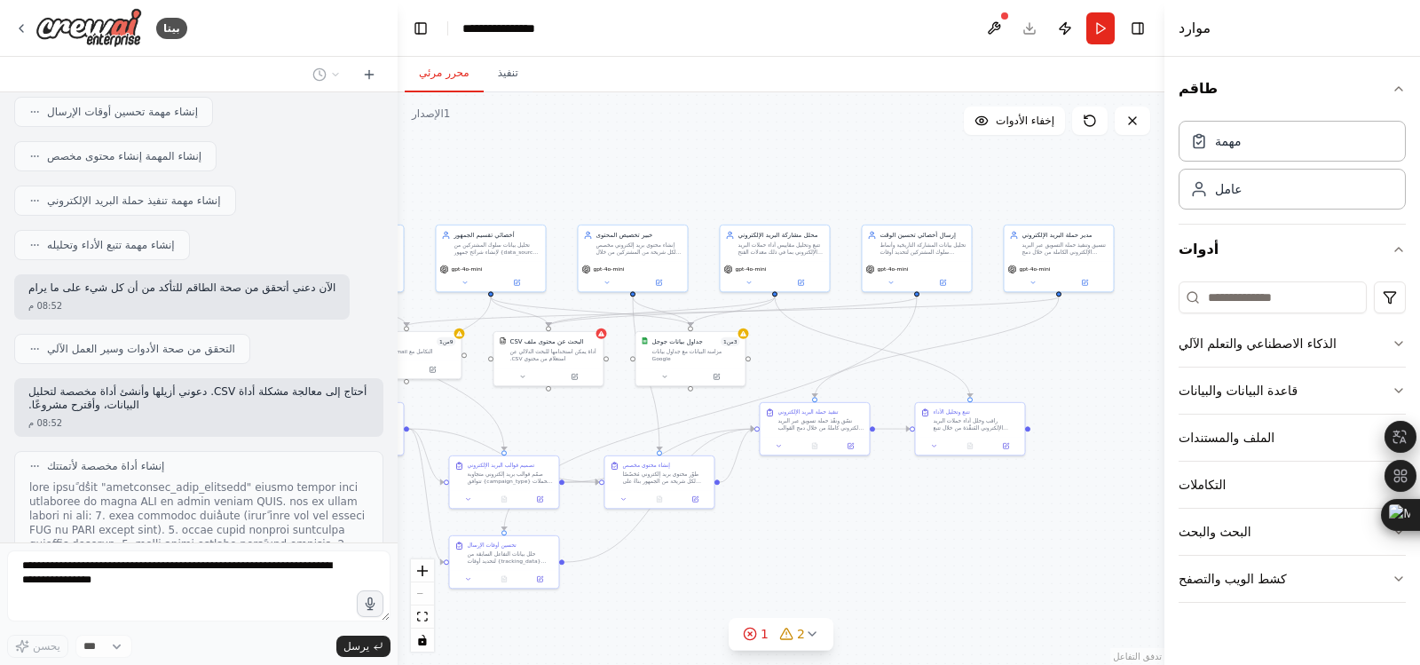
click at [233, 415] on div "أحتاج إلى معالجة مشكلة أداة CSV. دعوني أزيلها وأنشئ أداة مخصصة لتحليل البيانات،…" at bounding box center [198, 407] width 369 height 59
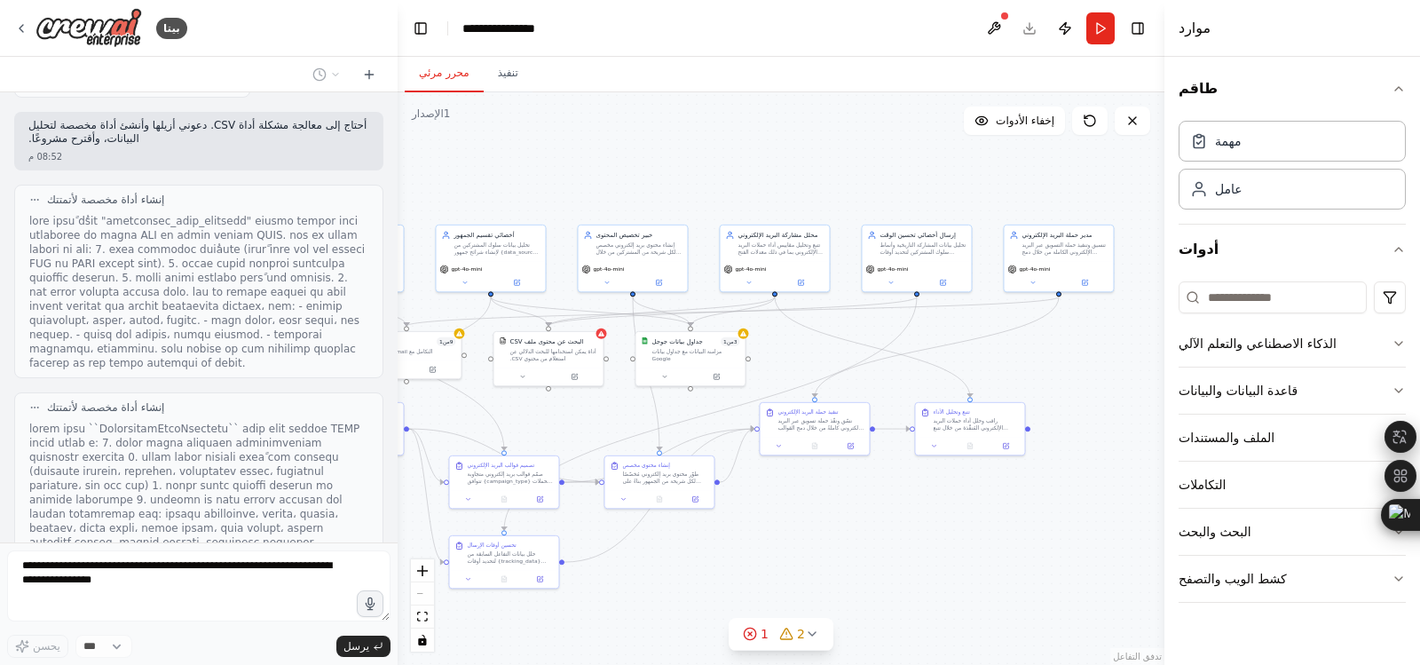
scroll to position [1485, 0]
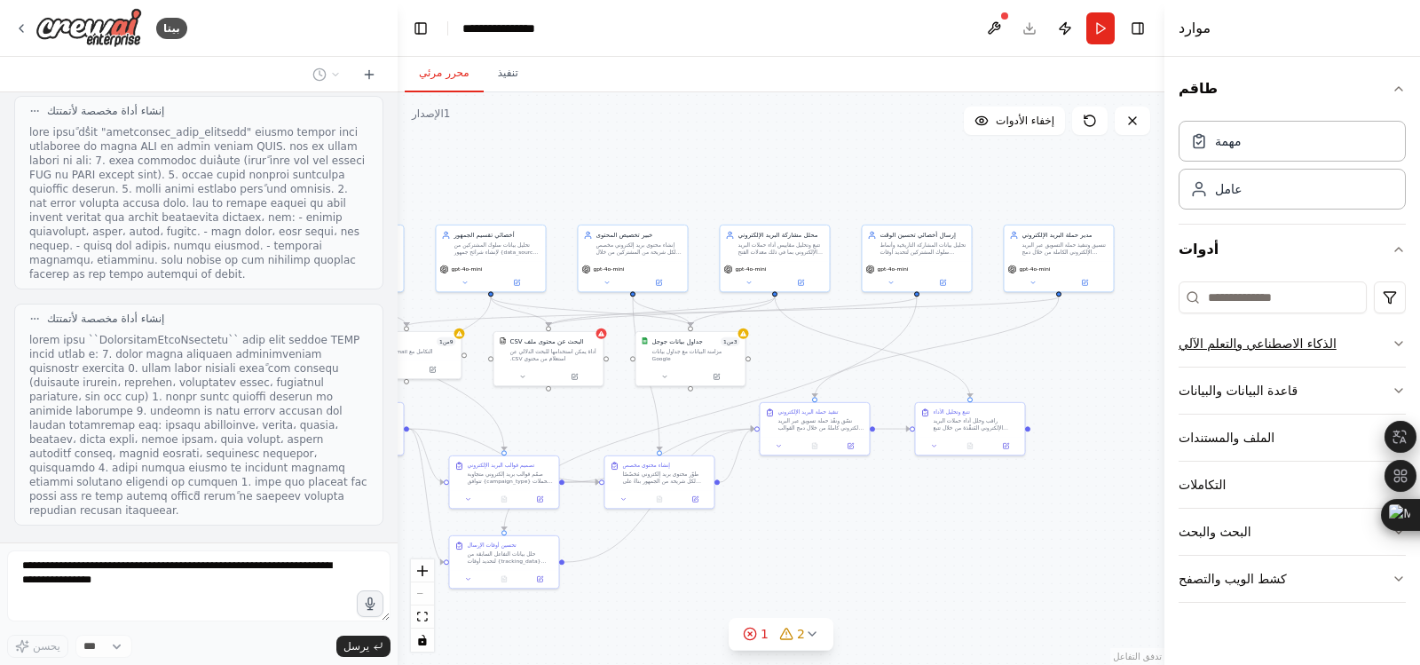
click at [1394, 340] on icon "button" at bounding box center [1399, 343] width 14 height 14
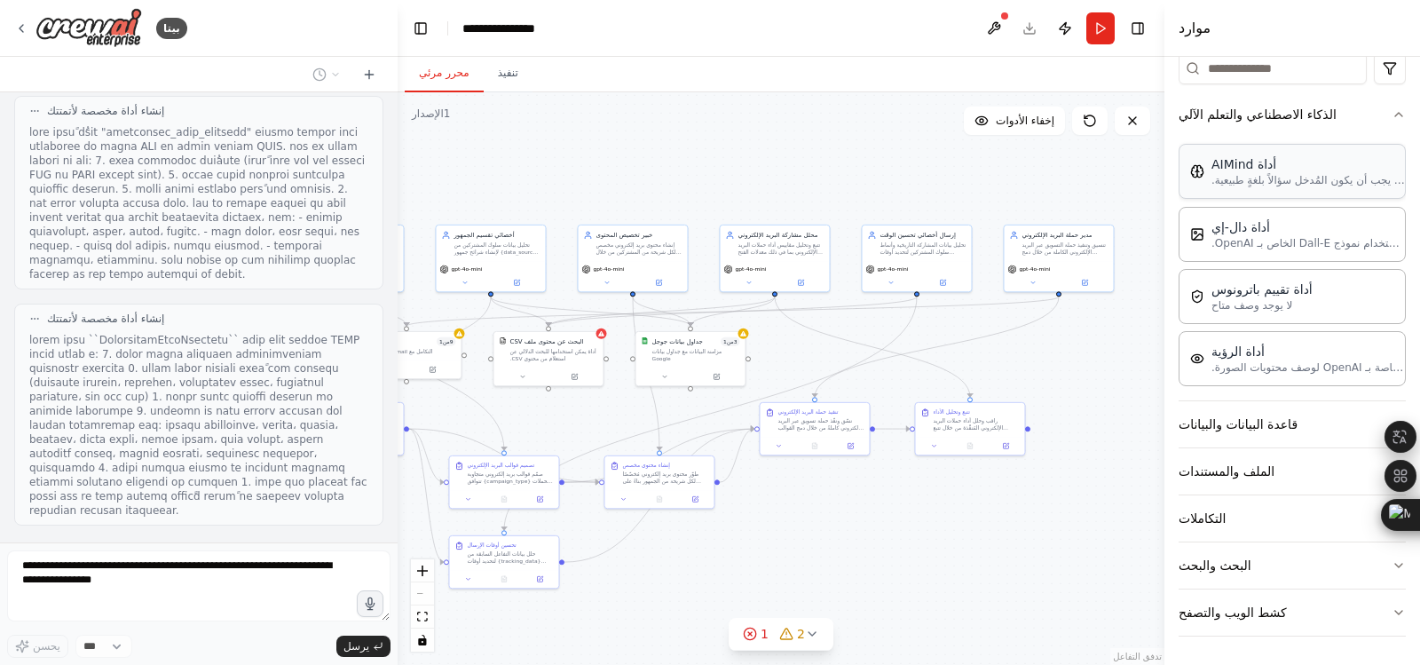
scroll to position [0, 0]
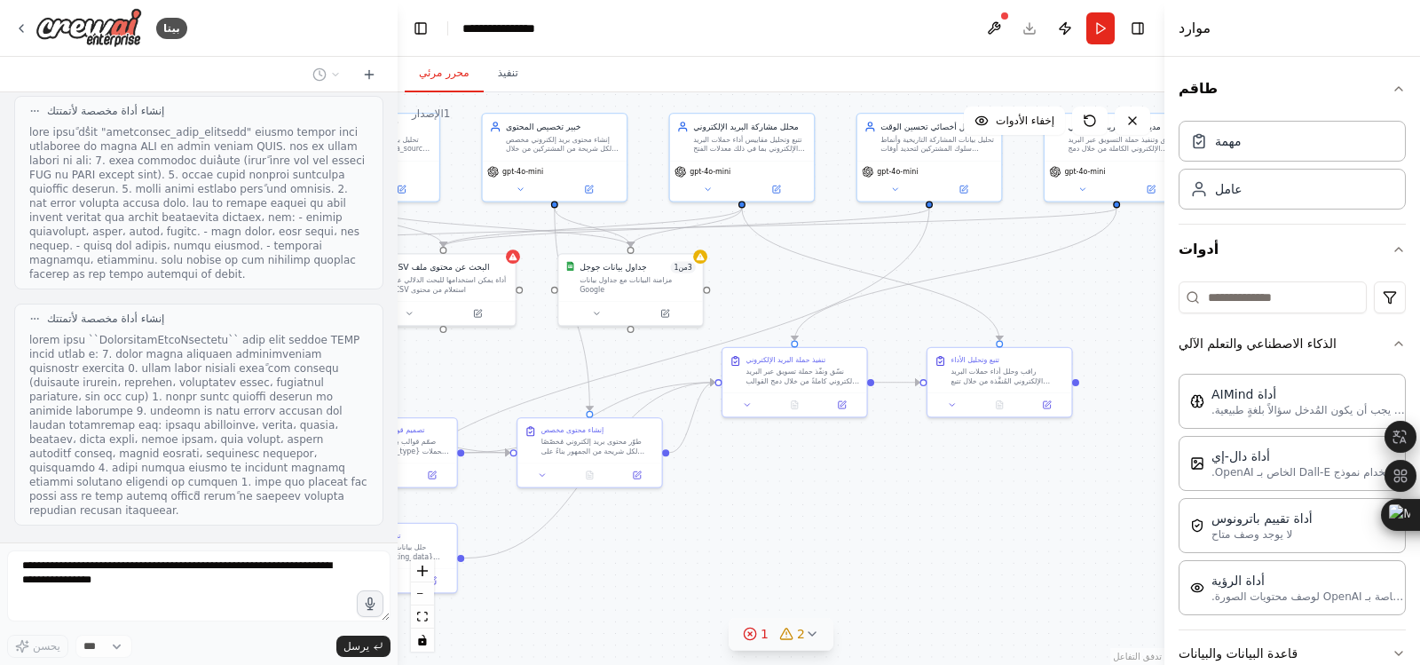
click at [812, 636] on icon at bounding box center [812, 634] width 14 height 14
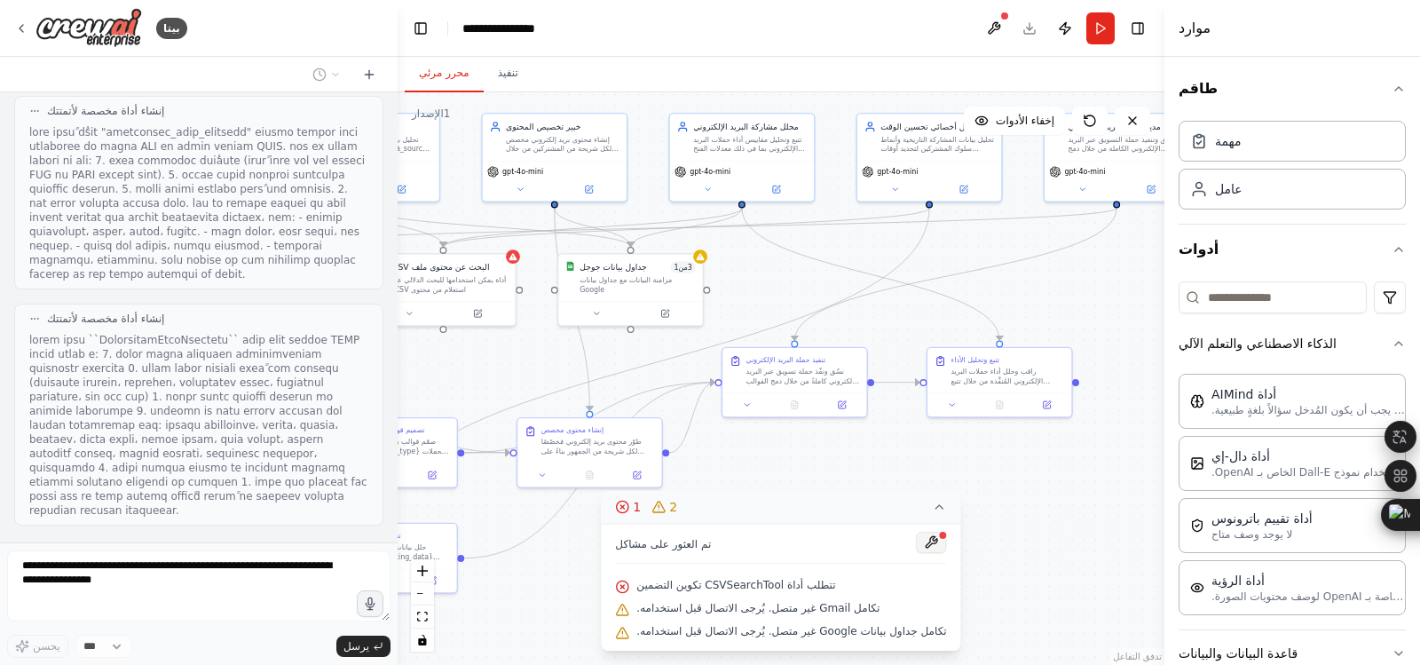
click at [925, 540] on button at bounding box center [932, 542] width 30 height 21
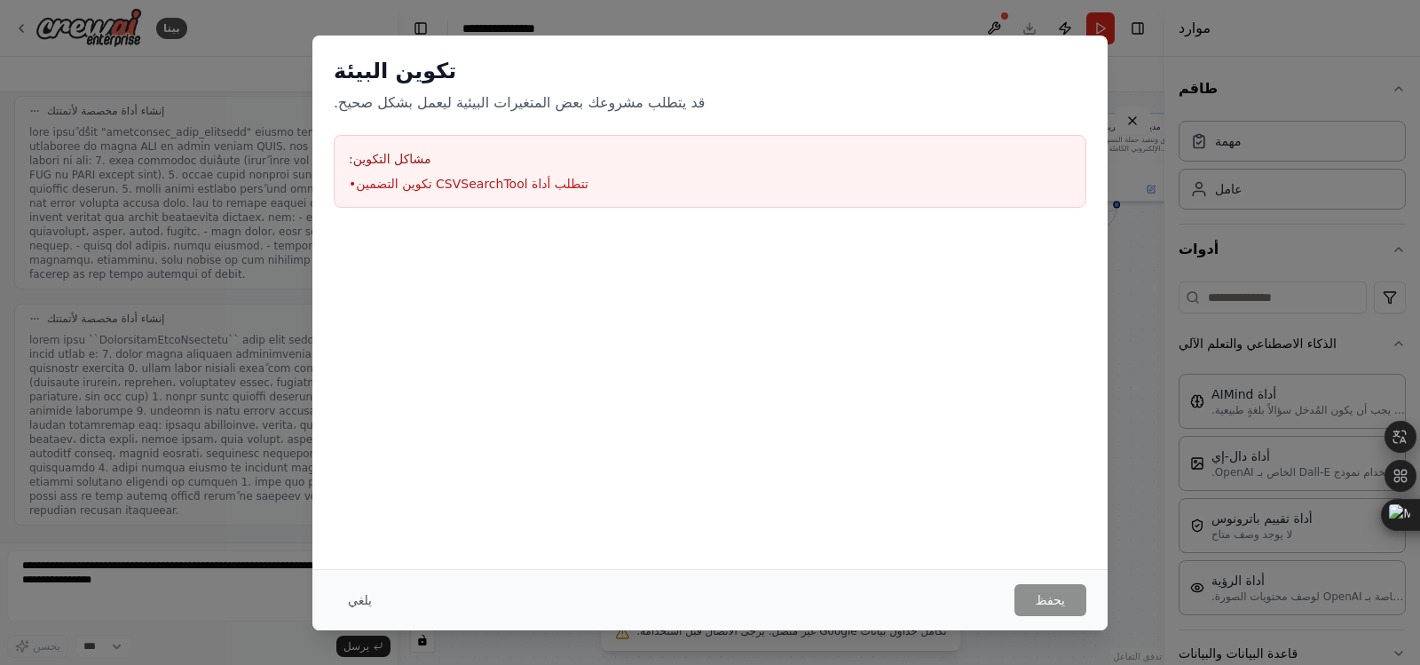
click at [483, 116] on div "تكوين البيئة قد يتطلب مشروعك بعض المتغيرات البيئية ليعمل بشكل صحيح. مشاكل التكو…" at bounding box center [709, 133] width 795 height 194
click at [455, 179] on font "تتطلب أداة CSVSearchTool تكوين التضمين" at bounding box center [472, 184] width 233 height 14
click at [348, 604] on font "يلغي" at bounding box center [360, 600] width 24 height 14
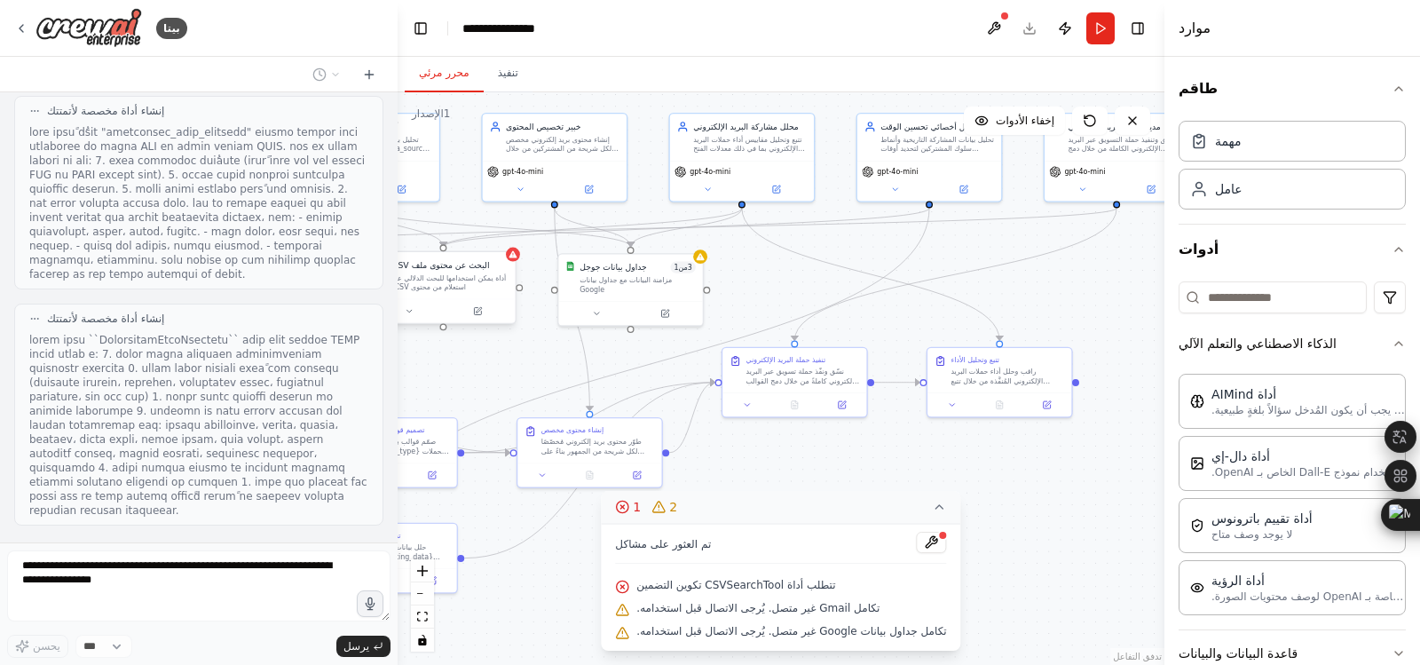
click at [496, 288] on div "أداة يمكن استخدامها للبحث الدلالي عن استعلام من محتوى CSV." at bounding box center [450, 282] width 116 height 19
click at [508, 233] on button at bounding box center [501, 233] width 23 height 23
click at [466, 231] on font "يتأكد" at bounding box center [462, 233] width 20 height 12
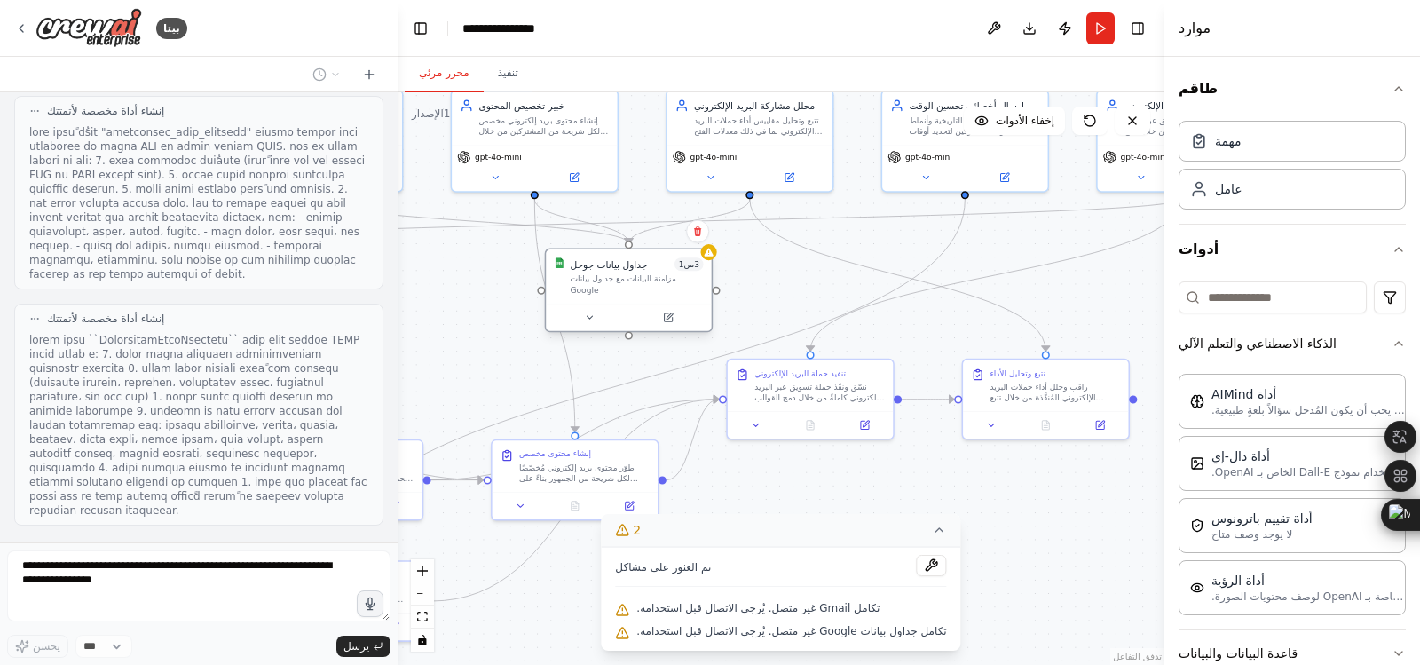
drag, startPoint x: 689, startPoint y: 269, endPoint x: 706, endPoint y: 265, distance: 17.2
click at [706, 265] on div "جداول بيانات جوجل 1 من 3 مزامنة البيانات مع جداول بيانات Google" at bounding box center [629, 291] width 168 height 84
click at [695, 226] on icon at bounding box center [697, 231] width 11 height 11
click at [655, 230] on font "يتأكد" at bounding box center [659, 231] width 20 height 12
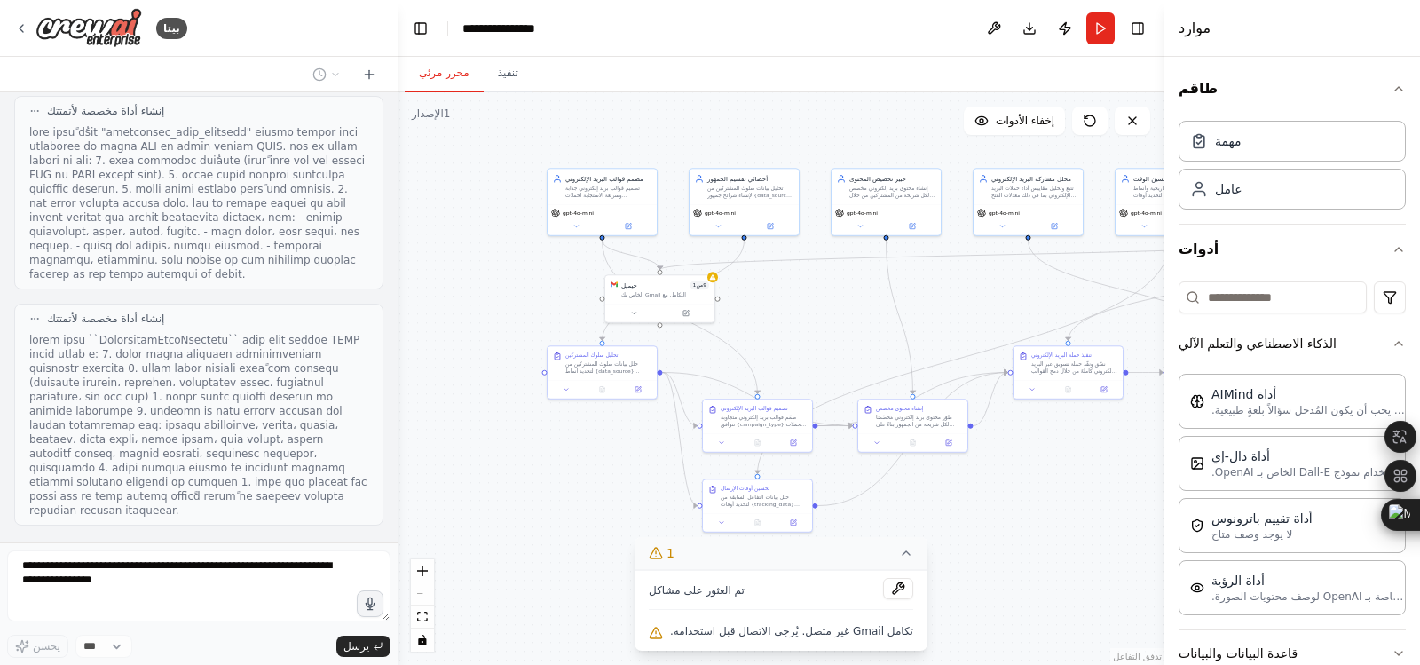
drag, startPoint x: 546, startPoint y: 350, endPoint x: 890, endPoint y: 320, distance: 345.7
click at [890, 320] on div ".deletable-edge-delete-btn { width: 20px; height: 20px; border: 0px solid #ffff…" at bounding box center [781, 378] width 767 height 573
click at [665, 290] on font "التكامل مع Gmail الخاص بك" at bounding box center [654, 293] width 65 height 6
click at [703, 247] on button at bounding box center [701, 254] width 23 height 23
click at [676, 256] on button "يتأكد" at bounding box center [662, 254] width 42 height 21
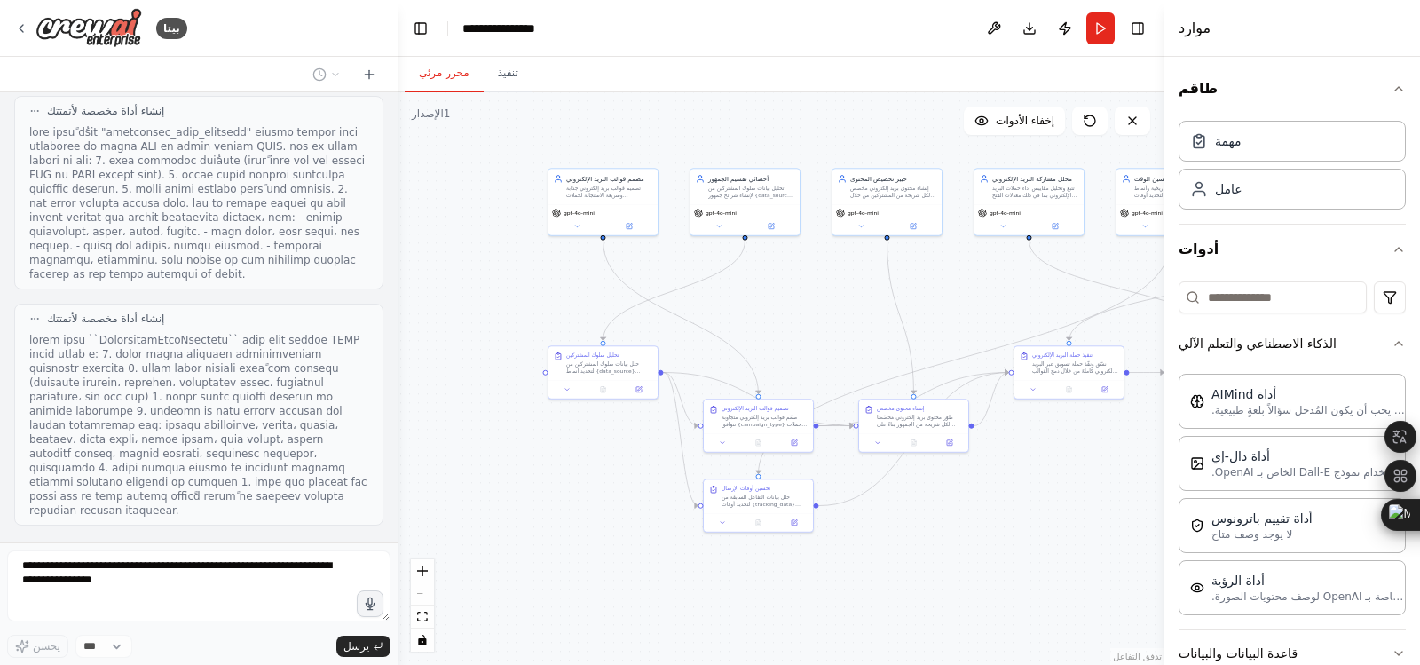
click at [1095, 34] on button "يجري" at bounding box center [1101, 28] width 28 height 32
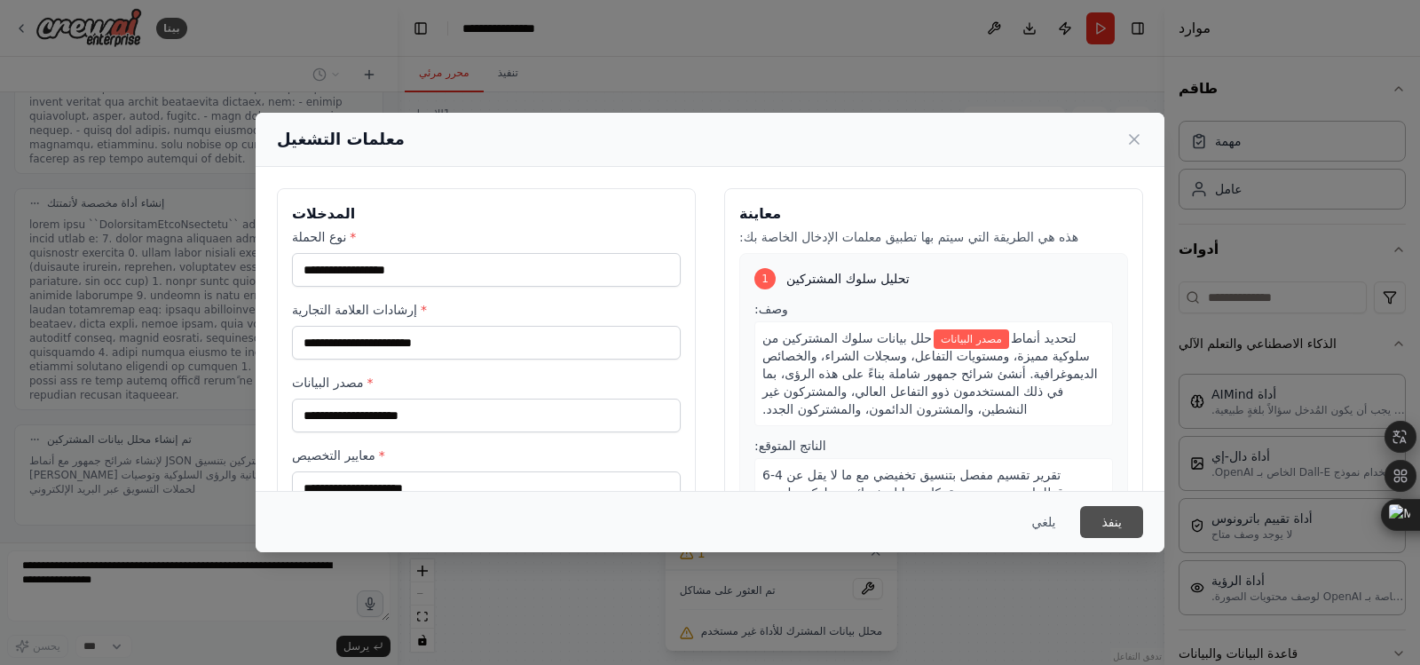
click at [1113, 518] on font "ينفذ" at bounding box center [1112, 522] width 20 height 14
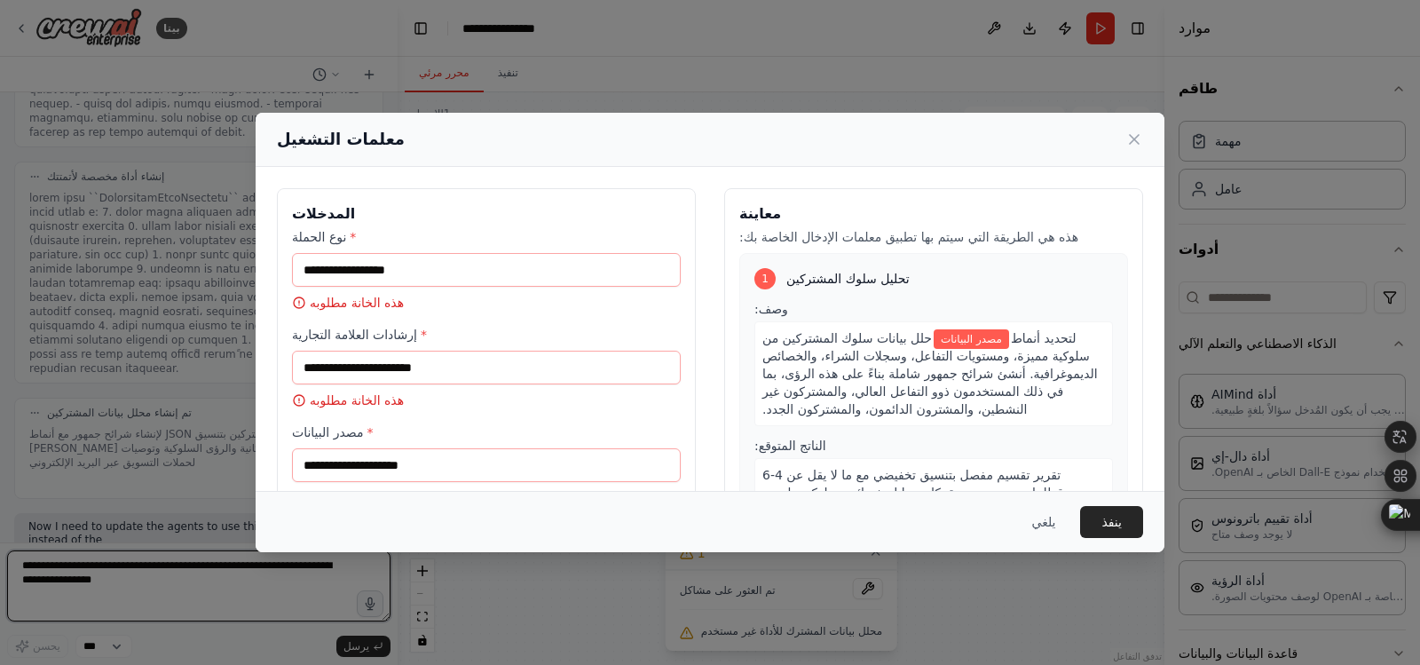
scroll to position [1613, 0]
click at [1142, 137] on icon at bounding box center [1135, 139] width 18 height 18
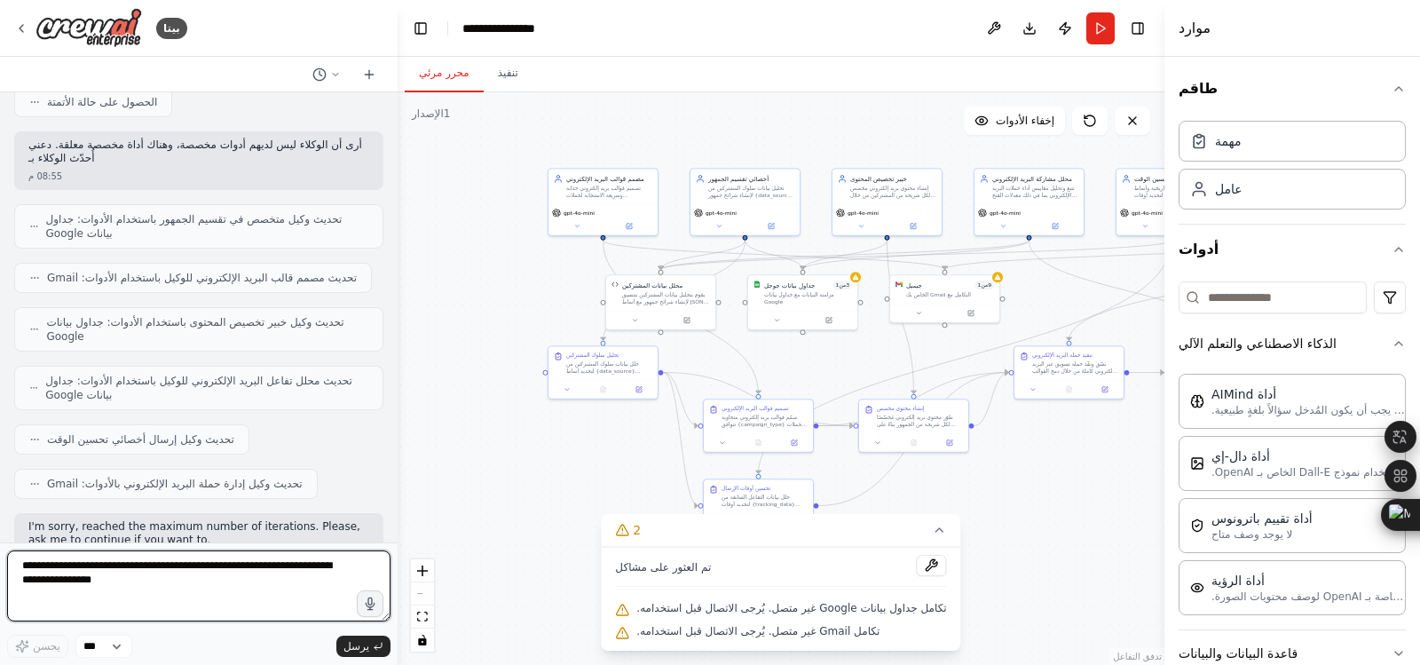
scroll to position [2261, 0]
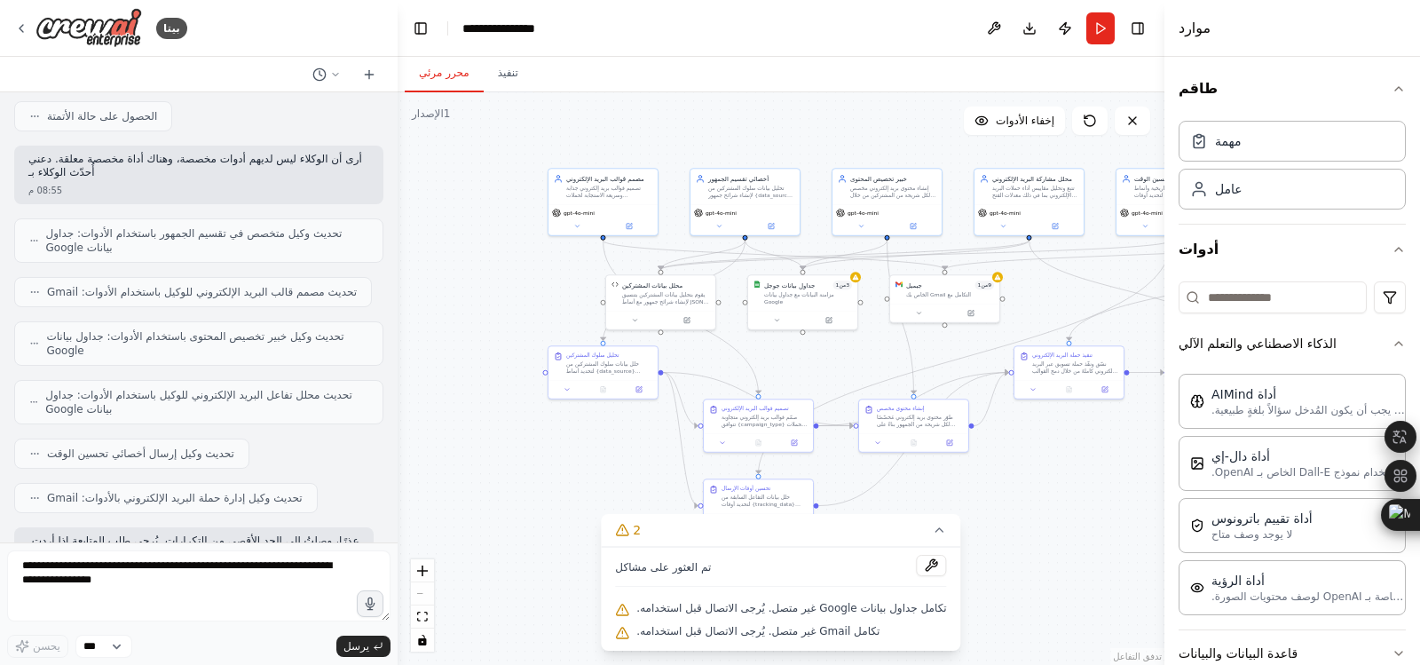
click at [81, 527] on div "عذرًا، وصلتُ إلى الحد الأقصى من التكرارات. يُرجى طلب المتابعة إذا أردت. 08:55 م" at bounding box center [194, 549] width 360 height 45
click at [360, 645] on font "يرسل" at bounding box center [357, 646] width 26 height 12
